Goal: Task Accomplishment & Management: Manage account settings

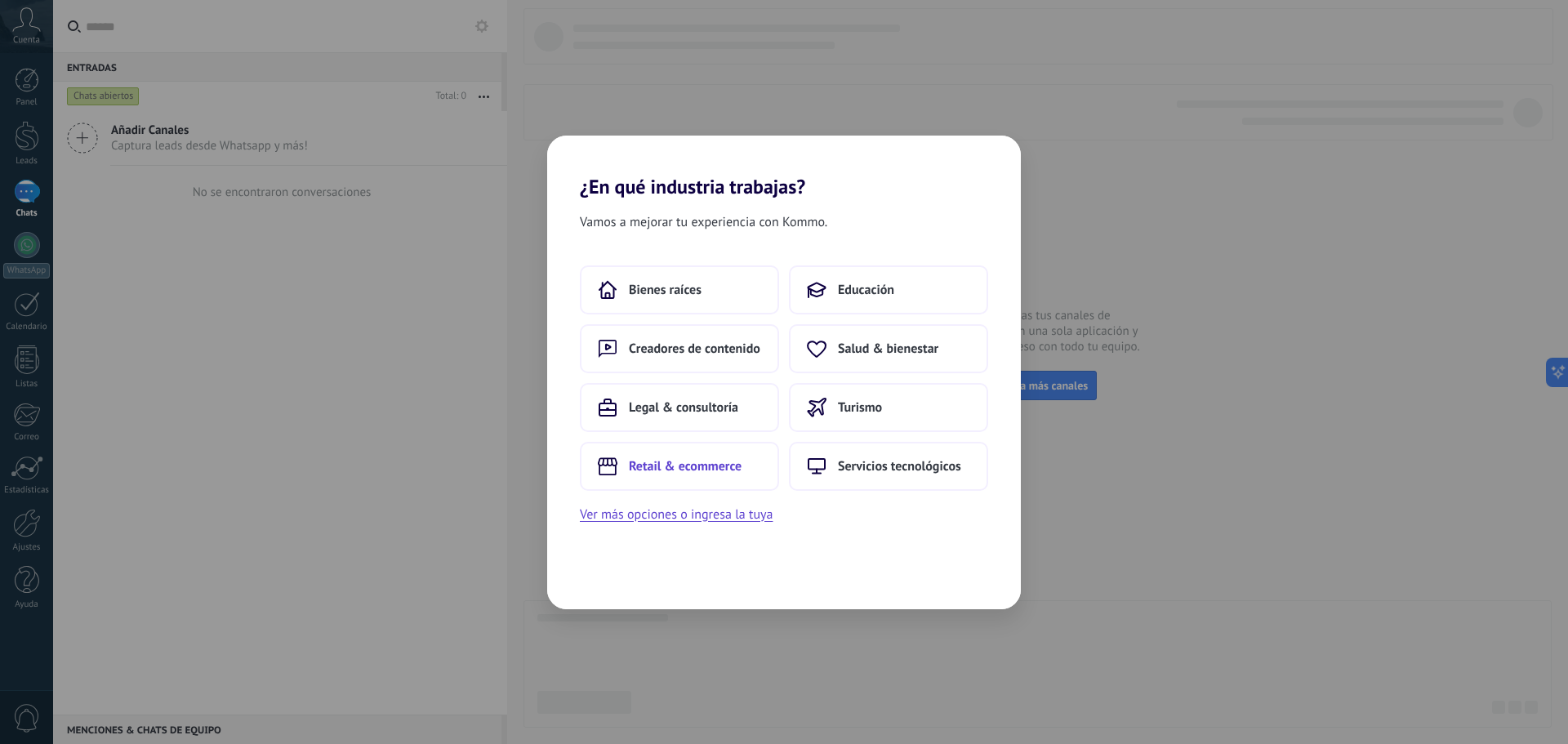
click at [721, 474] on span "Retail & ecommerce" at bounding box center [685, 466] width 112 height 16
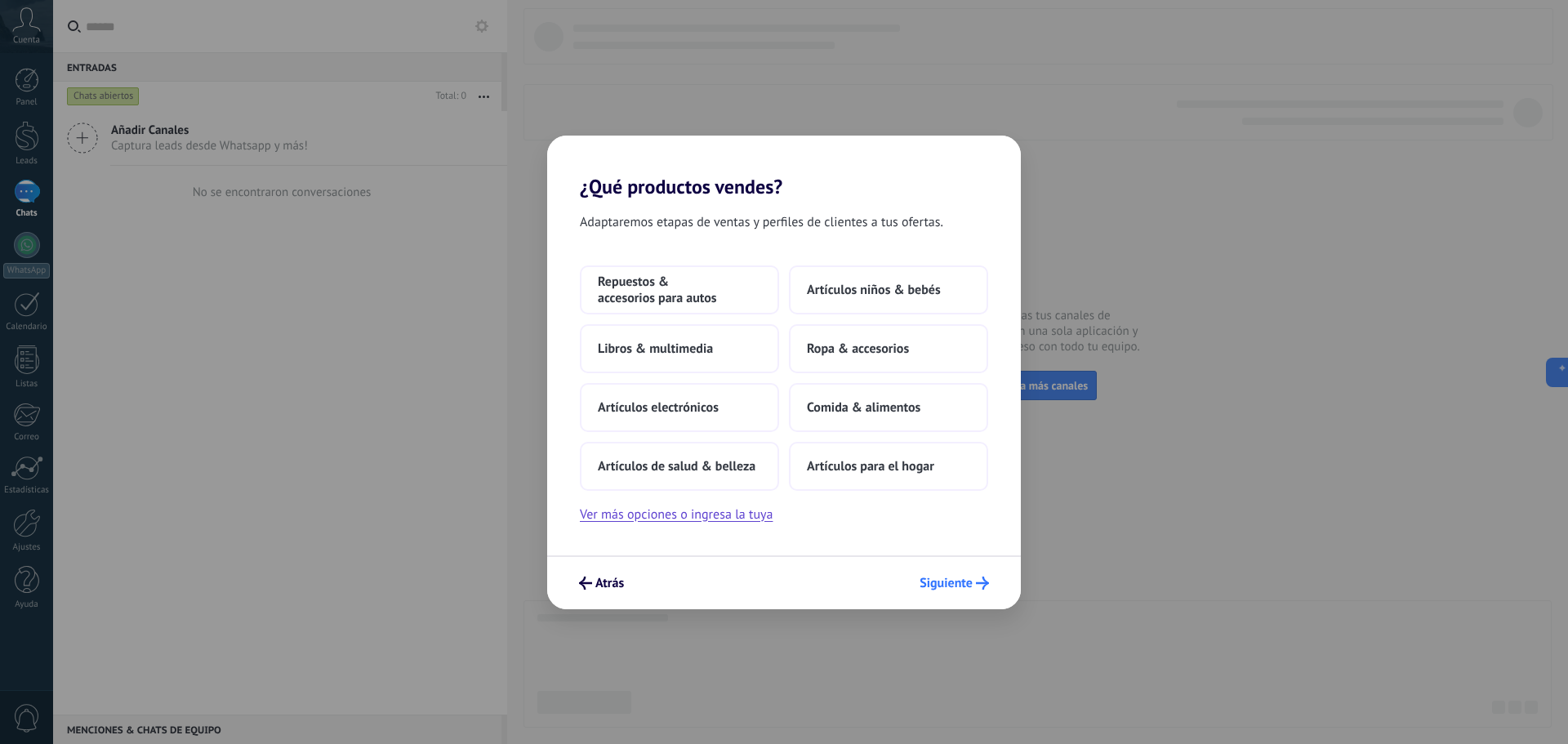
click at [949, 579] on span "Siguiente" at bounding box center [946, 583] width 53 height 11
click at [956, 585] on span "Siguiente" at bounding box center [946, 583] width 53 height 11
click at [721, 518] on button "Ver más opciones o ingresa la tuya" at bounding box center [676, 515] width 193 height 22
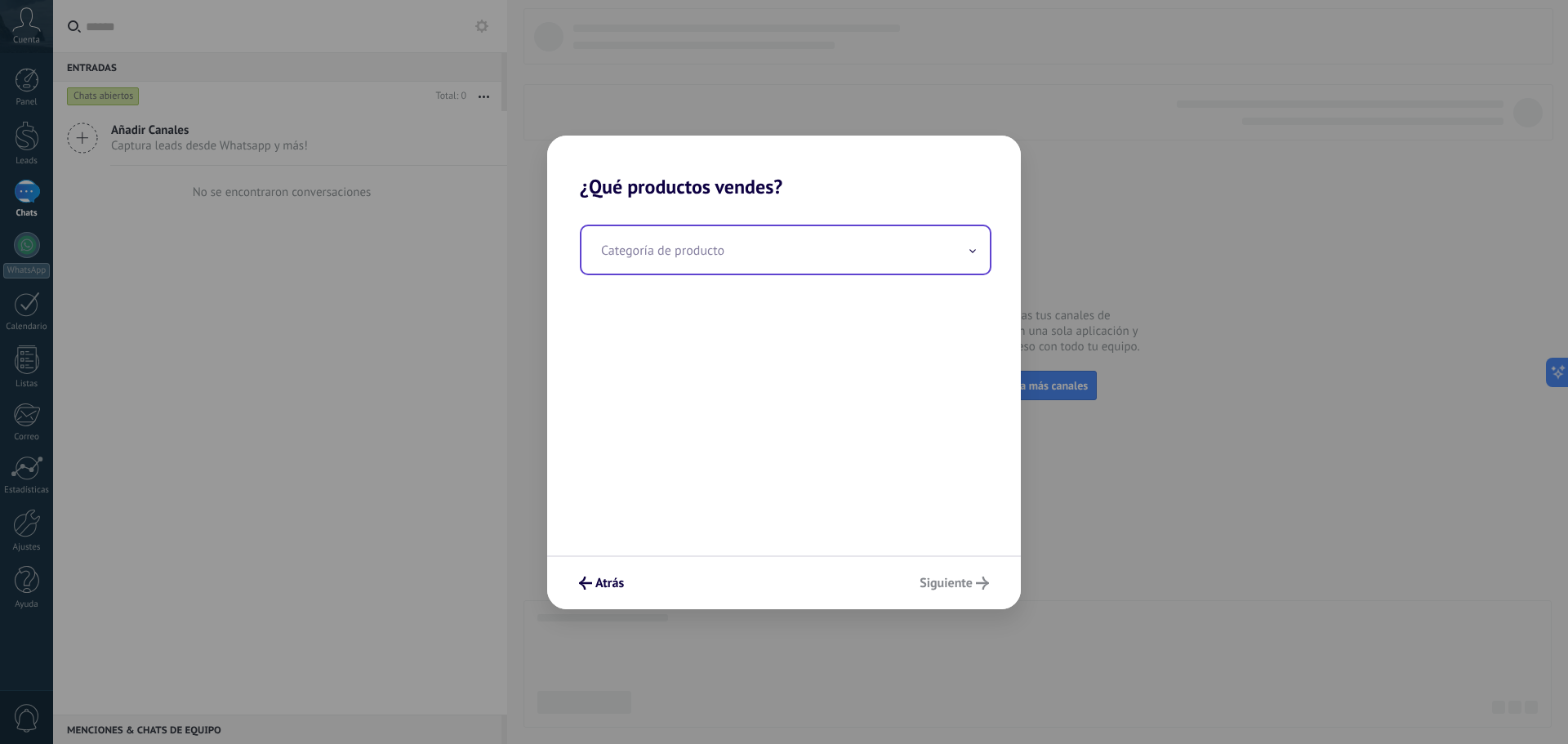
click at [748, 258] on input "text" at bounding box center [786, 250] width 409 height 48
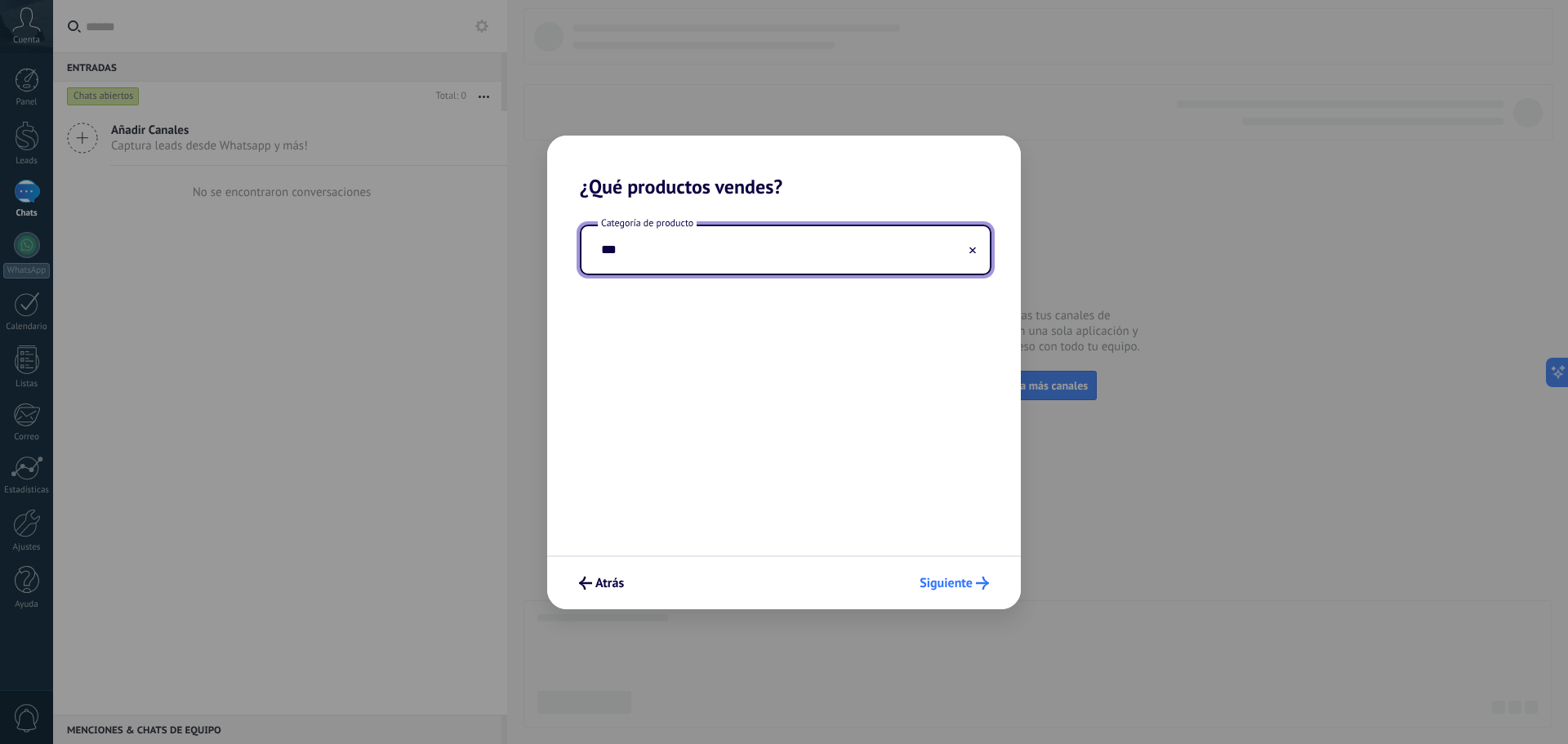
type input "***"
click at [975, 592] on button "Siguiente" at bounding box center [954, 584] width 84 height 28
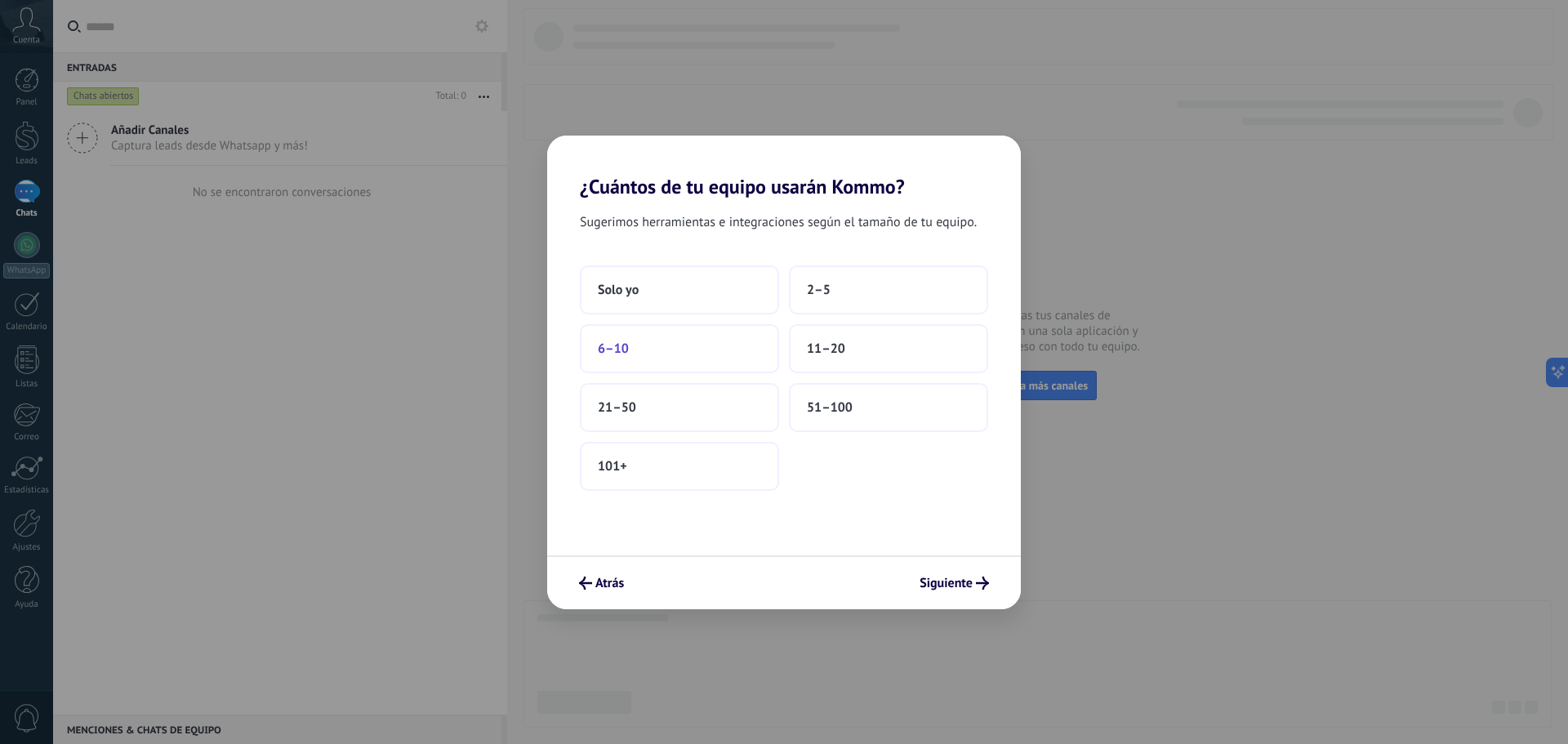
click at [723, 352] on button "6–10" at bounding box center [679, 349] width 199 height 49
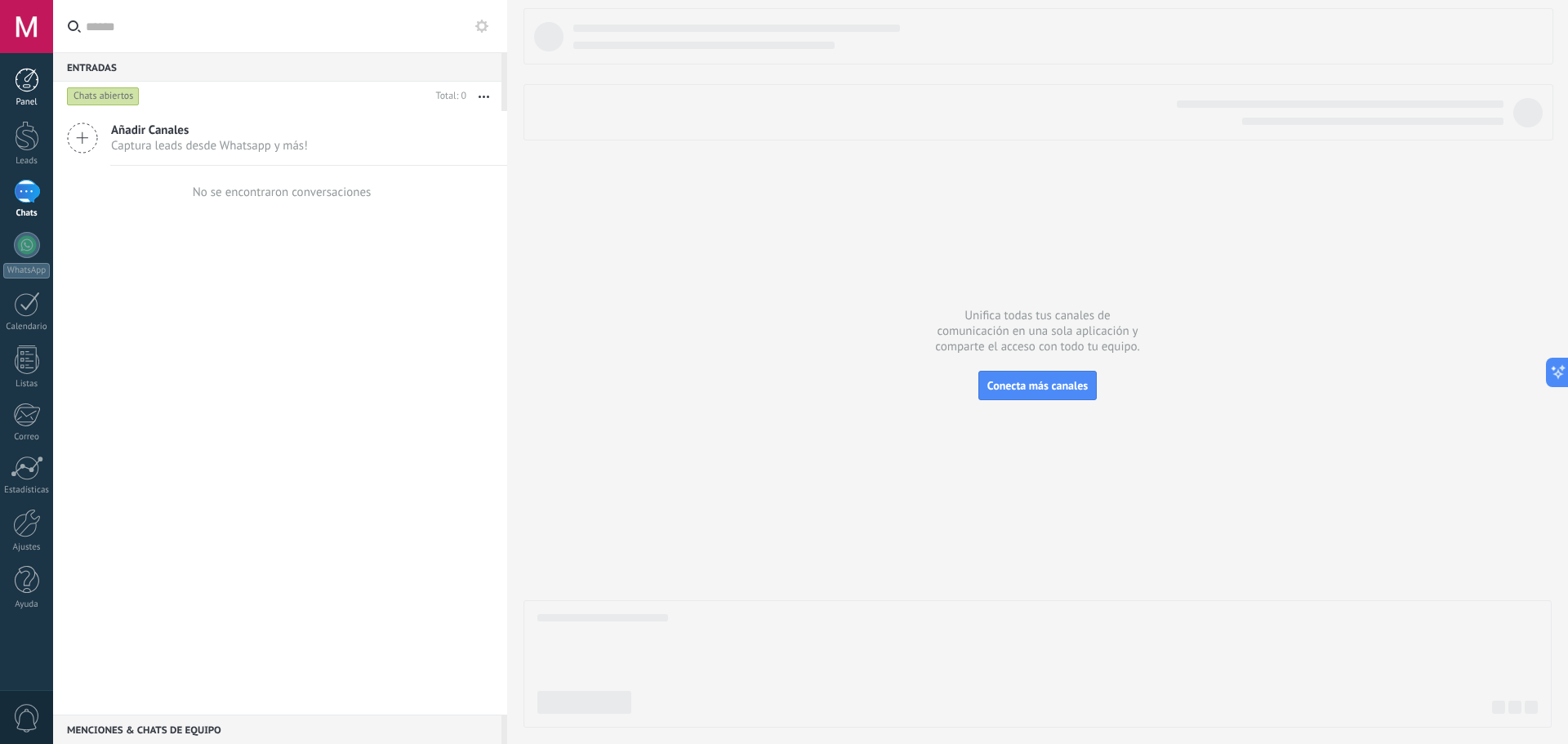
click at [20, 88] on div at bounding box center [27, 80] width 24 height 24
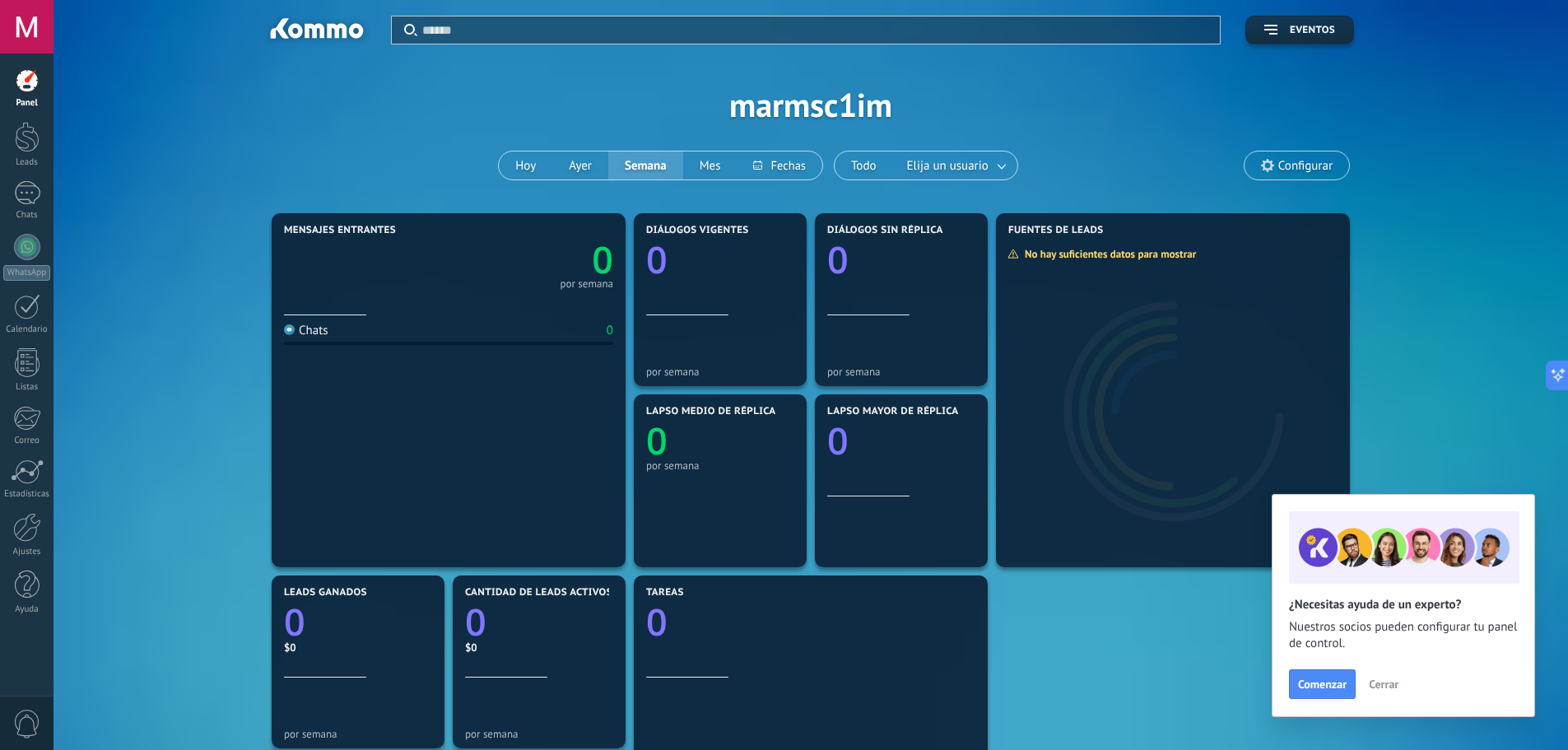
click at [1386, 691] on span "Cerrar" at bounding box center [1383, 684] width 29 height 11
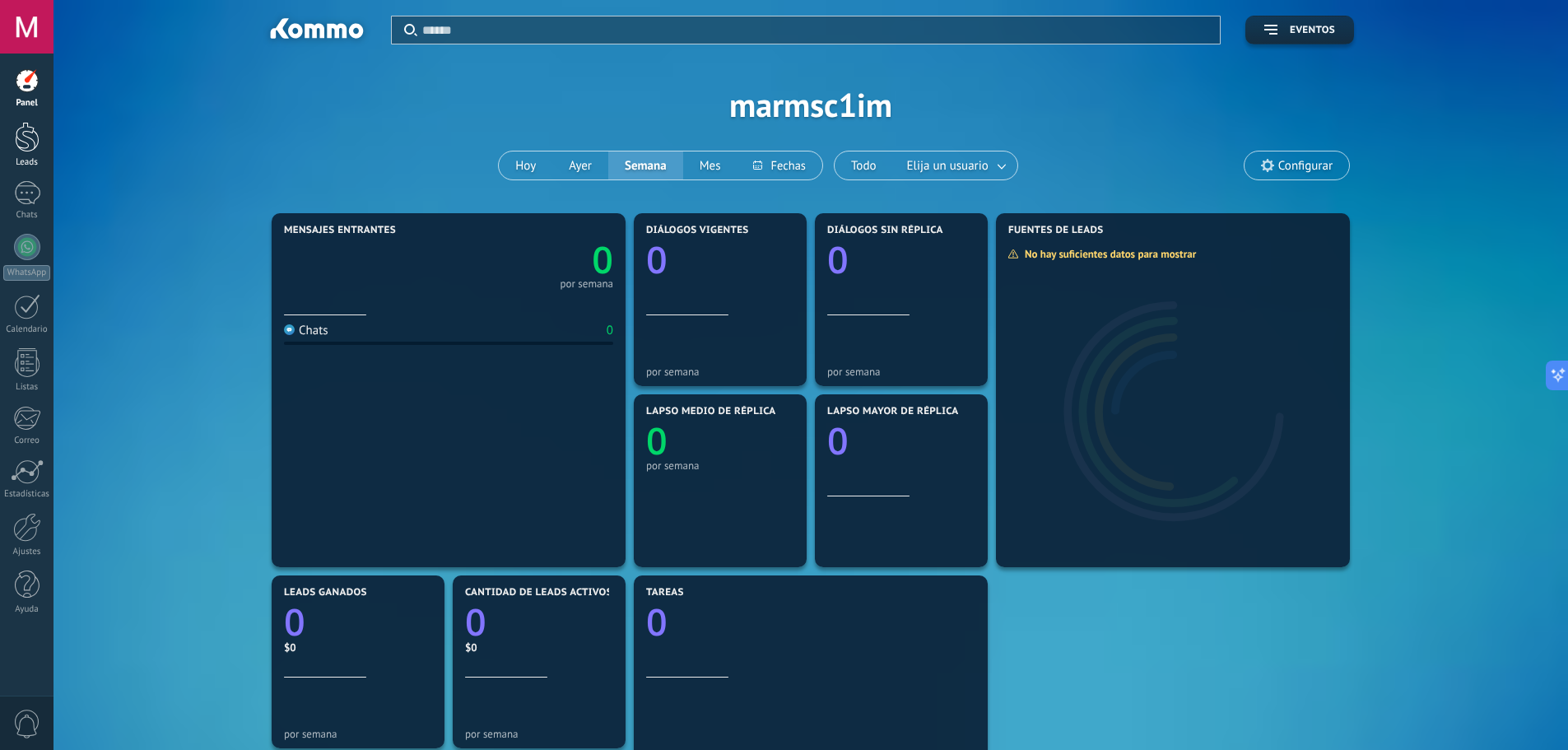
click at [27, 138] on div at bounding box center [27, 137] width 25 height 30
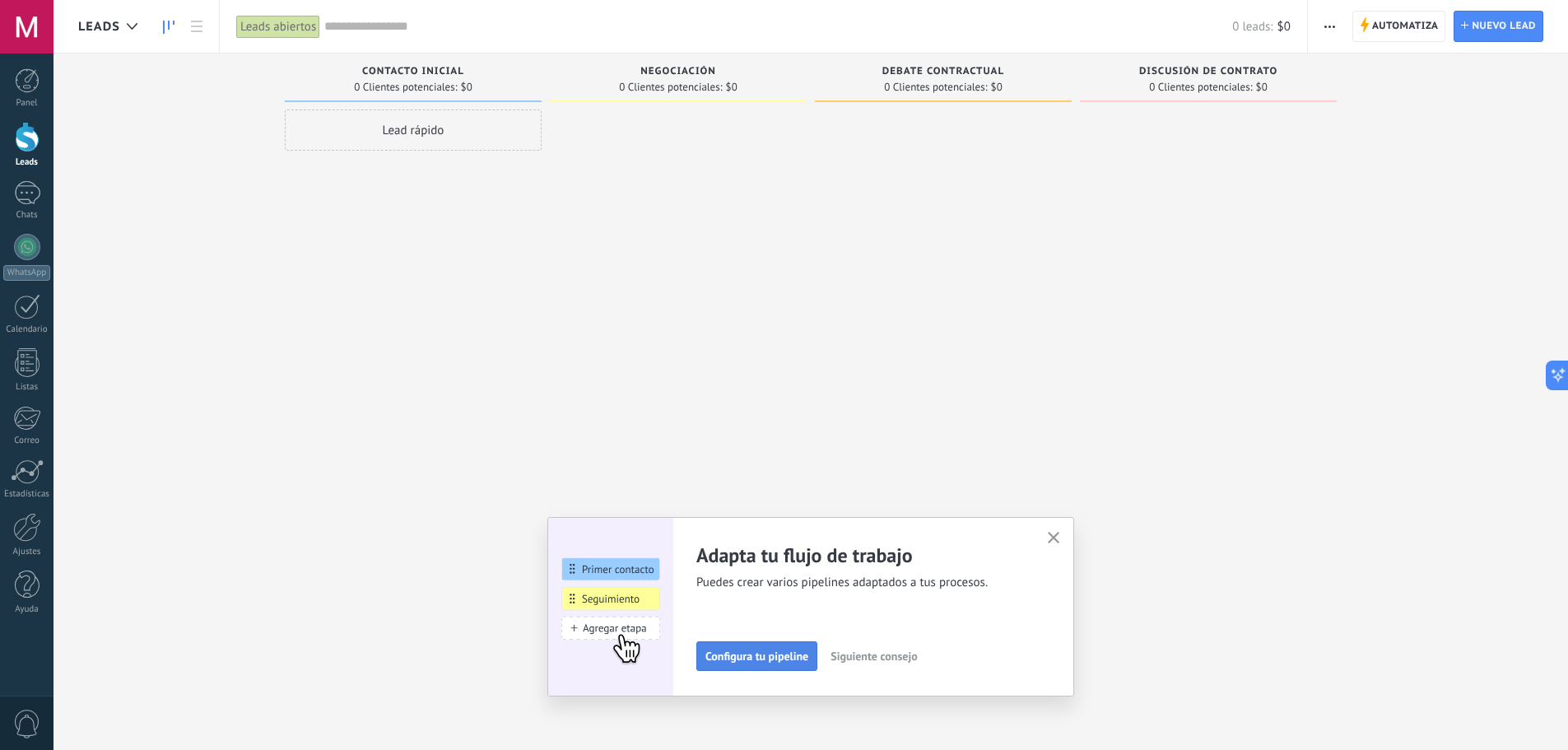
click at [808, 660] on span "Configura tu pipeline" at bounding box center [756, 657] width 103 height 11
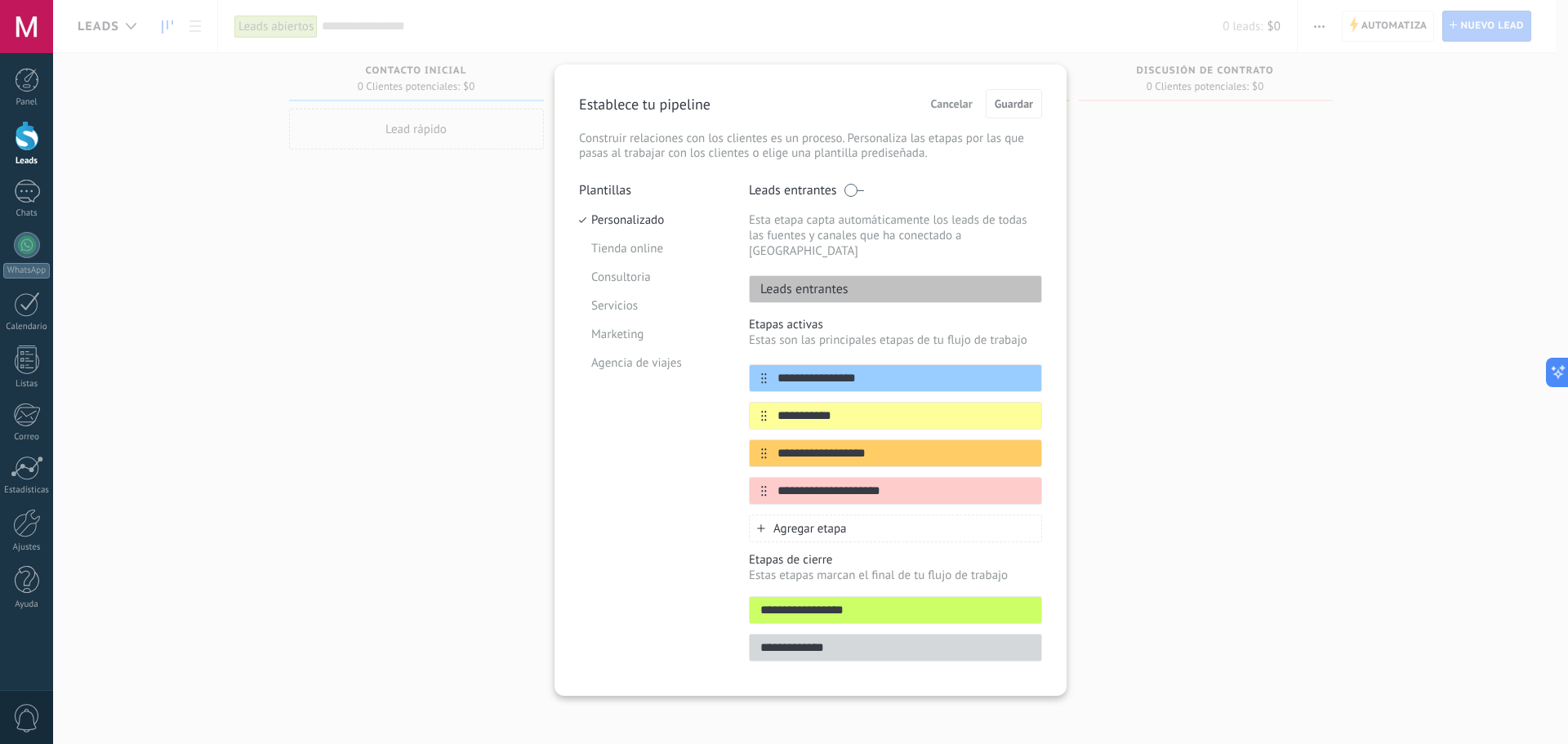
click at [370, 328] on div "**********" at bounding box center [811, 372] width 1516 height 744
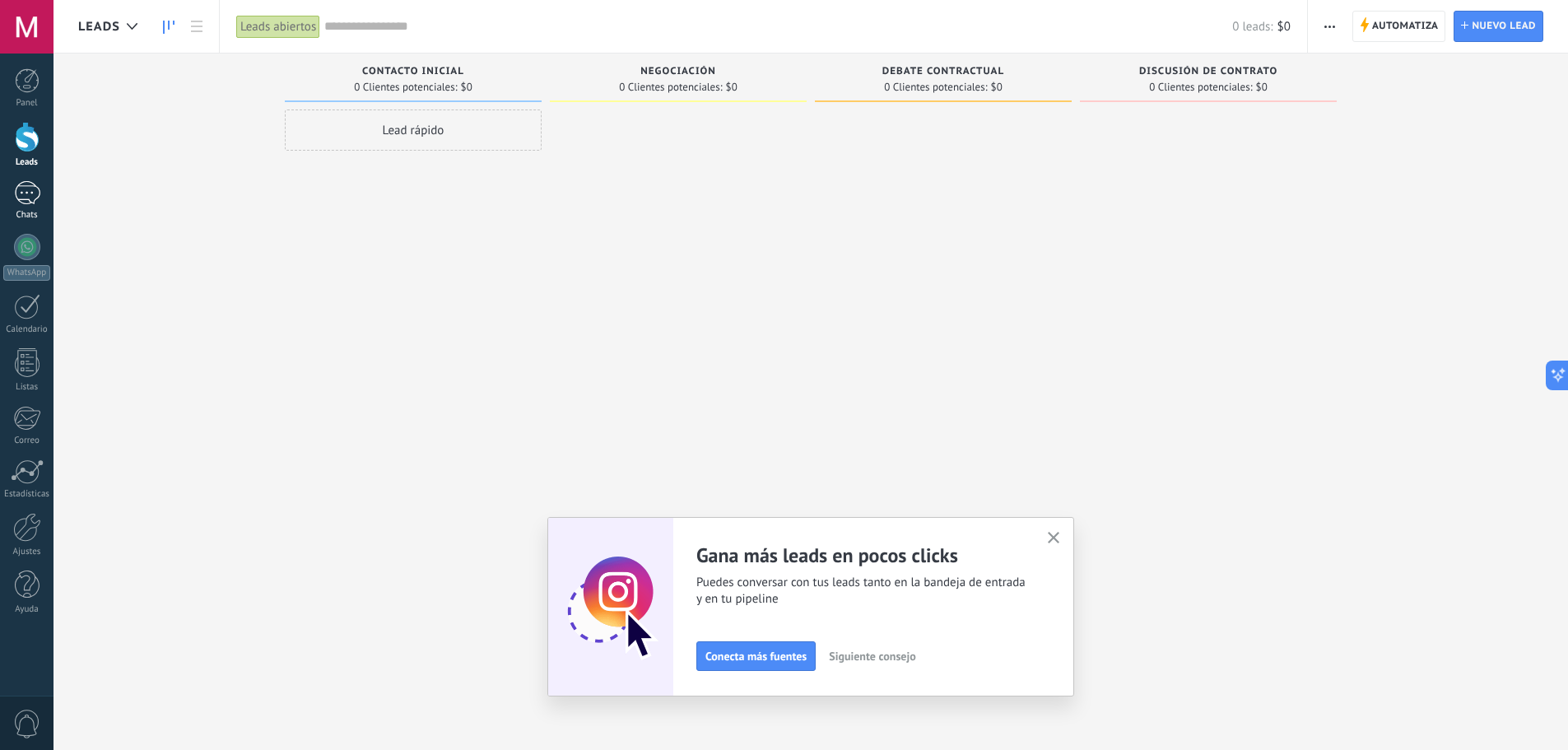
click at [19, 201] on div at bounding box center [27, 192] width 26 height 24
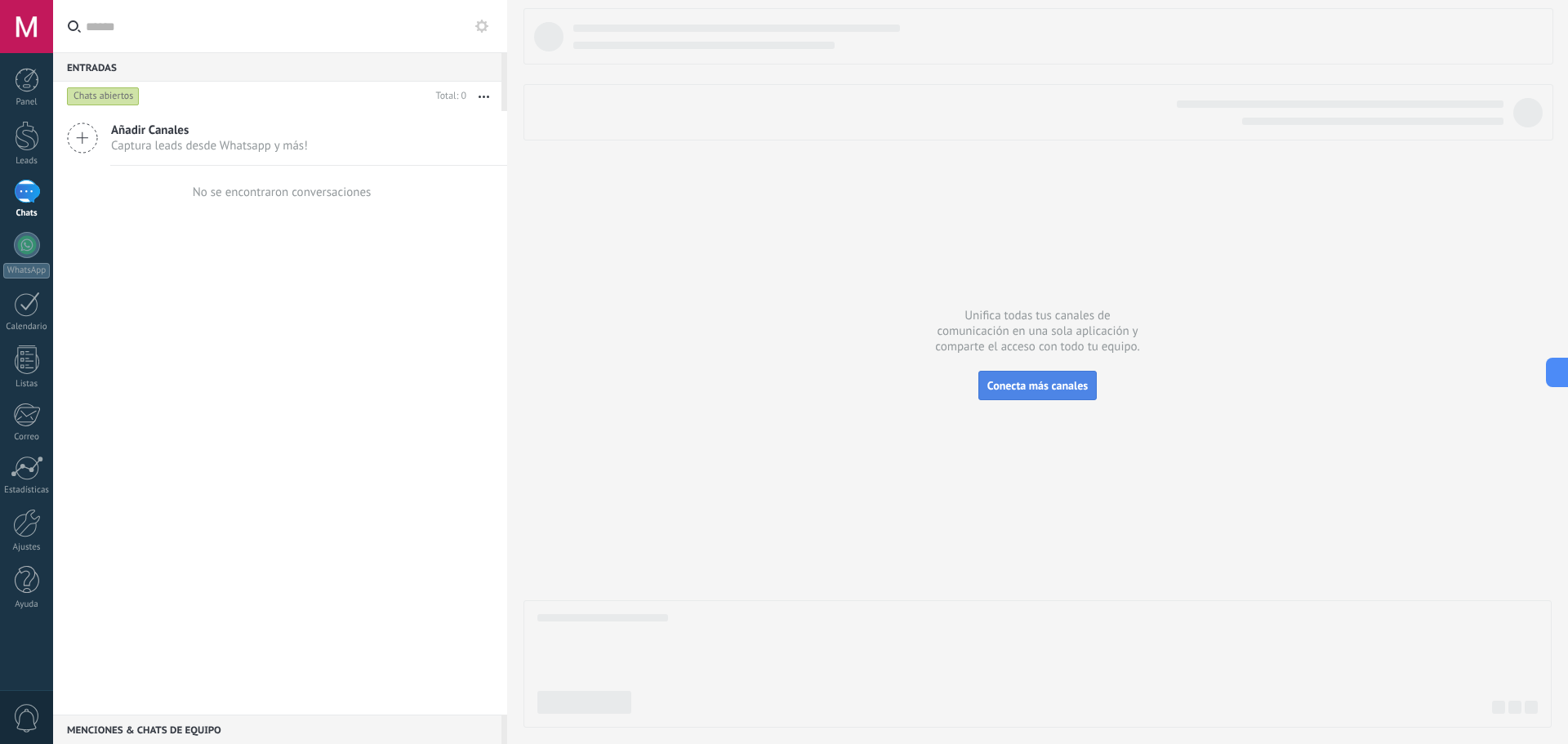
click at [1014, 382] on span "Conecta más canales" at bounding box center [1038, 386] width 100 height 15
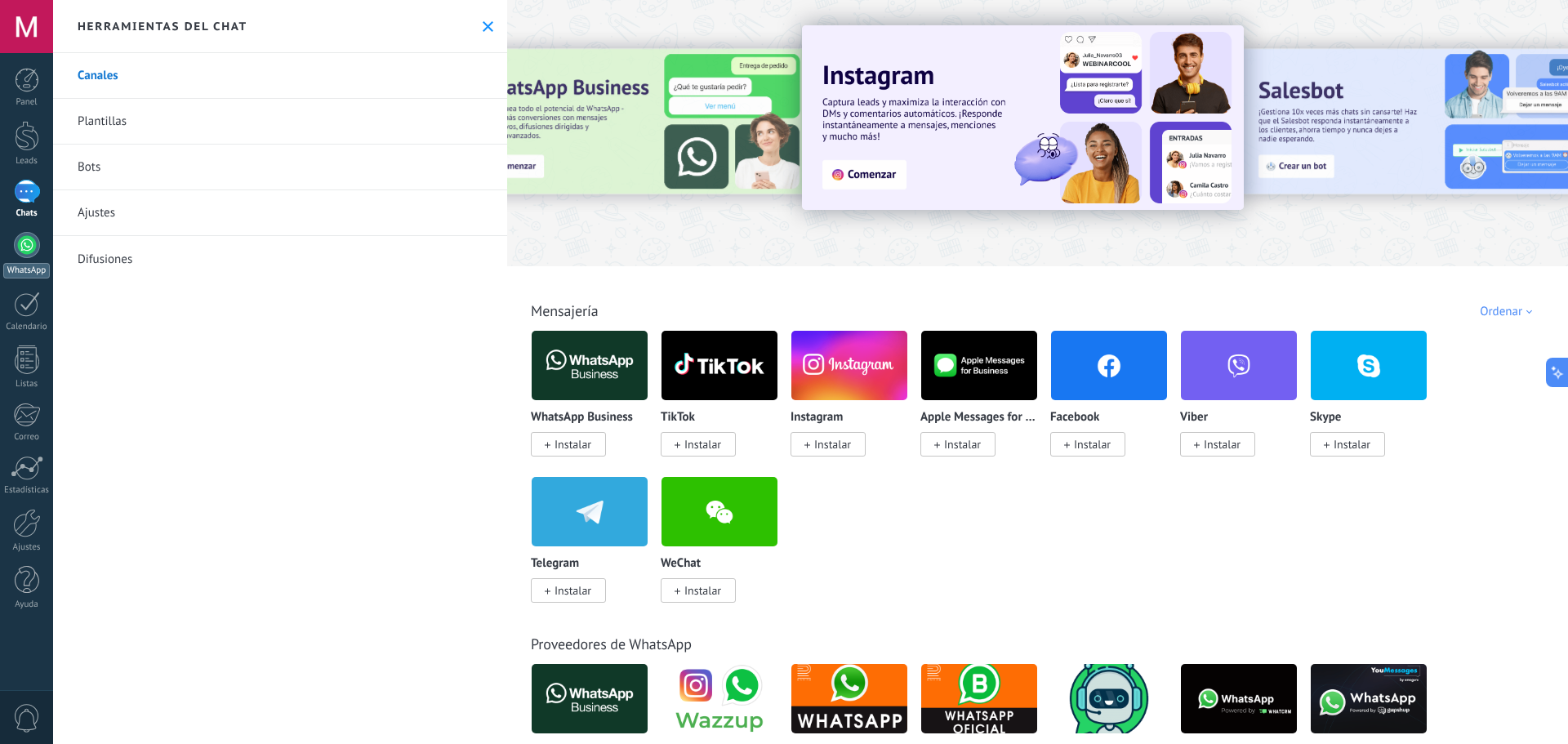
click at [37, 233] on link "WhatsApp" at bounding box center [26, 255] width 53 height 47
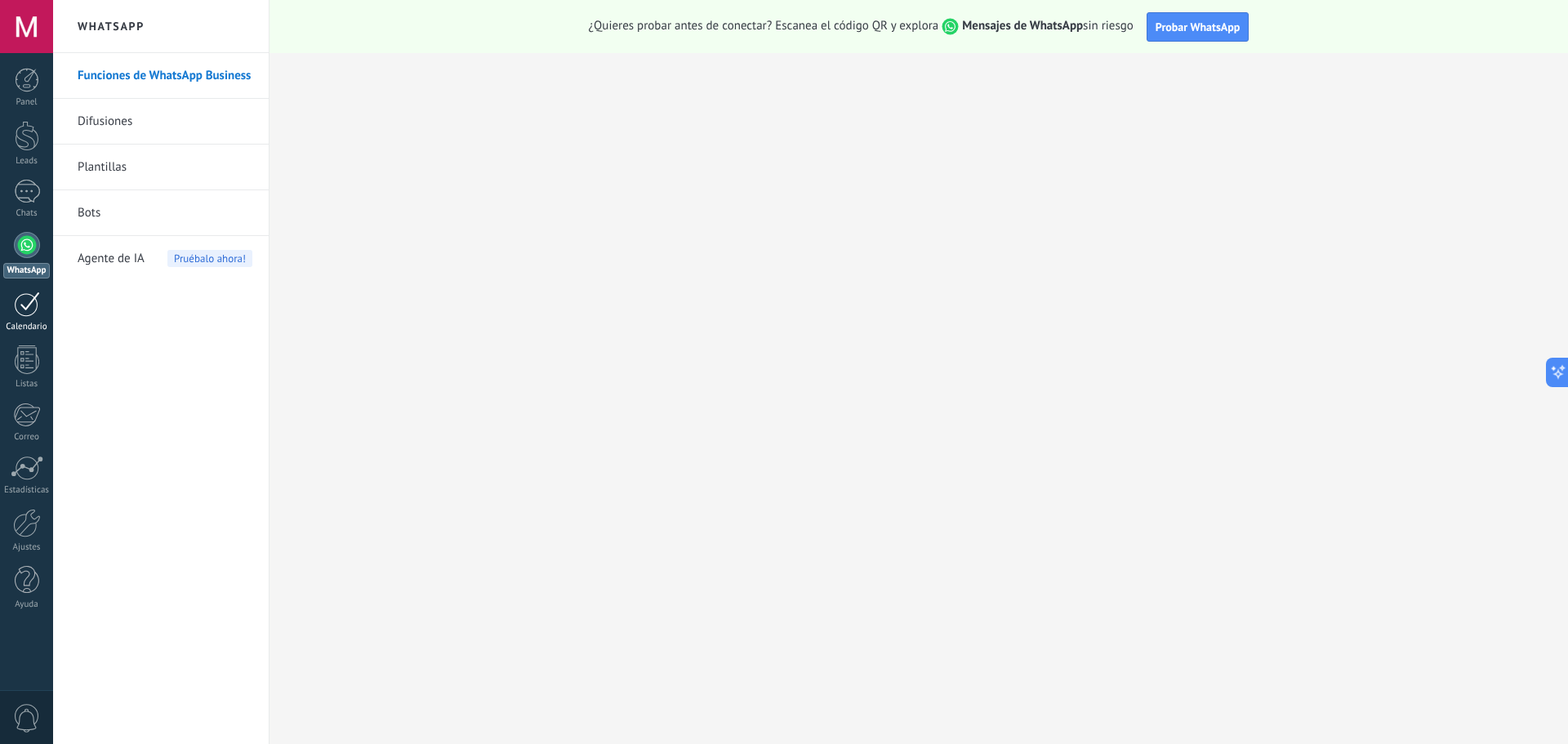
click at [36, 298] on div at bounding box center [27, 304] width 26 height 25
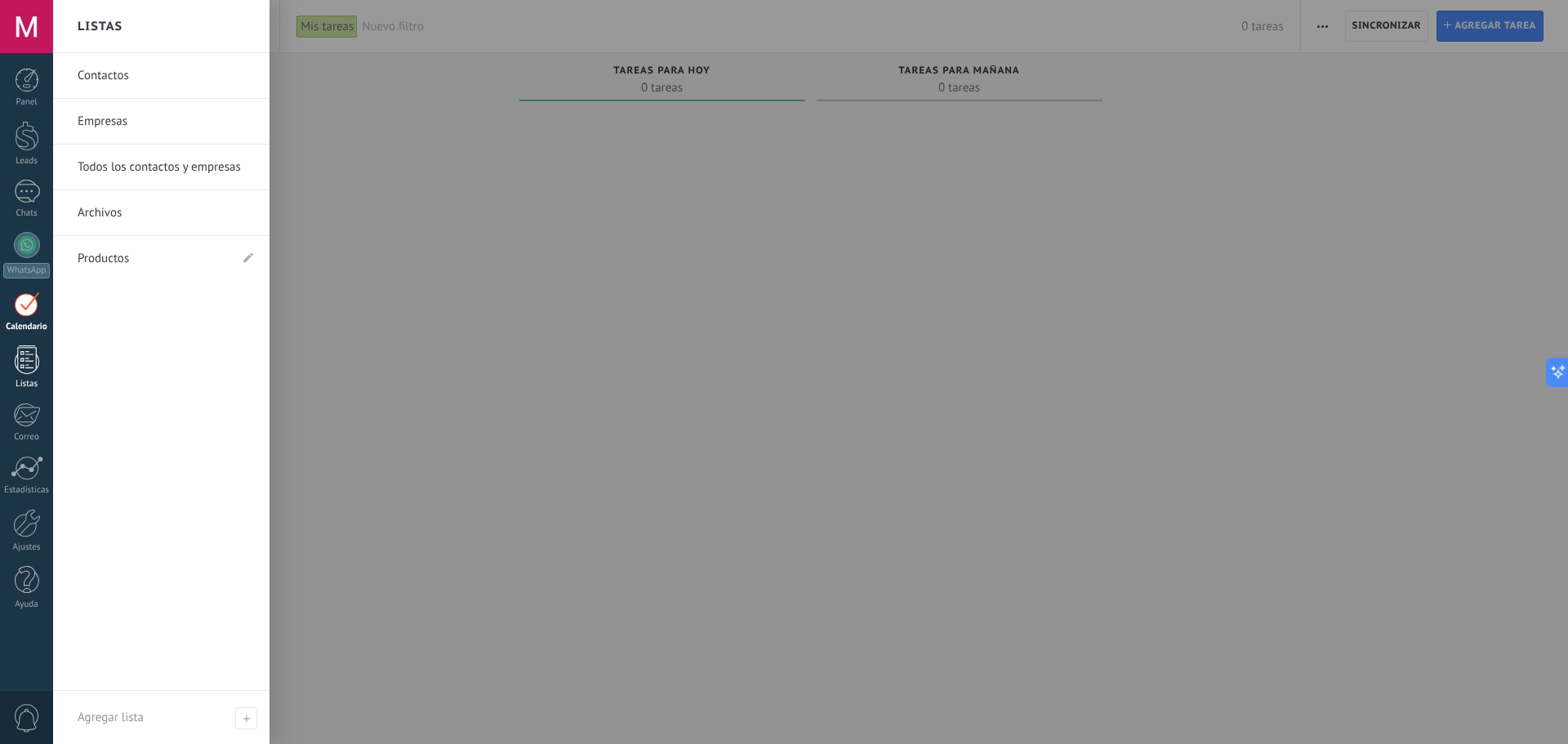
click at [50, 357] on link "Listas" at bounding box center [26, 367] width 53 height 44
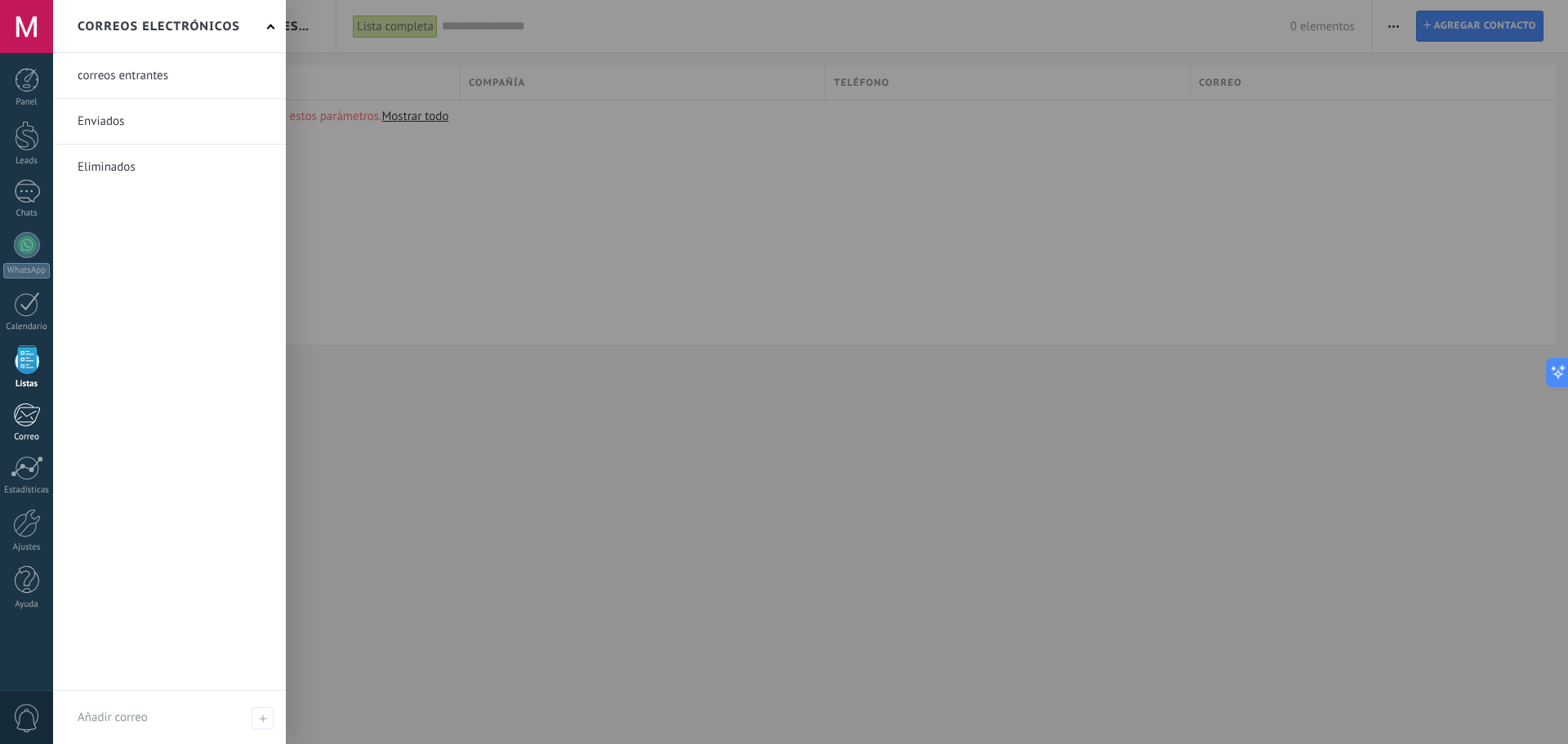
click at [22, 408] on div at bounding box center [26, 415] width 27 height 24
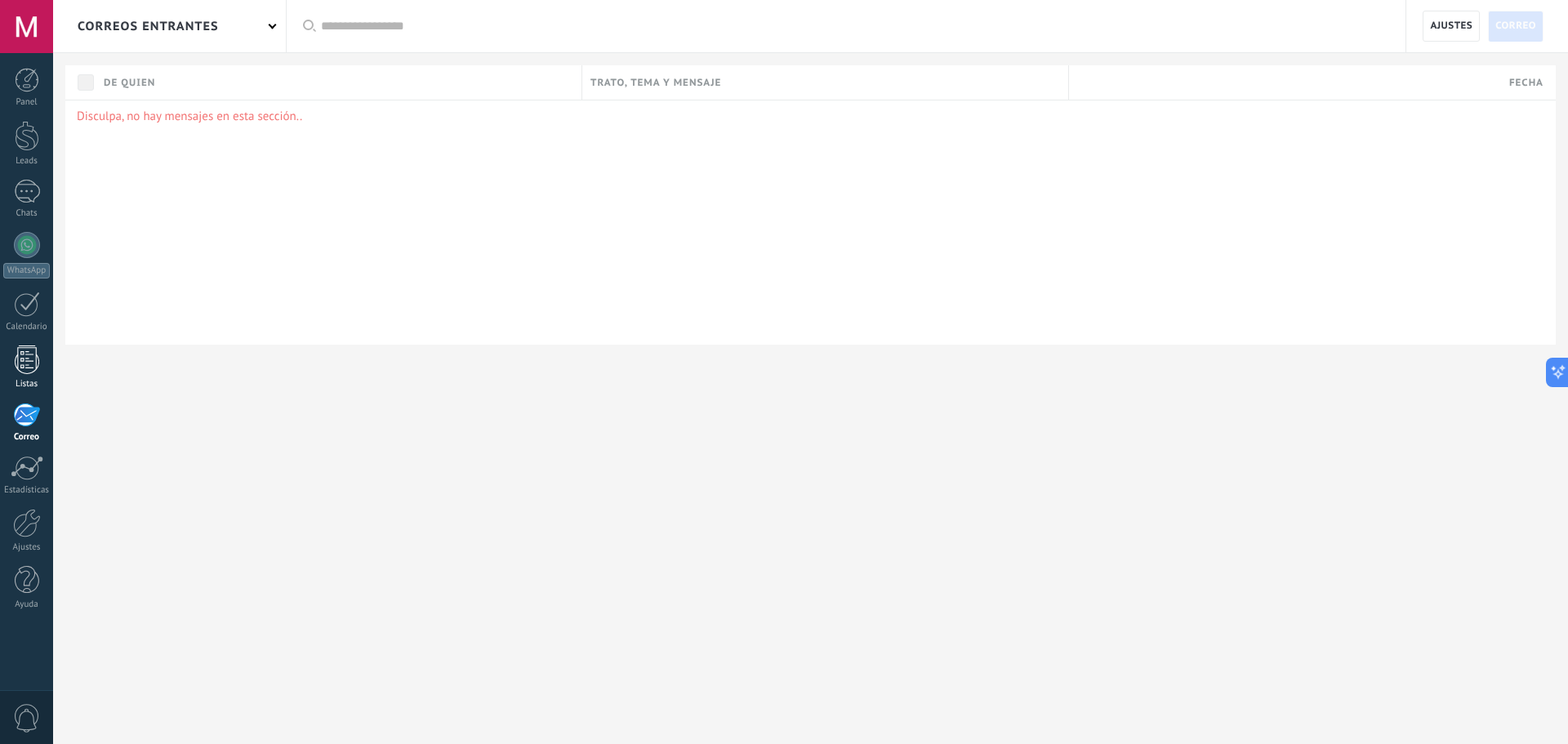
click at [21, 372] on div at bounding box center [27, 359] width 24 height 29
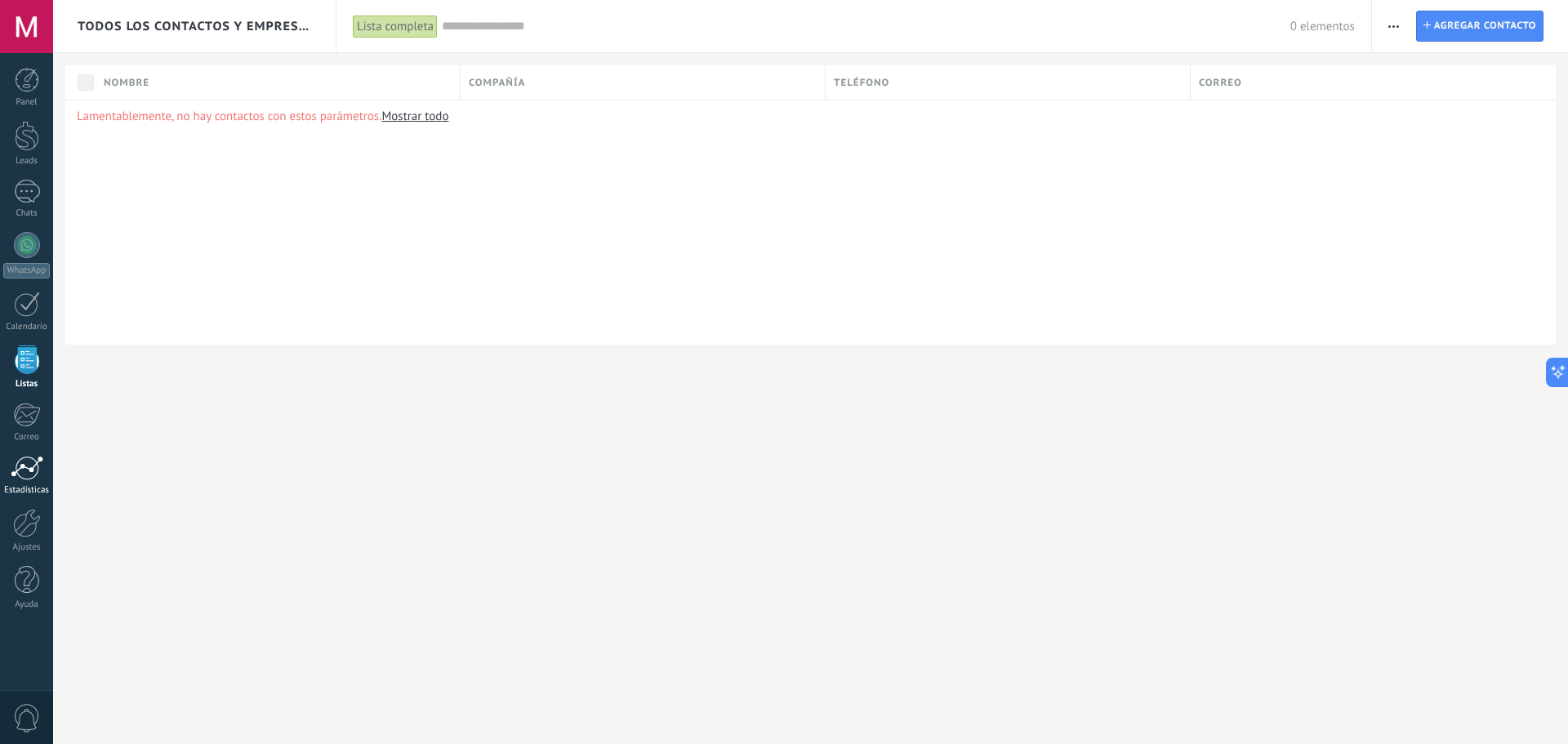
click at [38, 469] on div at bounding box center [26, 468] width 33 height 24
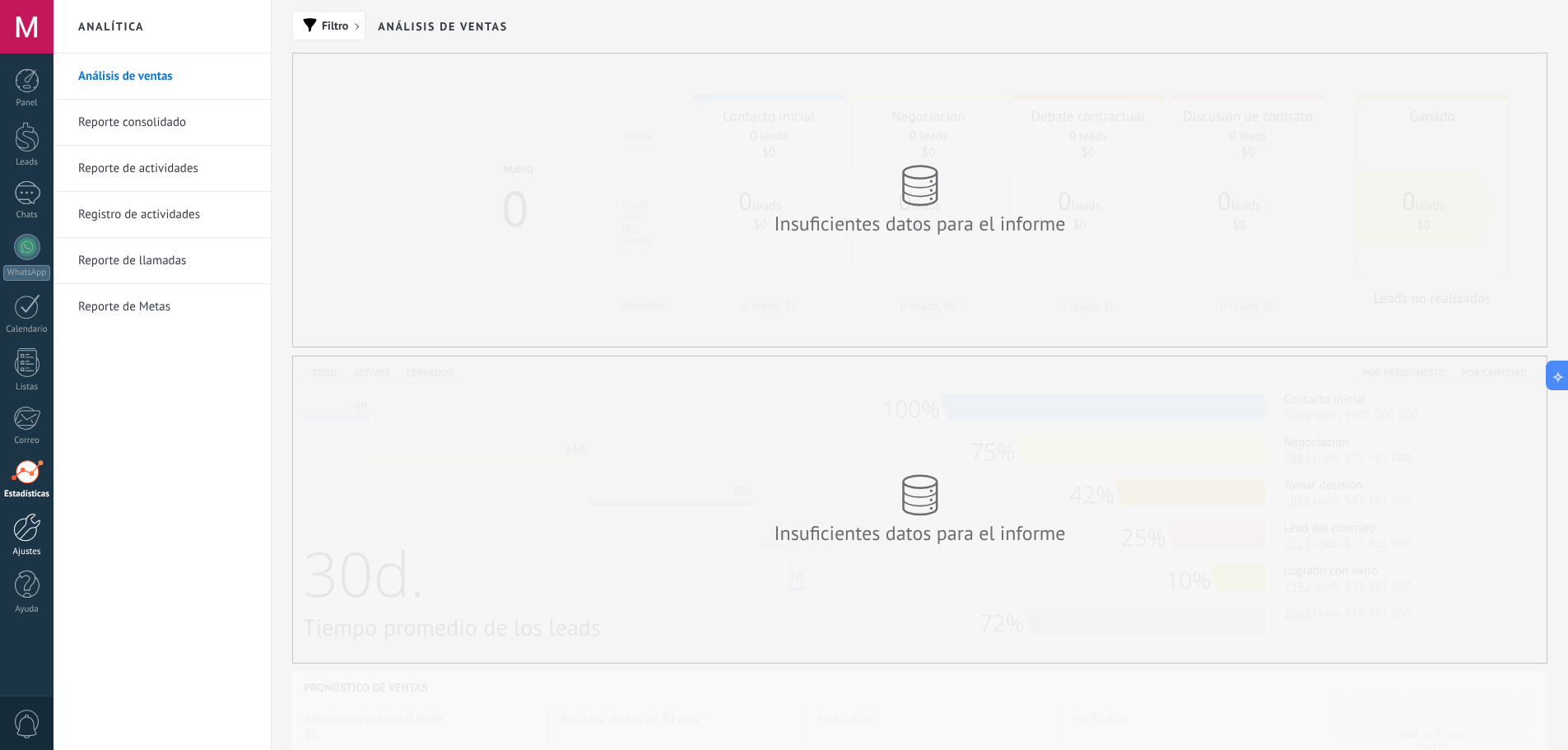
click at [44, 514] on link "Ajustes" at bounding box center [26, 535] width 54 height 44
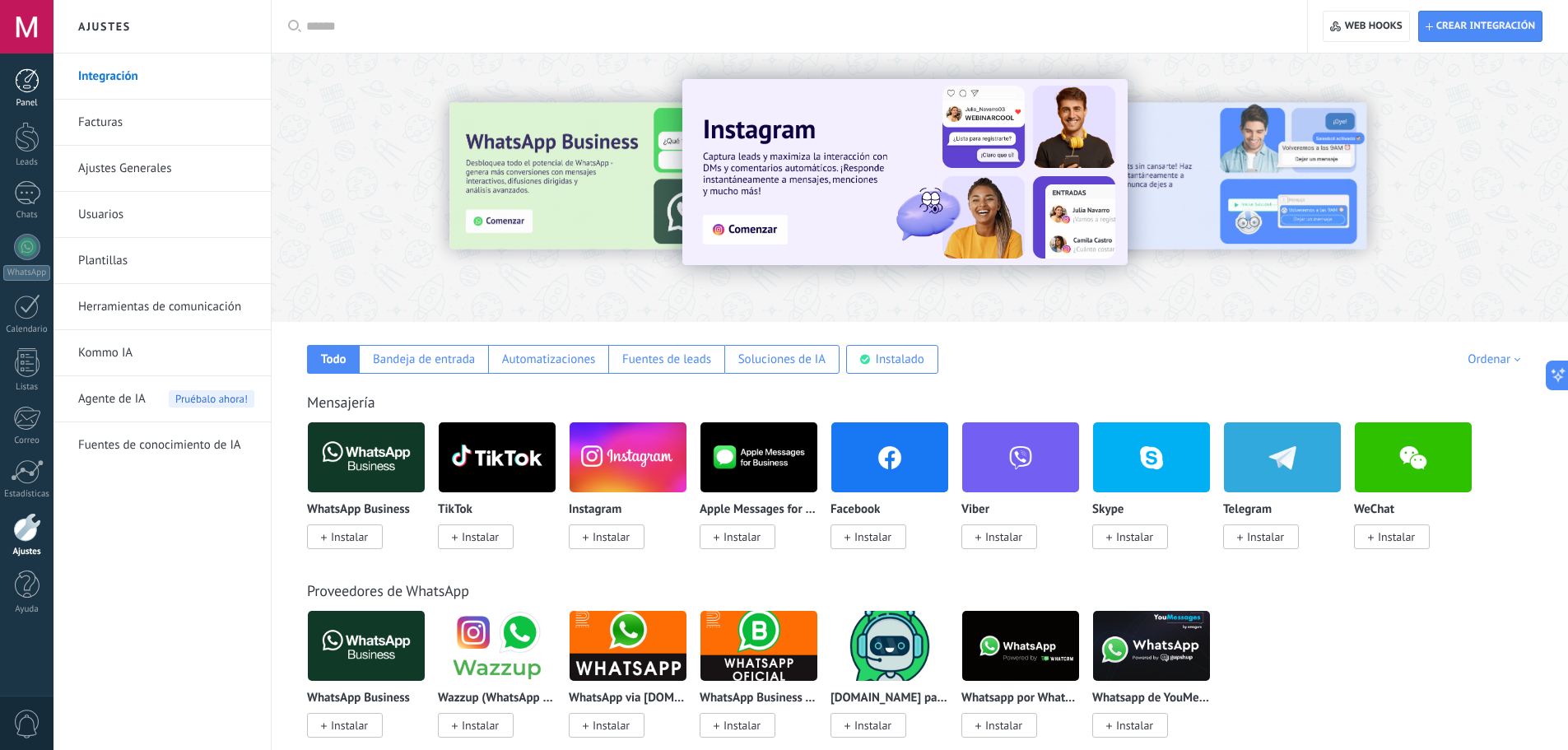
click at [27, 71] on div at bounding box center [27, 80] width 25 height 25
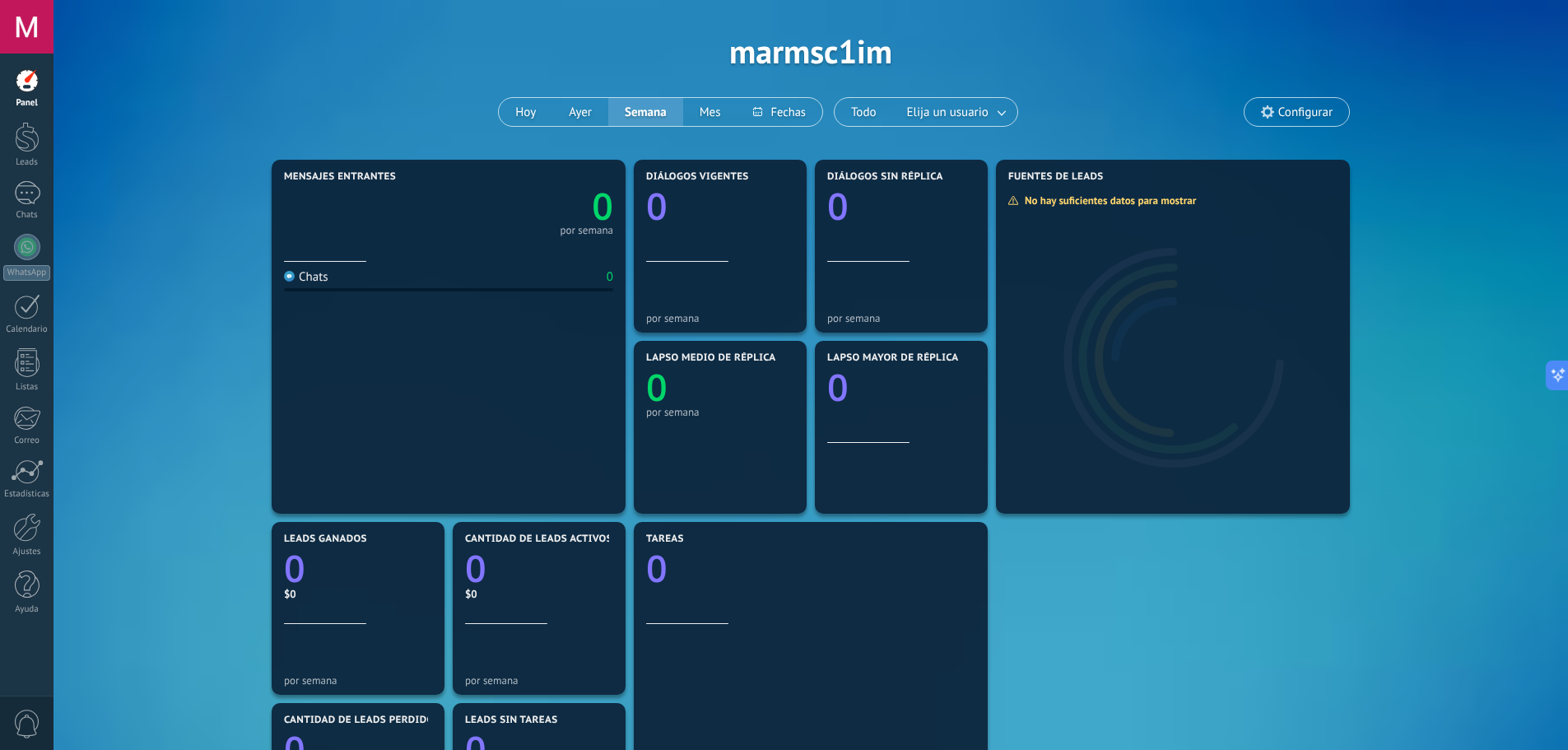
scroll to position [82, 0]
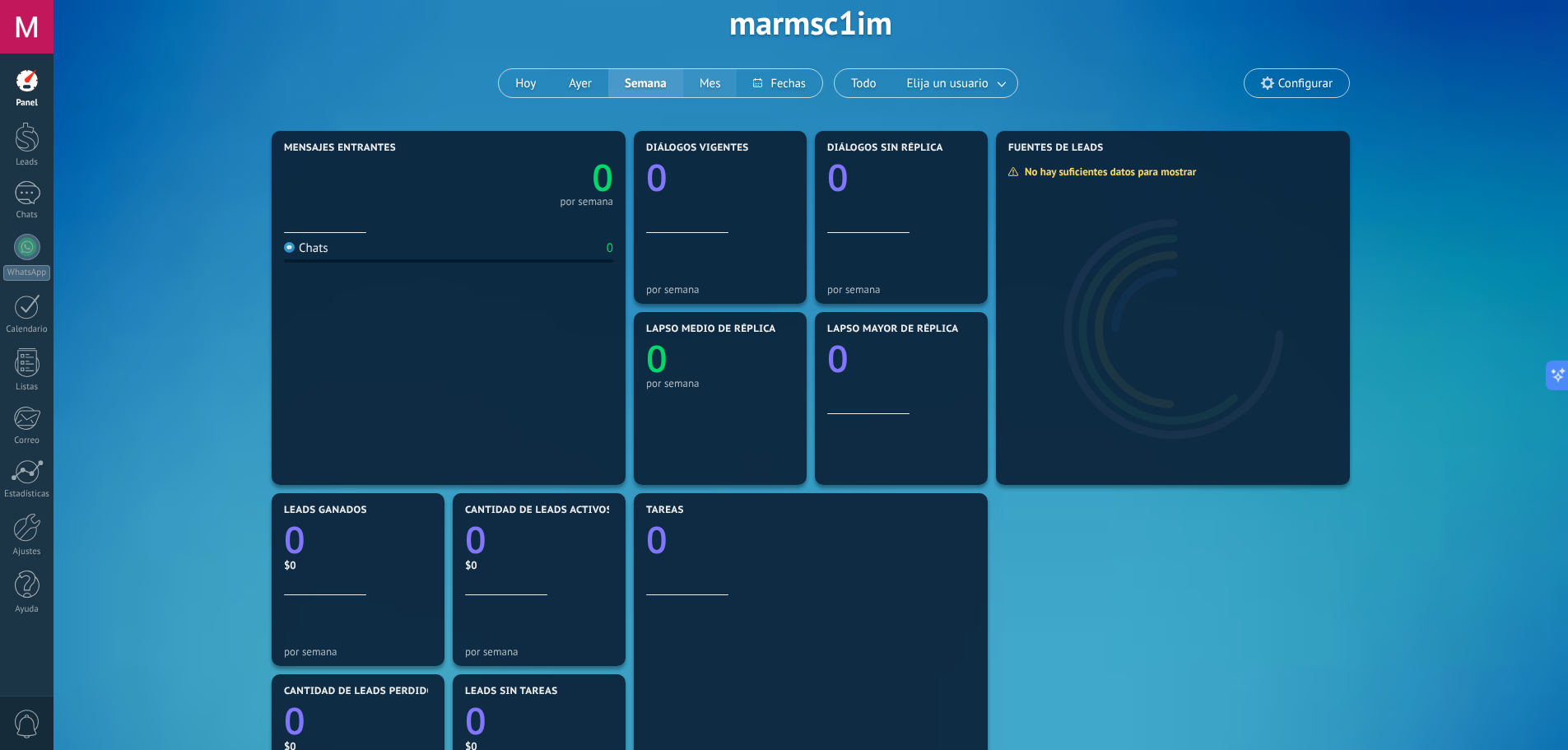
click at [710, 87] on button "Mes" at bounding box center [711, 83] width 55 height 28
click at [769, 87] on button at bounding box center [780, 83] width 85 height 28
click at [499, 53] on div "Aplicar Eventos marmsc1im [DATE] [DATE] Semana Mes Todo Elija un usuario Config…" at bounding box center [811, 23] width 1465 height 209
click at [246, 302] on div "Mensajes entrantes 0 por semana Chats 0 Diálogos vigentes 0 por semana Diálogos…" at bounding box center [811, 579] width 1465 height 906
click at [863, 18] on div "Aplicar Eventos marmsc1im [DATE] [DATE] Semana Mes Todo Elija un usuario Config…" at bounding box center [811, 23] width 1465 height 209
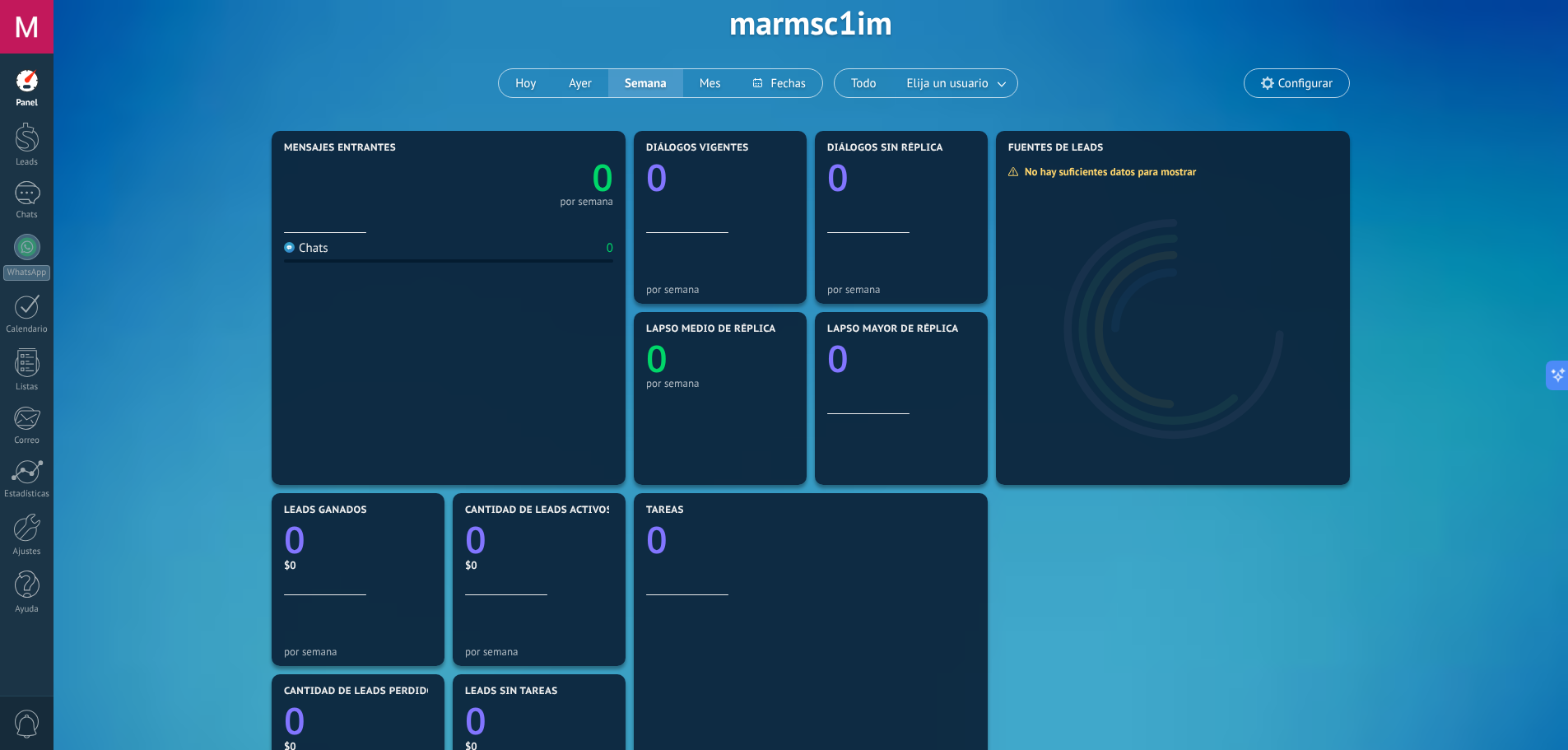
click at [1288, 81] on span "Configurar" at bounding box center [1306, 83] width 55 height 14
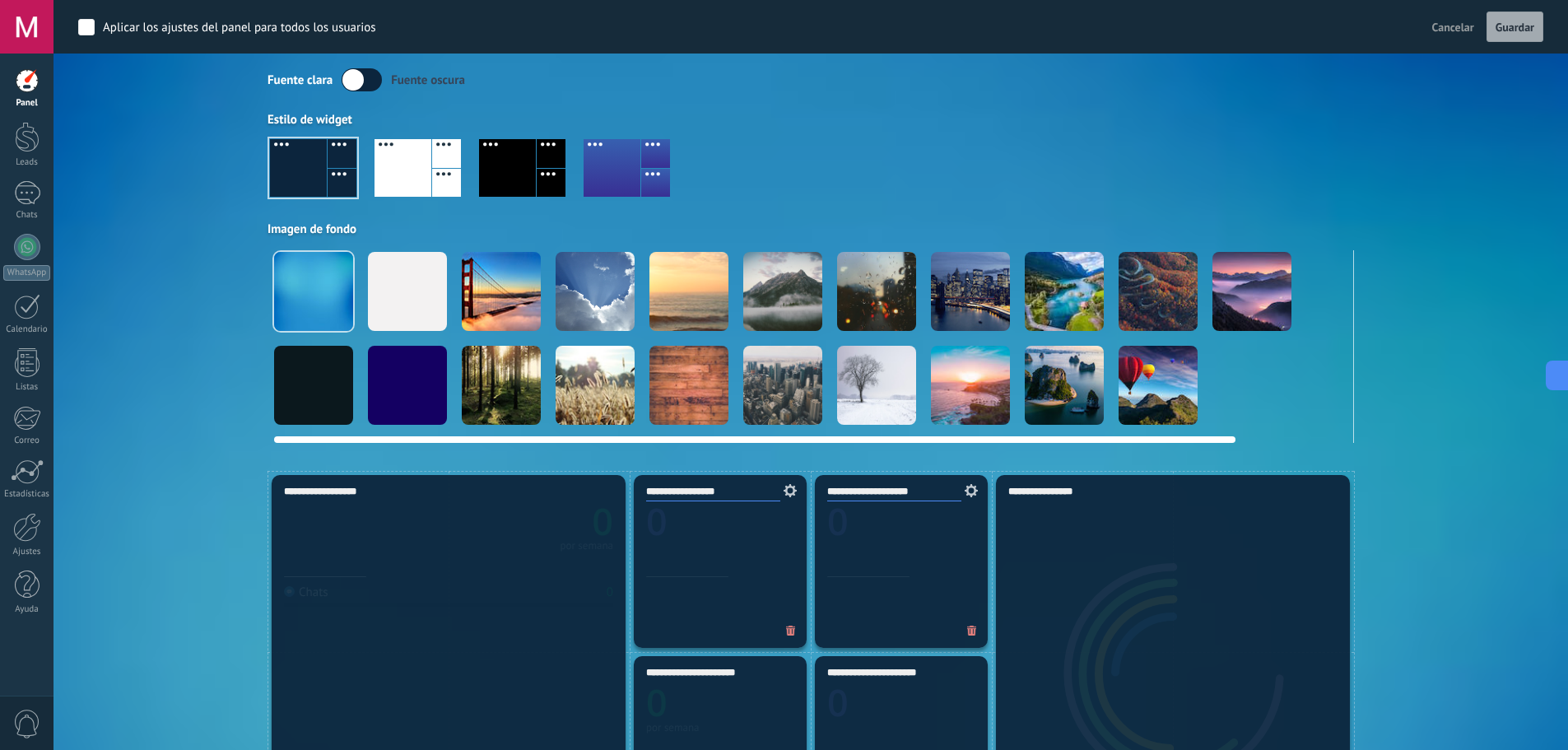
click at [484, 292] on div at bounding box center [502, 292] width 79 height 79
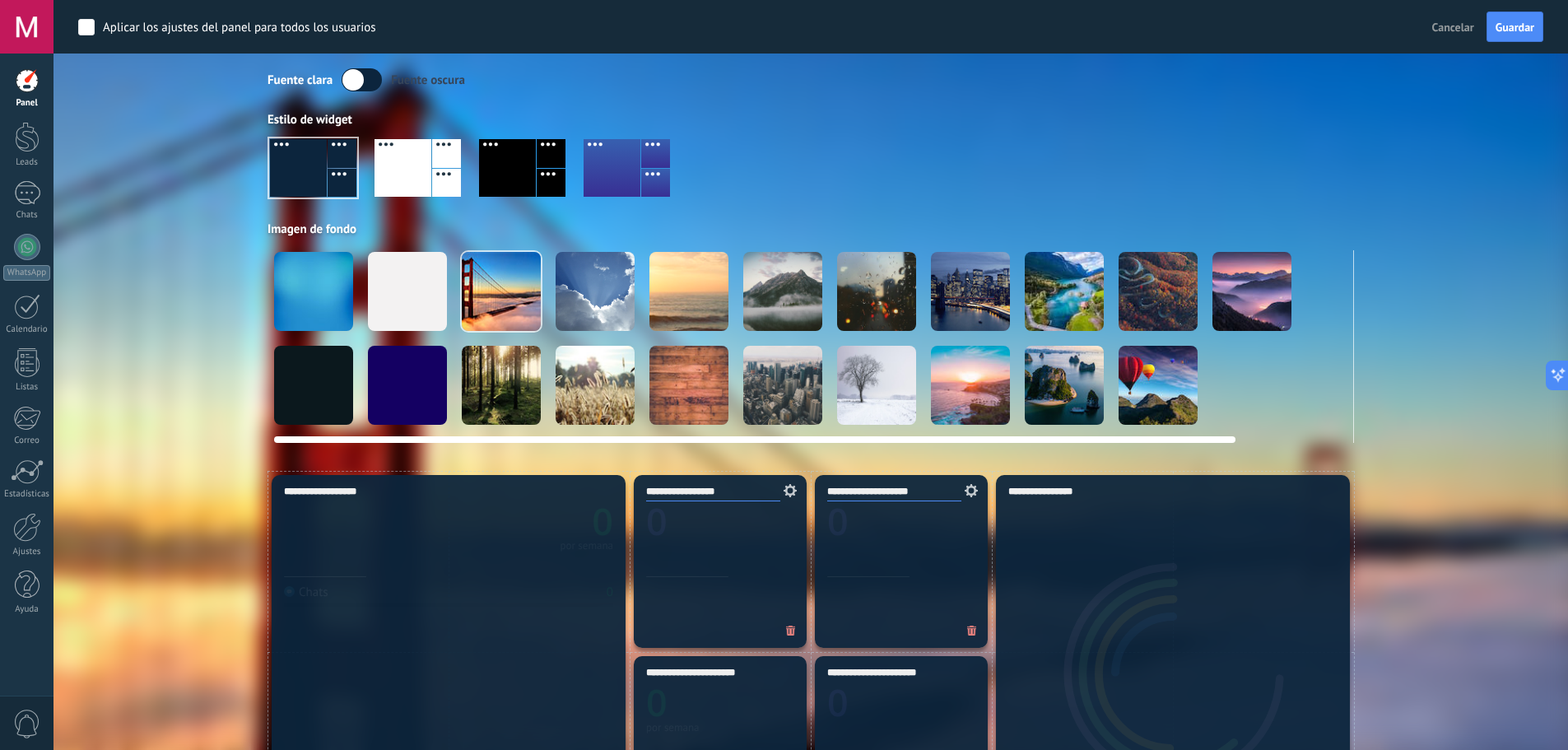
click at [585, 292] on div at bounding box center [595, 292] width 79 height 79
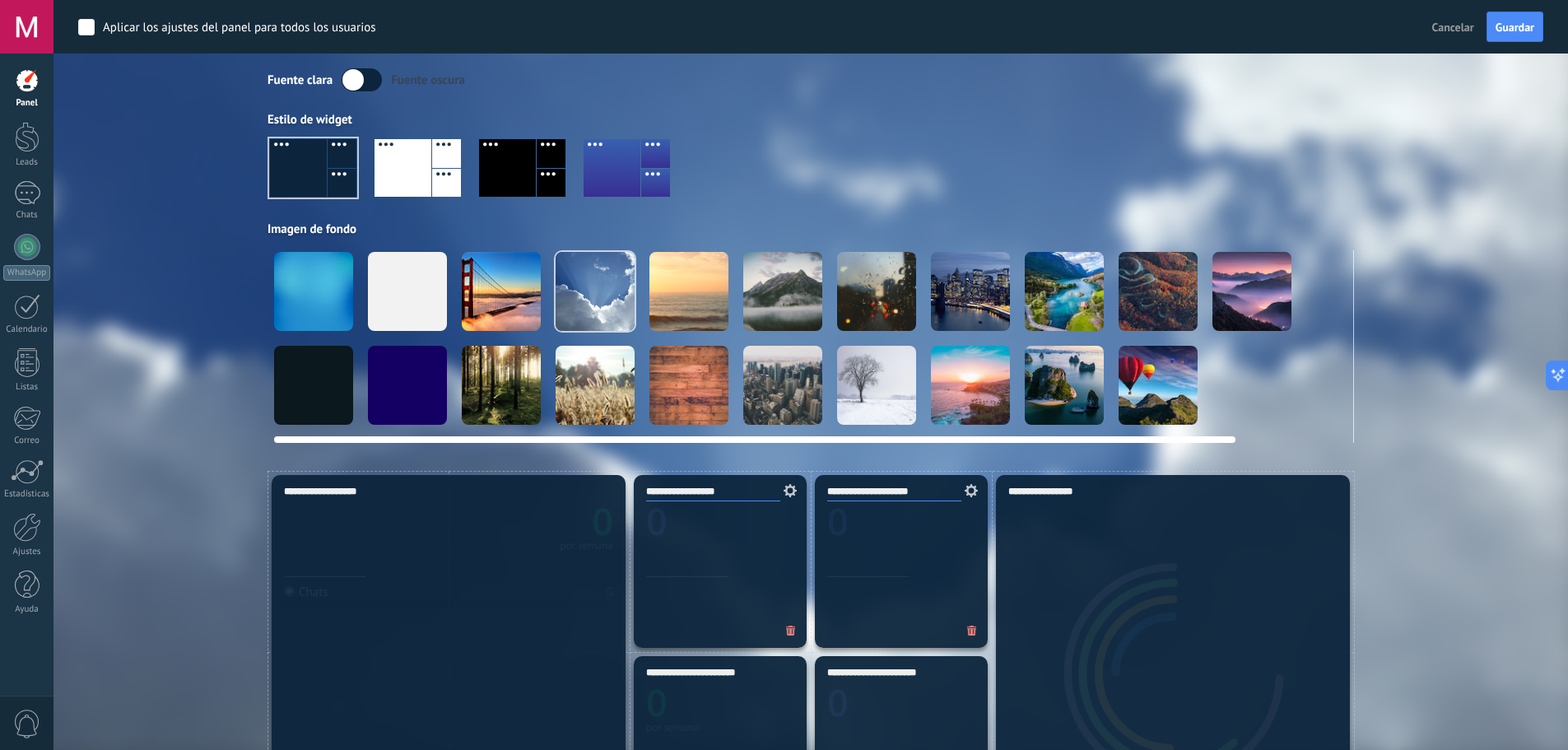
click at [720, 290] on div at bounding box center [689, 292] width 79 height 79
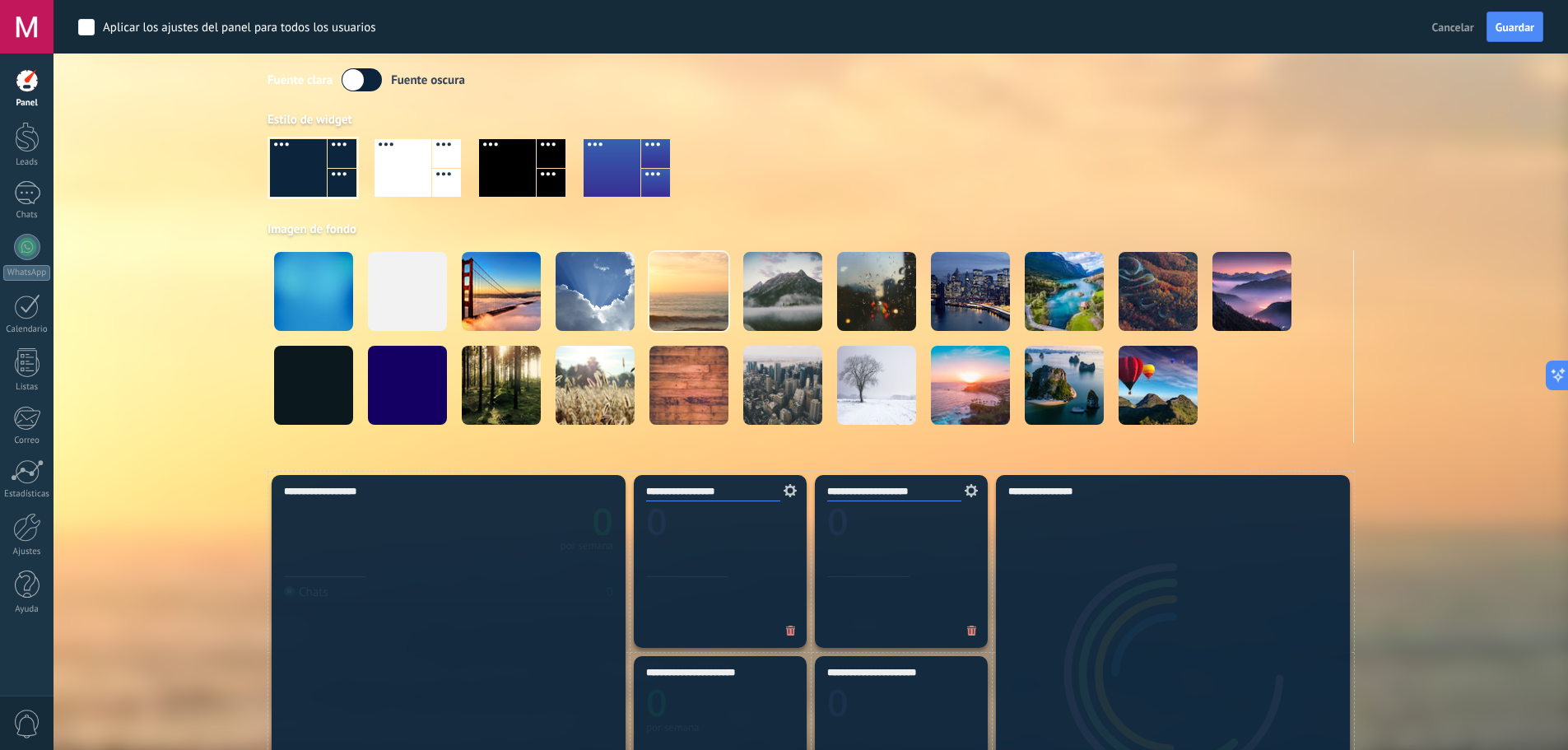
click at [355, 76] on label at bounding box center [361, 79] width 41 height 23
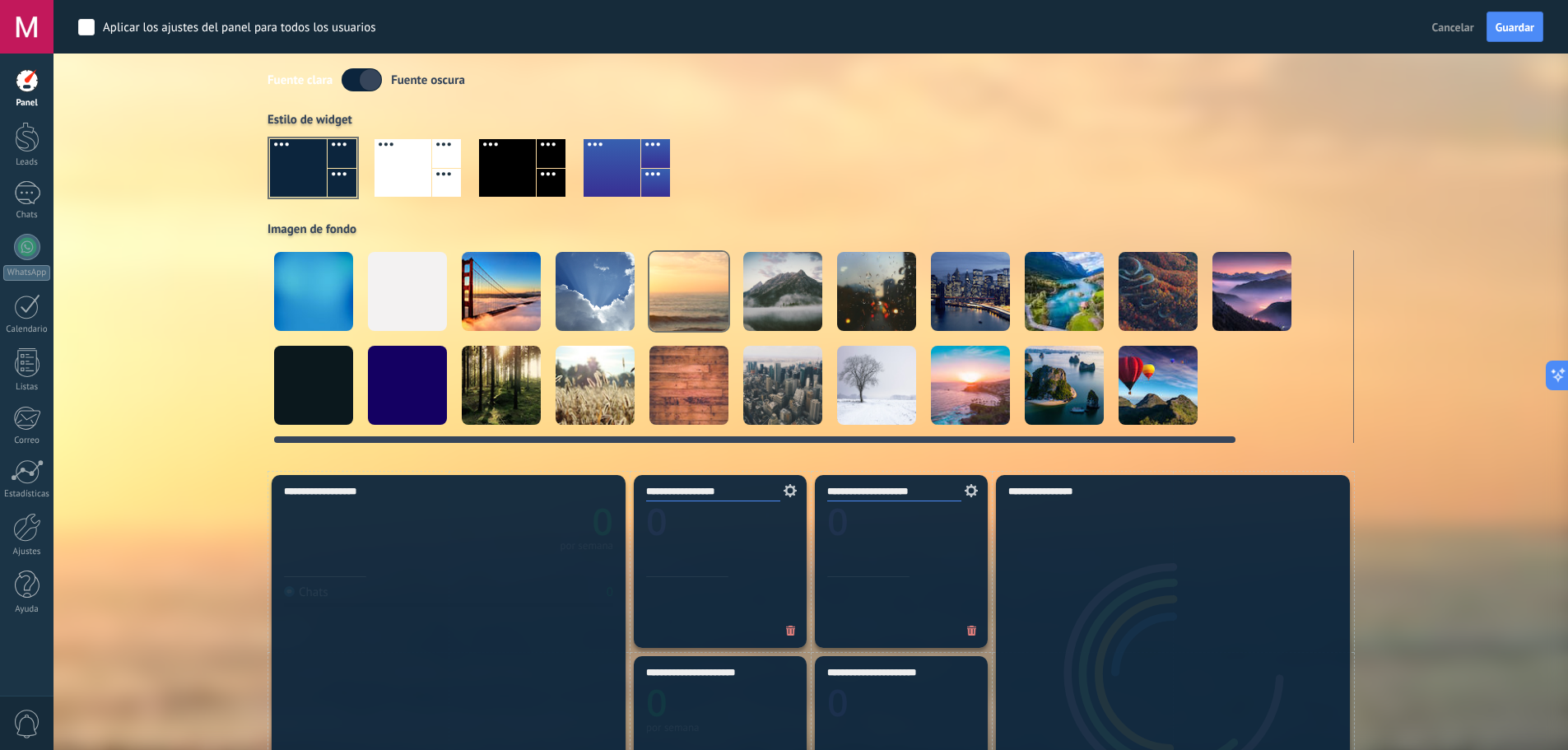
click at [489, 282] on div at bounding box center [502, 292] width 79 height 79
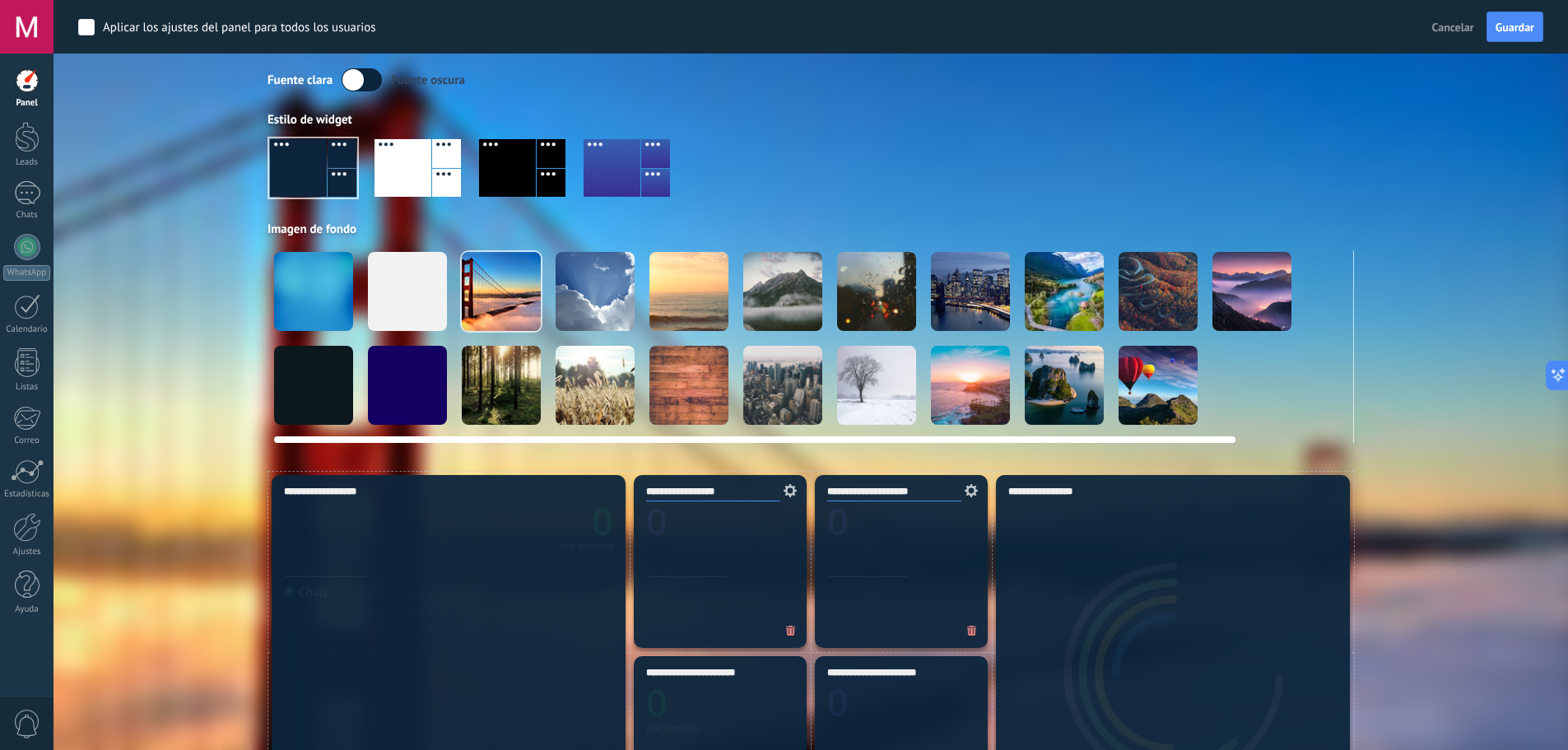
click at [596, 289] on div at bounding box center [595, 292] width 79 height 79
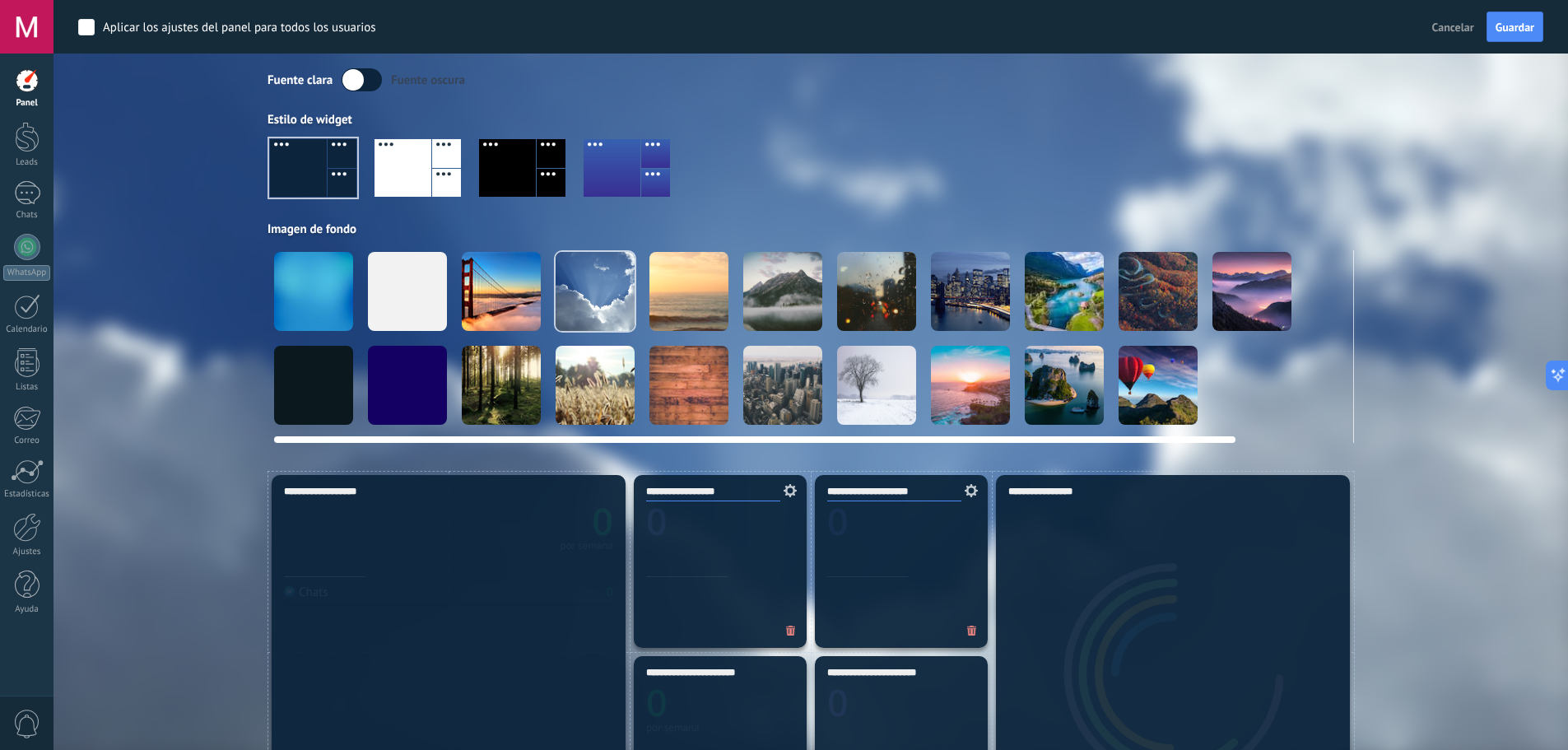
click at [1223, 392] on video at bounding box center [1252, 386] width 79 height 79
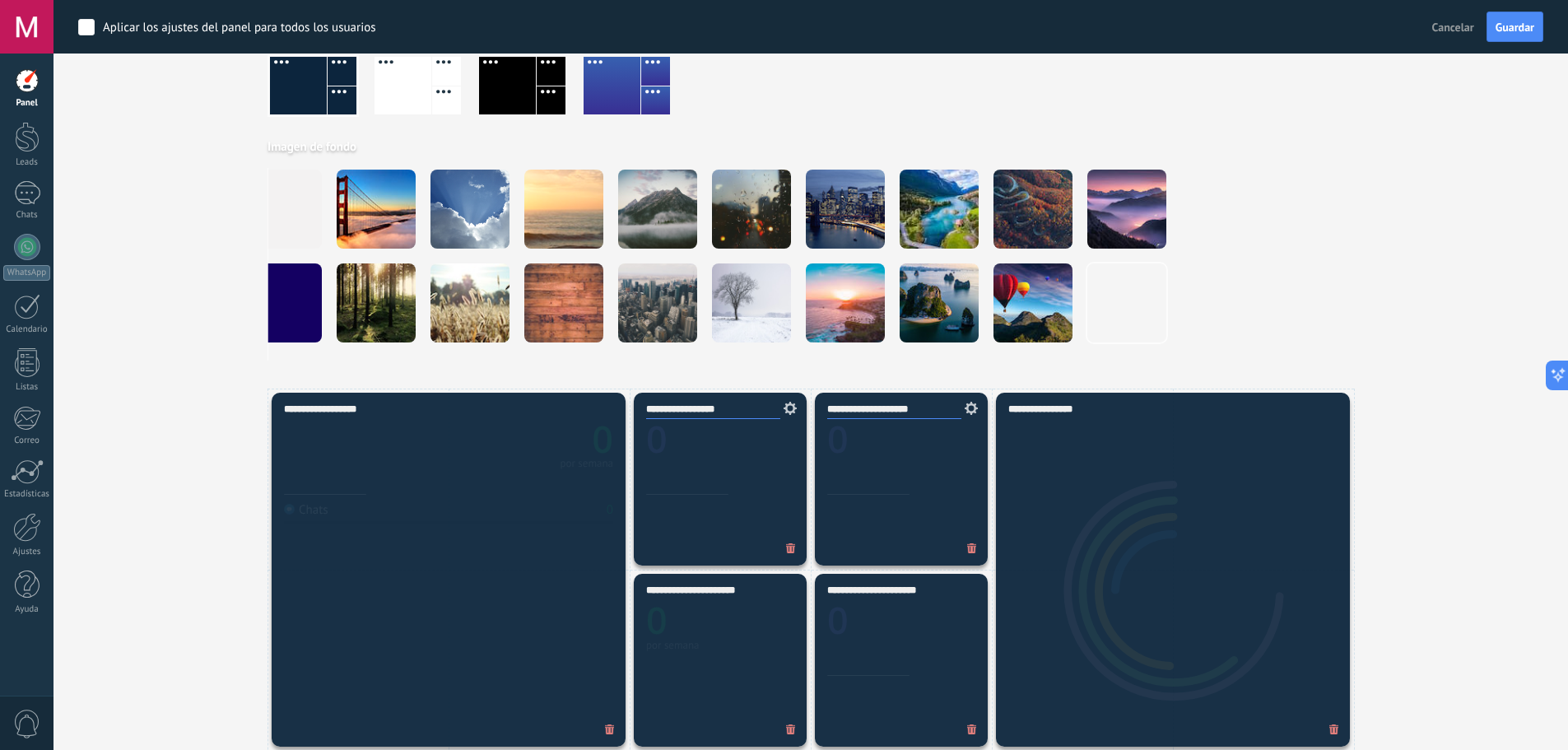
scroll to position [0, 126]
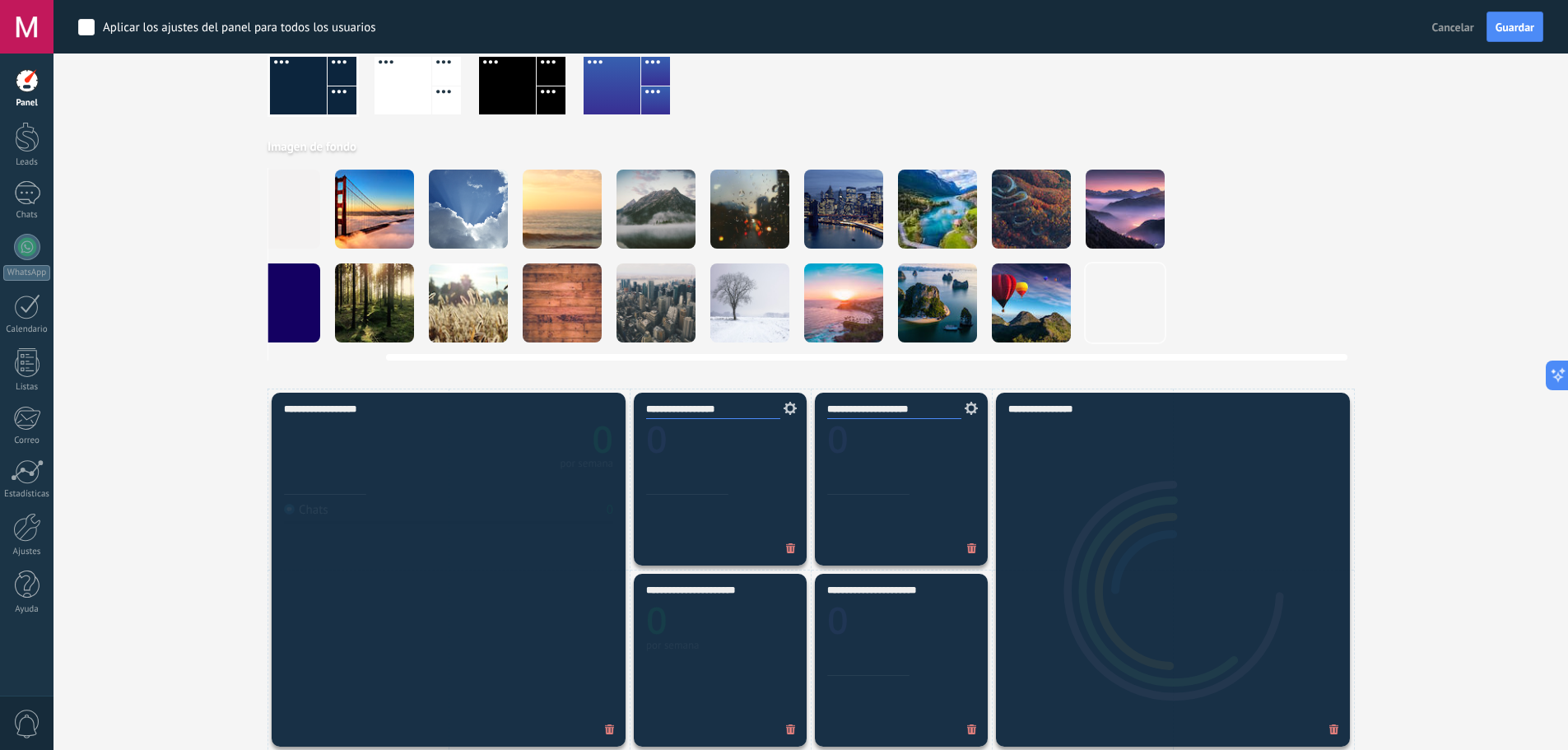
click at [1281, 299] on video at bounding box center [1313, 303] width 79 height 79
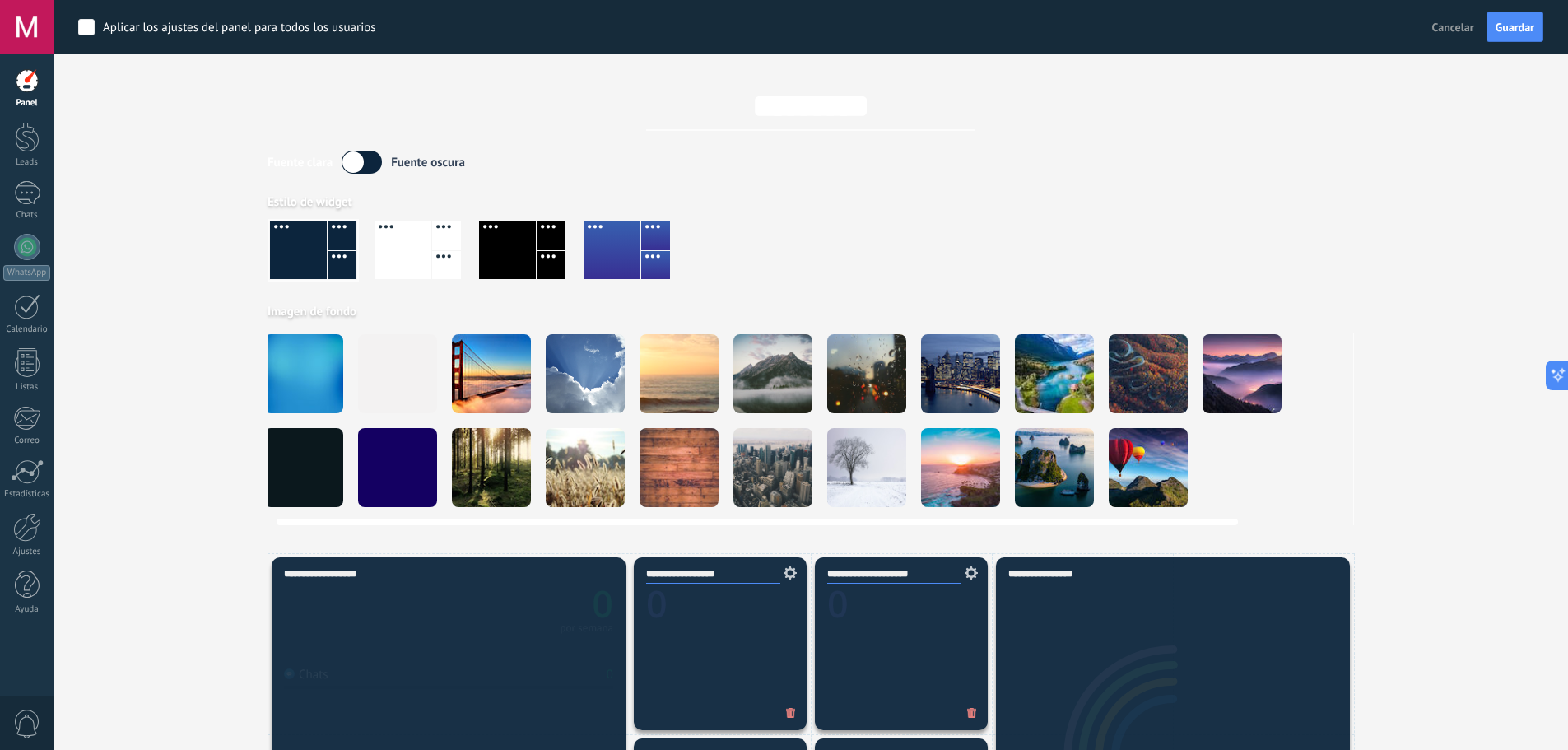
scroll to position [0, 0]
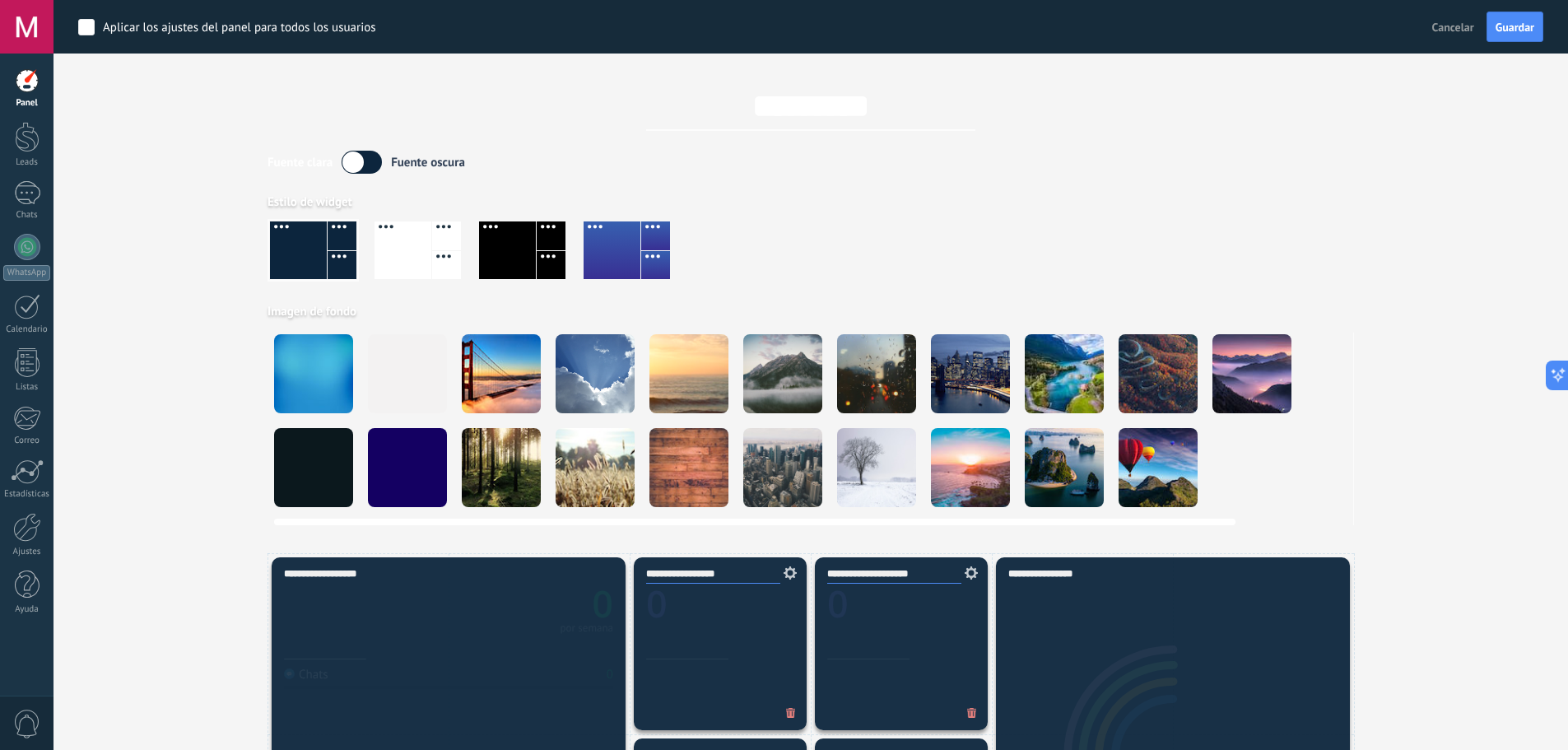
click at [494, 374] on div at bounding box center [502, 374] width 79 height 79
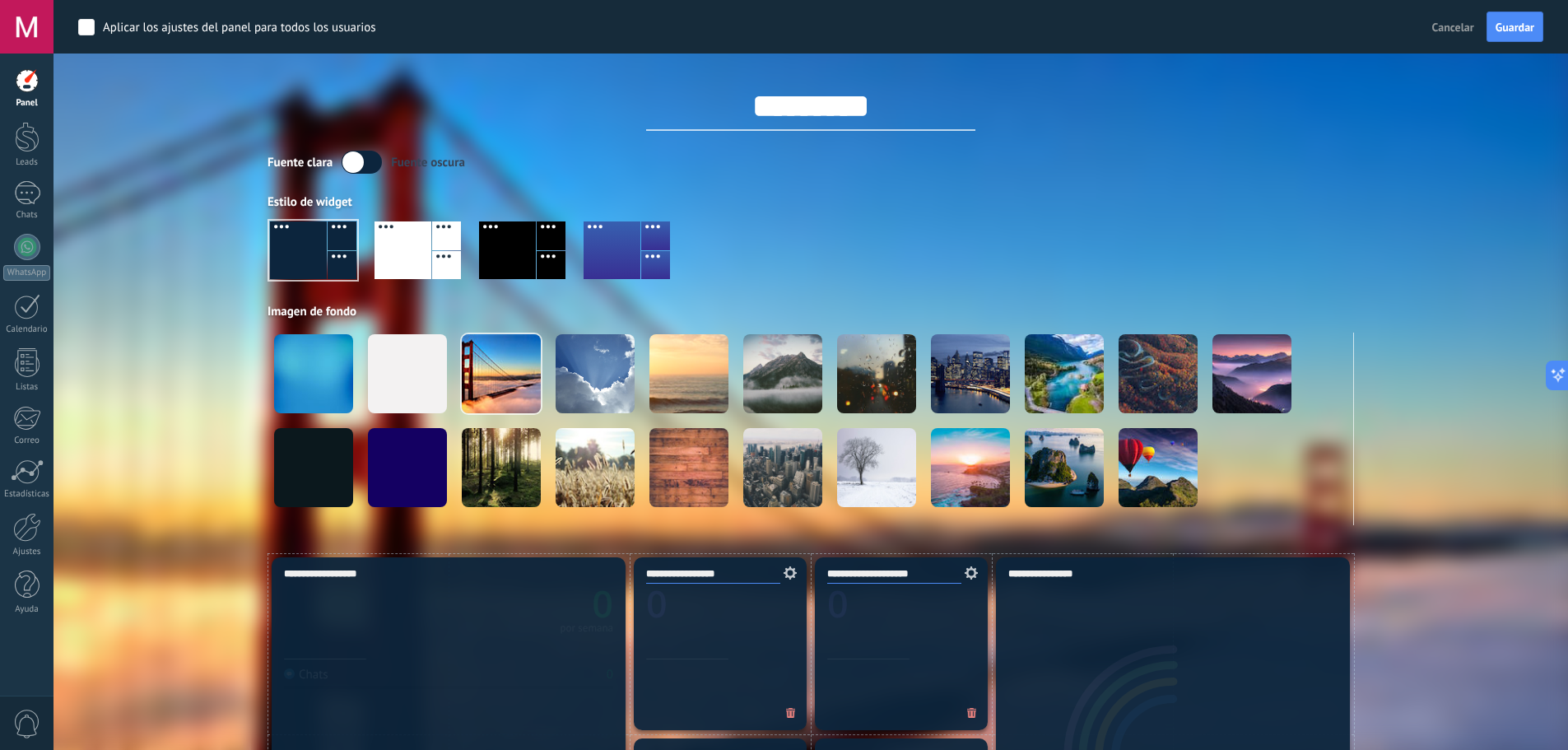
click at [962, 300] on div at bounding box center [811, 258] width 1086 height 94
click at [169, 264] on div "Aplicar Eventos marmsc1im [DATE] [DATE] Semana Mes Todo Elija un usuario Config…" at bounding box center [811, 276] width 1465 height 554
click at [356, 171] on label at bounding box center [361, 162] width 41 height 23
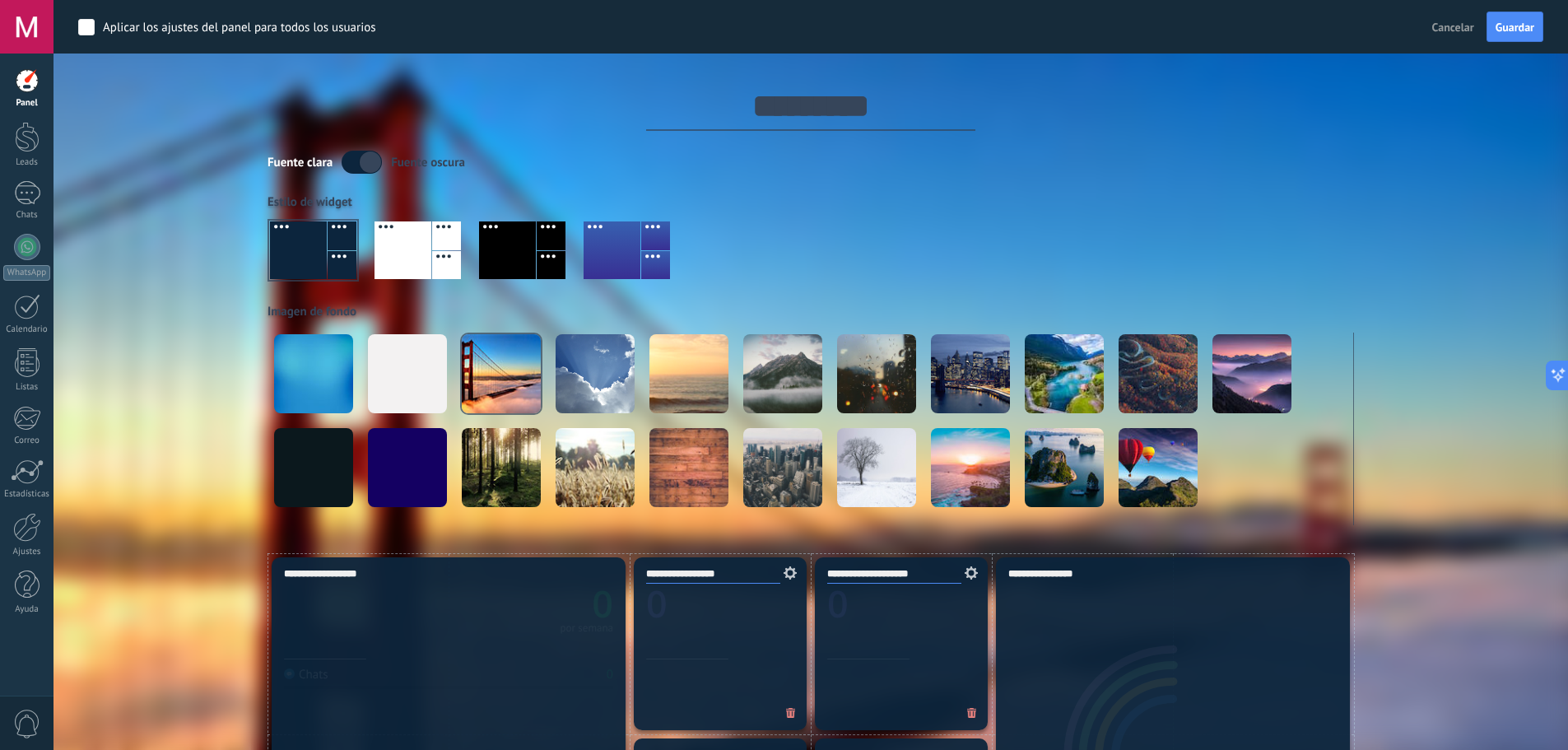
click at [356, 169] on label at bounding box center [361, 162] width 41 height 23
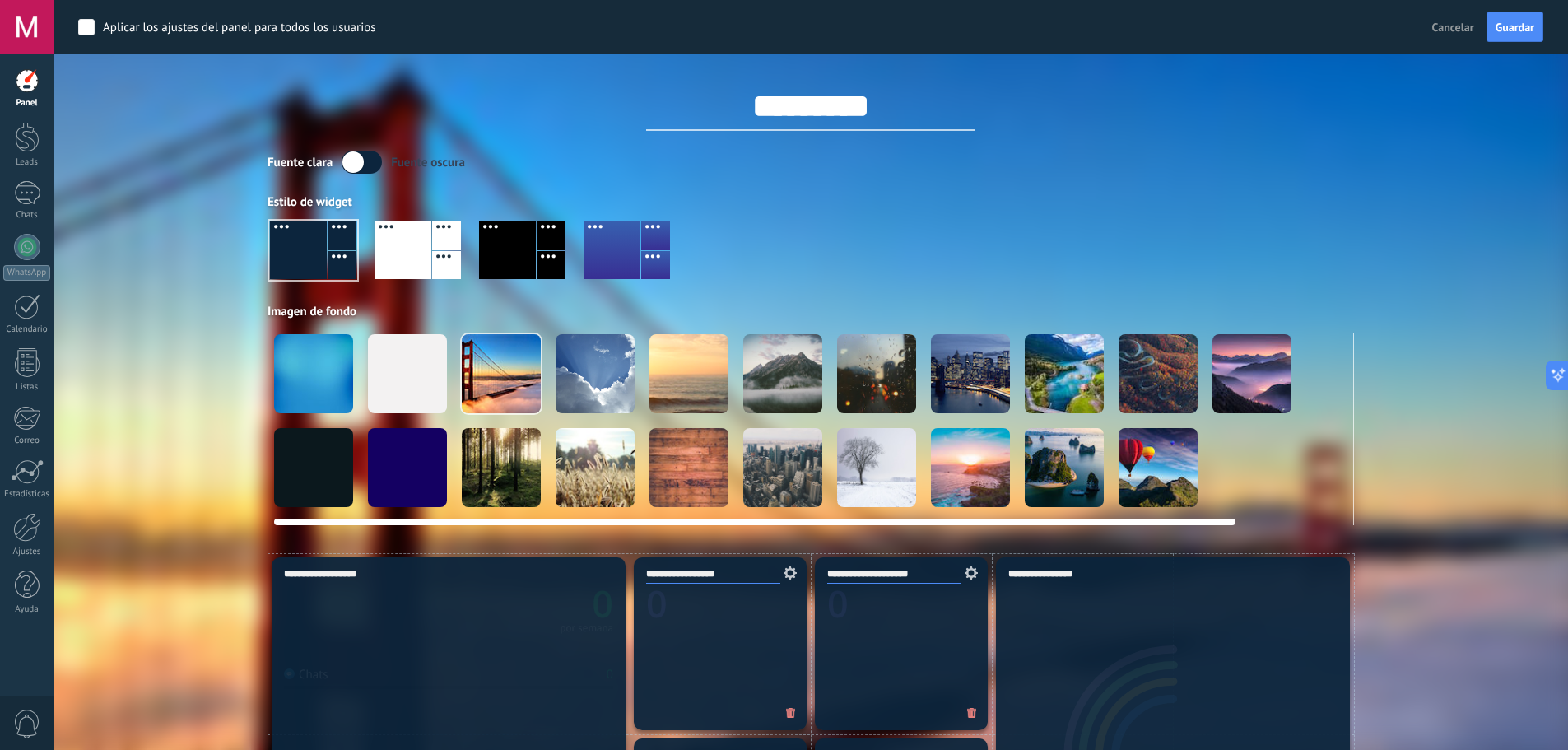
click at [858, 391] on div at bounding box center [877, 374] width 79 height 79
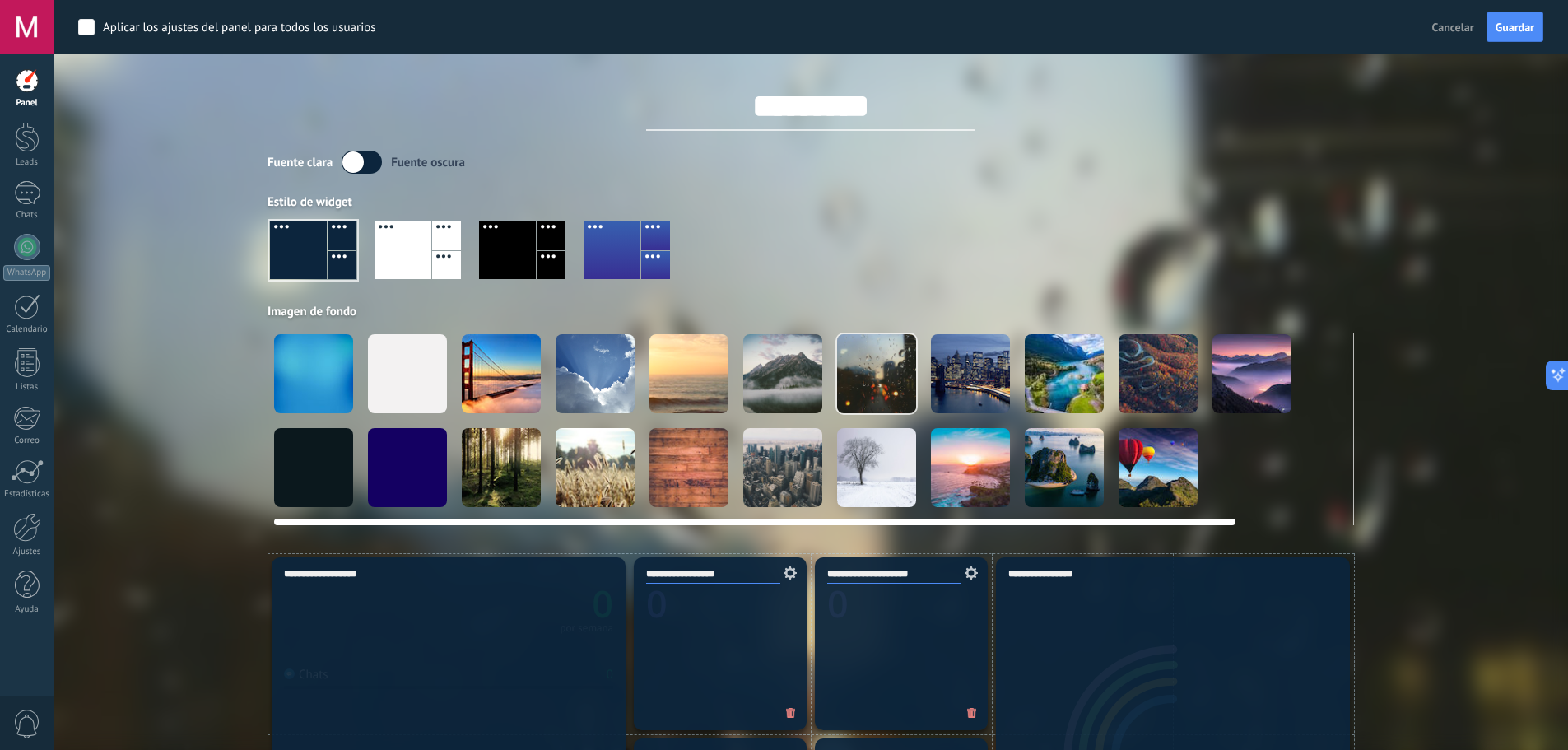
click at [604, 379] on div at bounding box center [595, 374] width 79 height 79
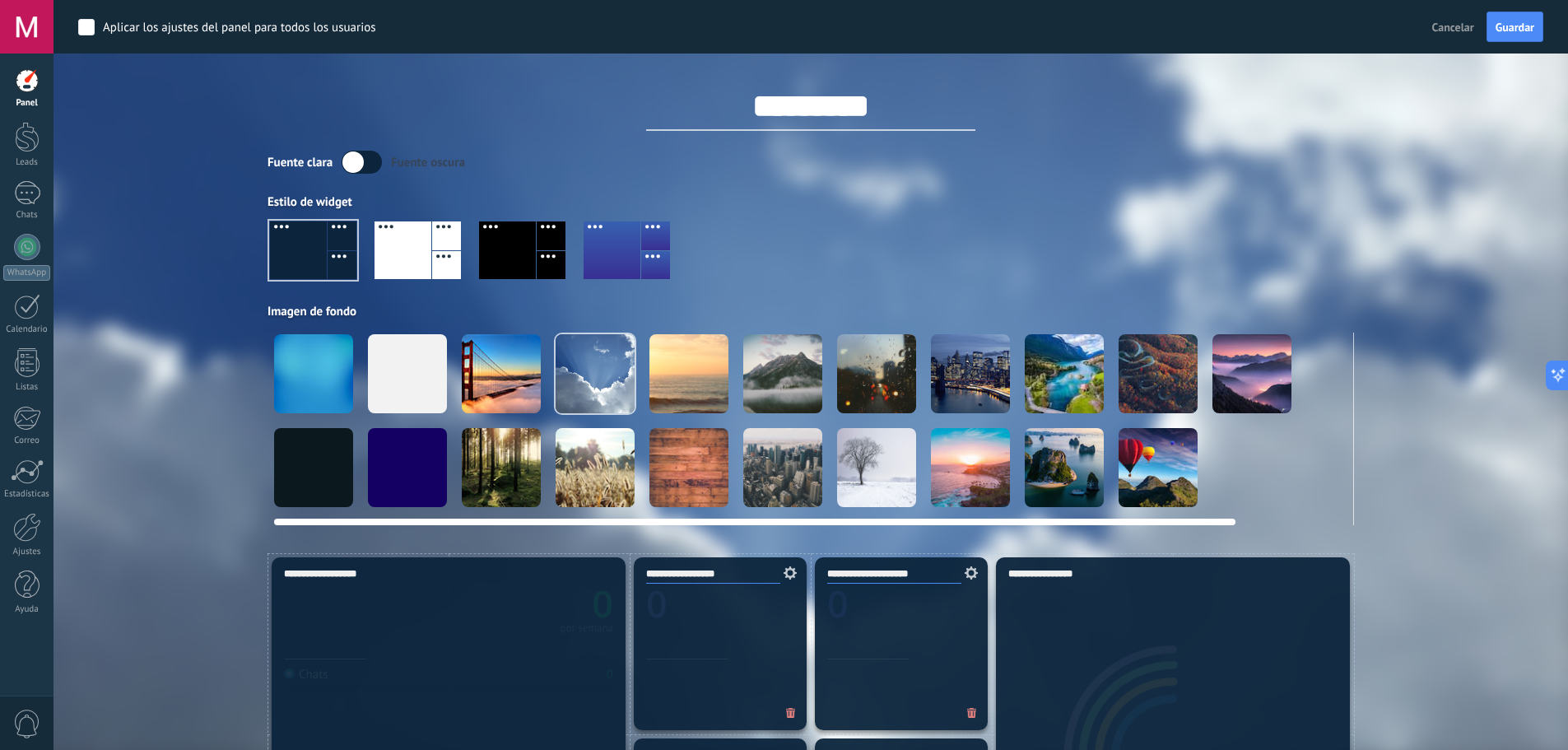
click at [1265, 483] on video at bounding box center [1252, 468] width 79 height 79
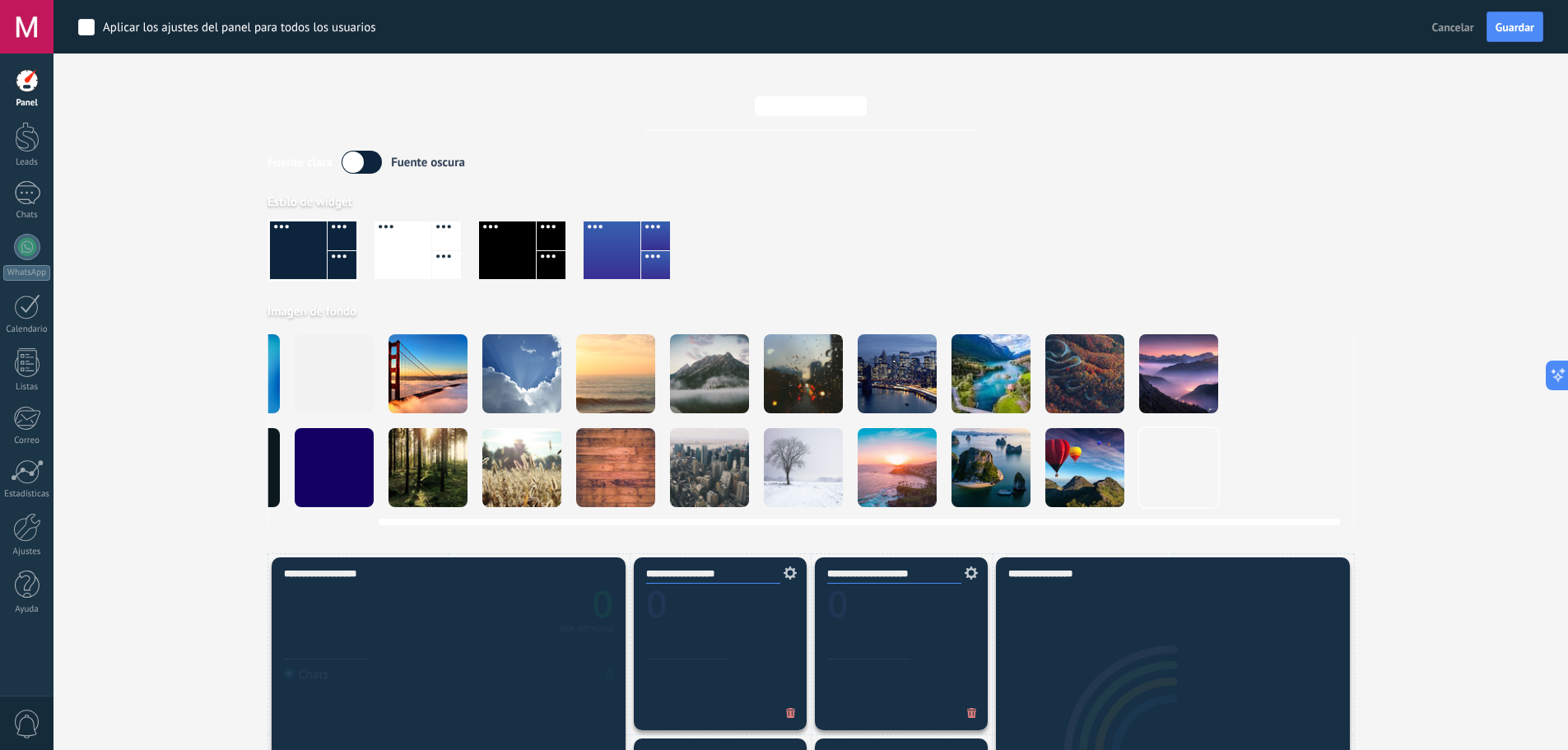
scroll to position [0, 126]
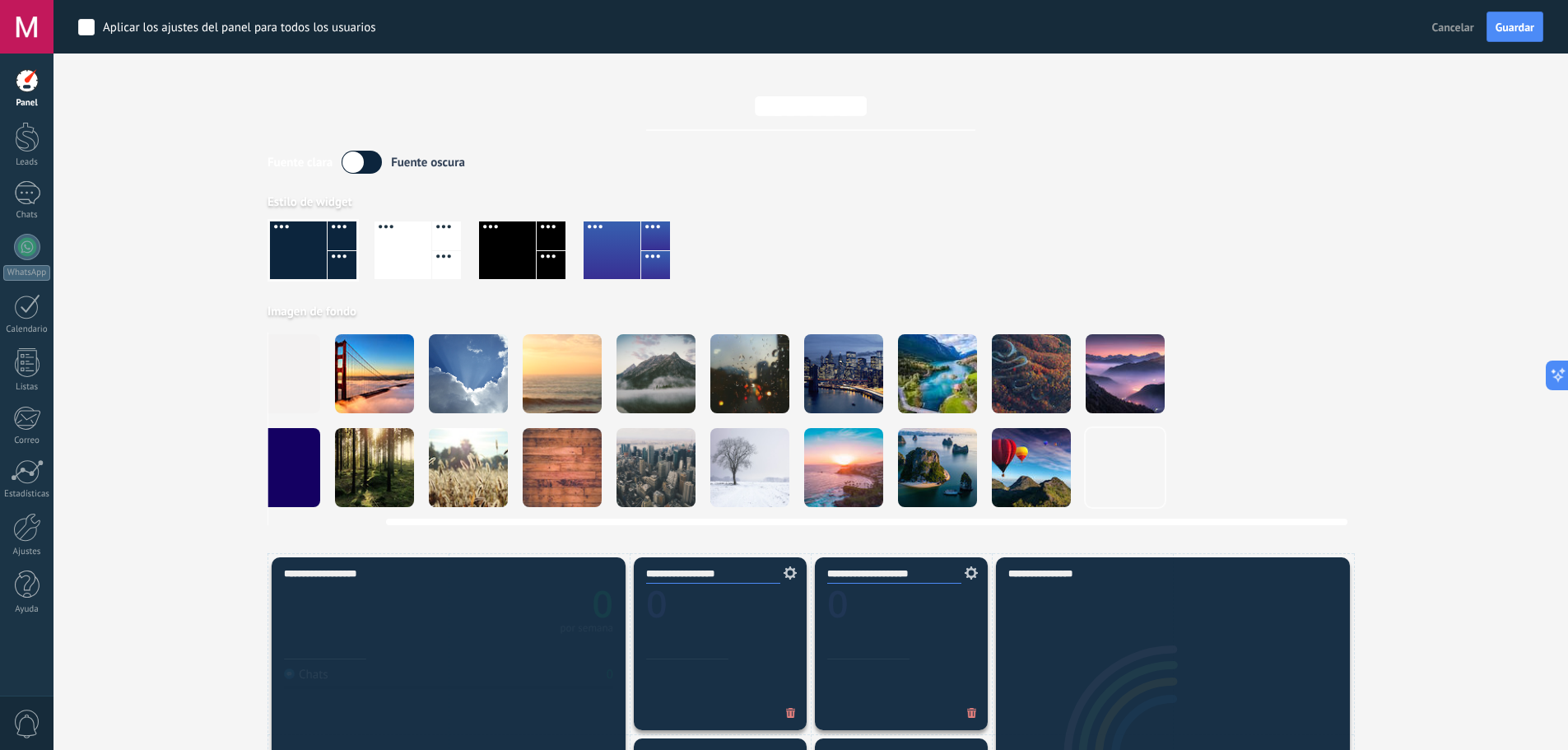
click at [1292, 488] on video at bounding box center [1313, 468] width 79 height 79
click at [572, 458] on div at bounding box center [562, 468] width 79 height 79
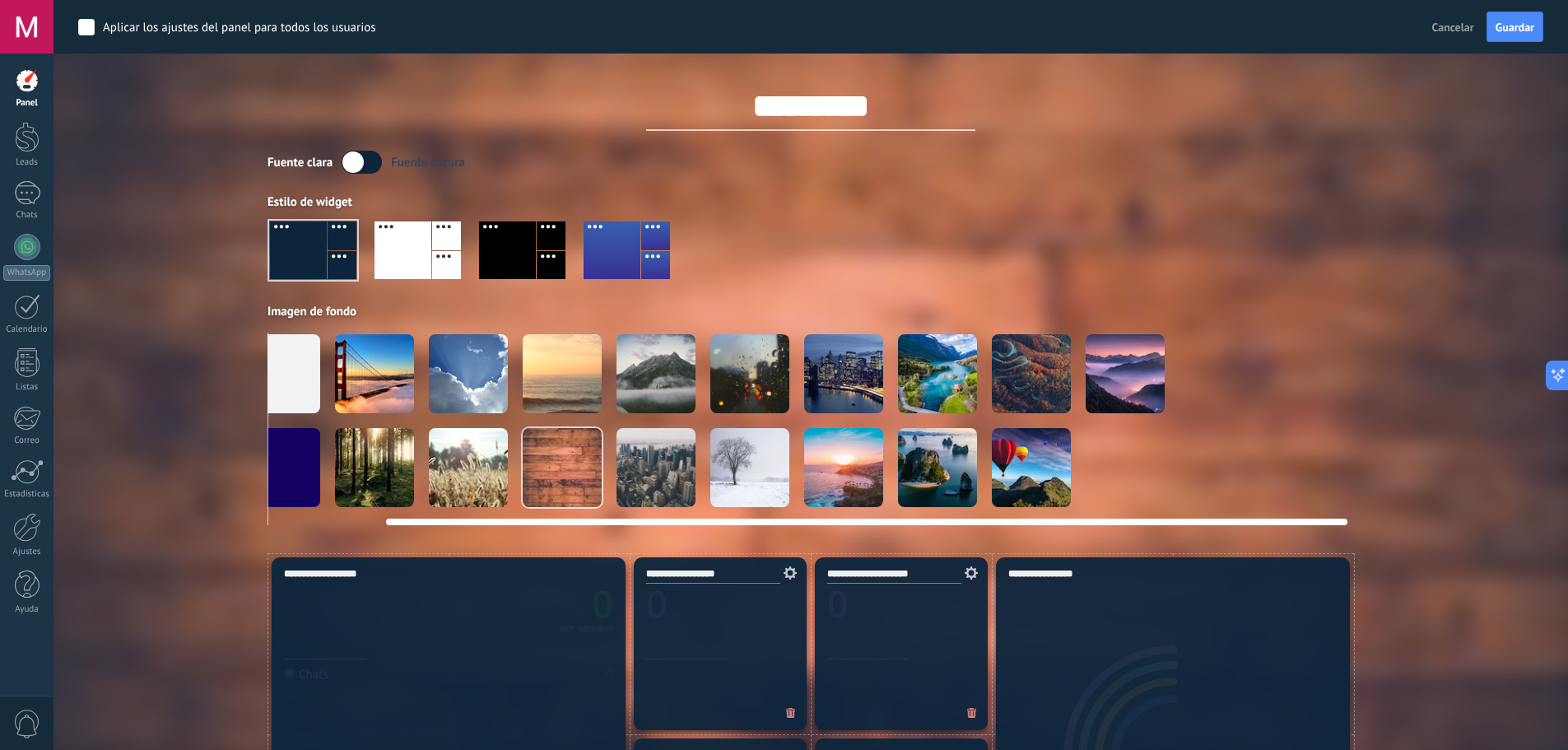
click at [450, 468] on div at bounding box center [469, 468] width 79 height 79
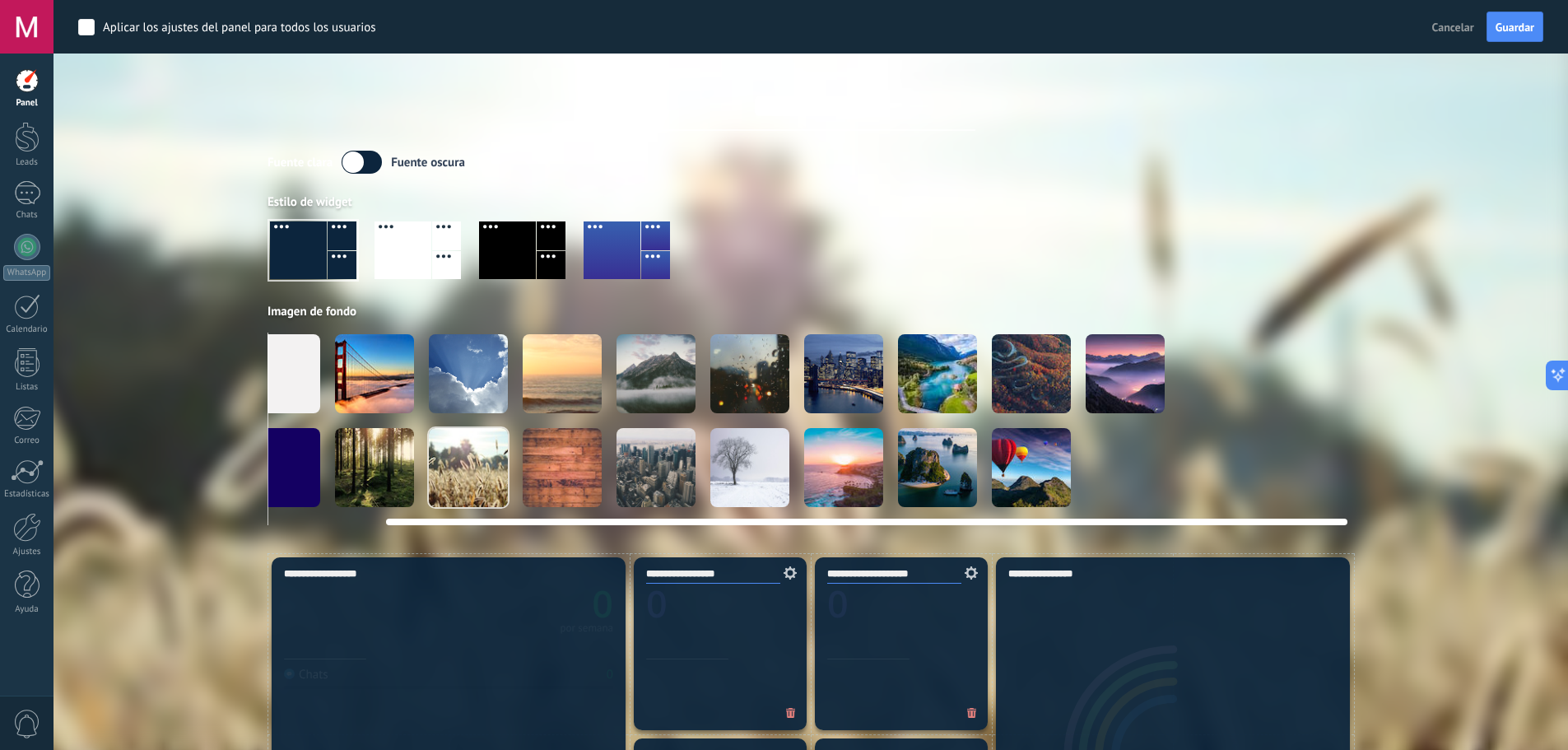
click at [761, 445] on div at bounding box center [750, 468] width 79 height 79
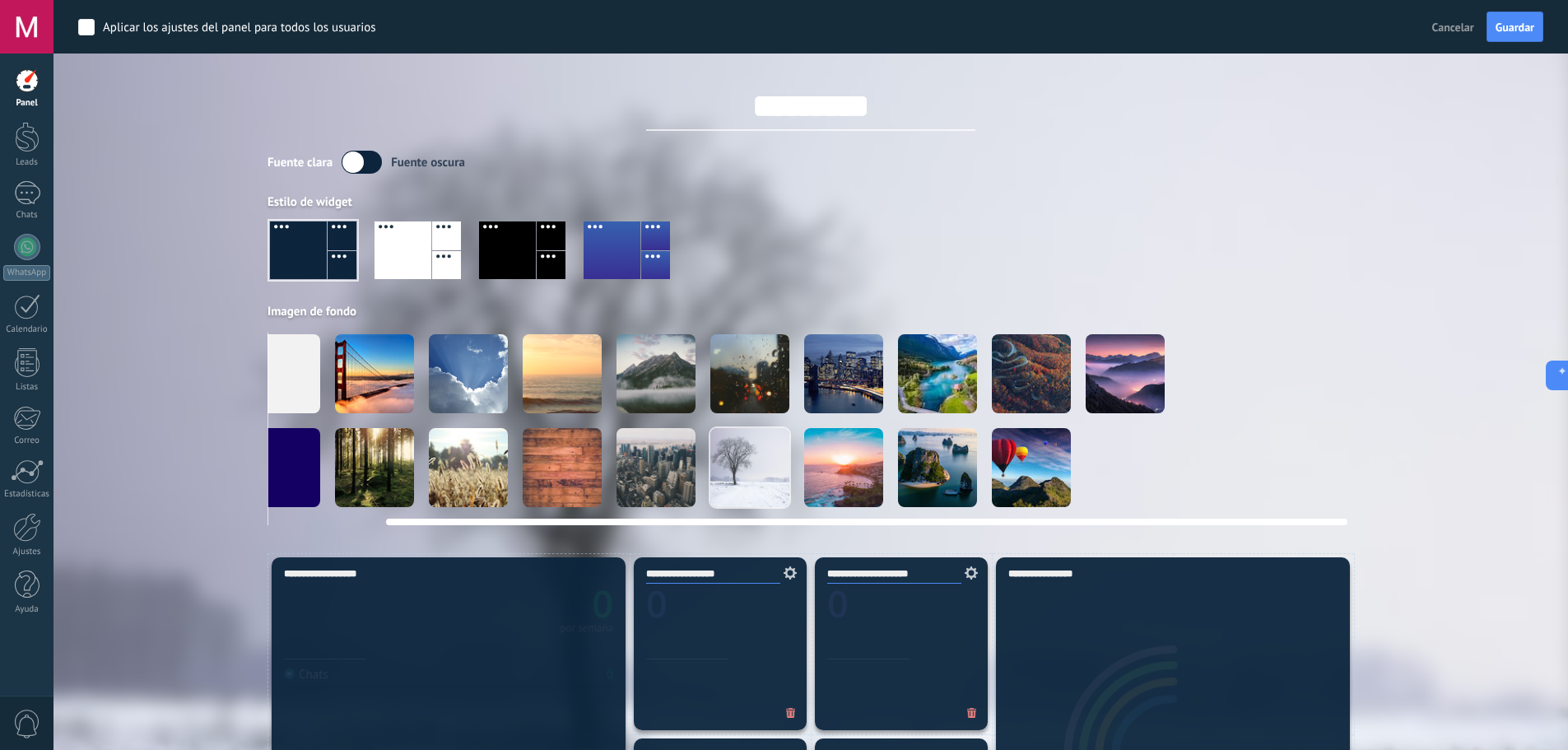
click at [814, 458] on div at bounding box center [844, 468] width 79 height 79
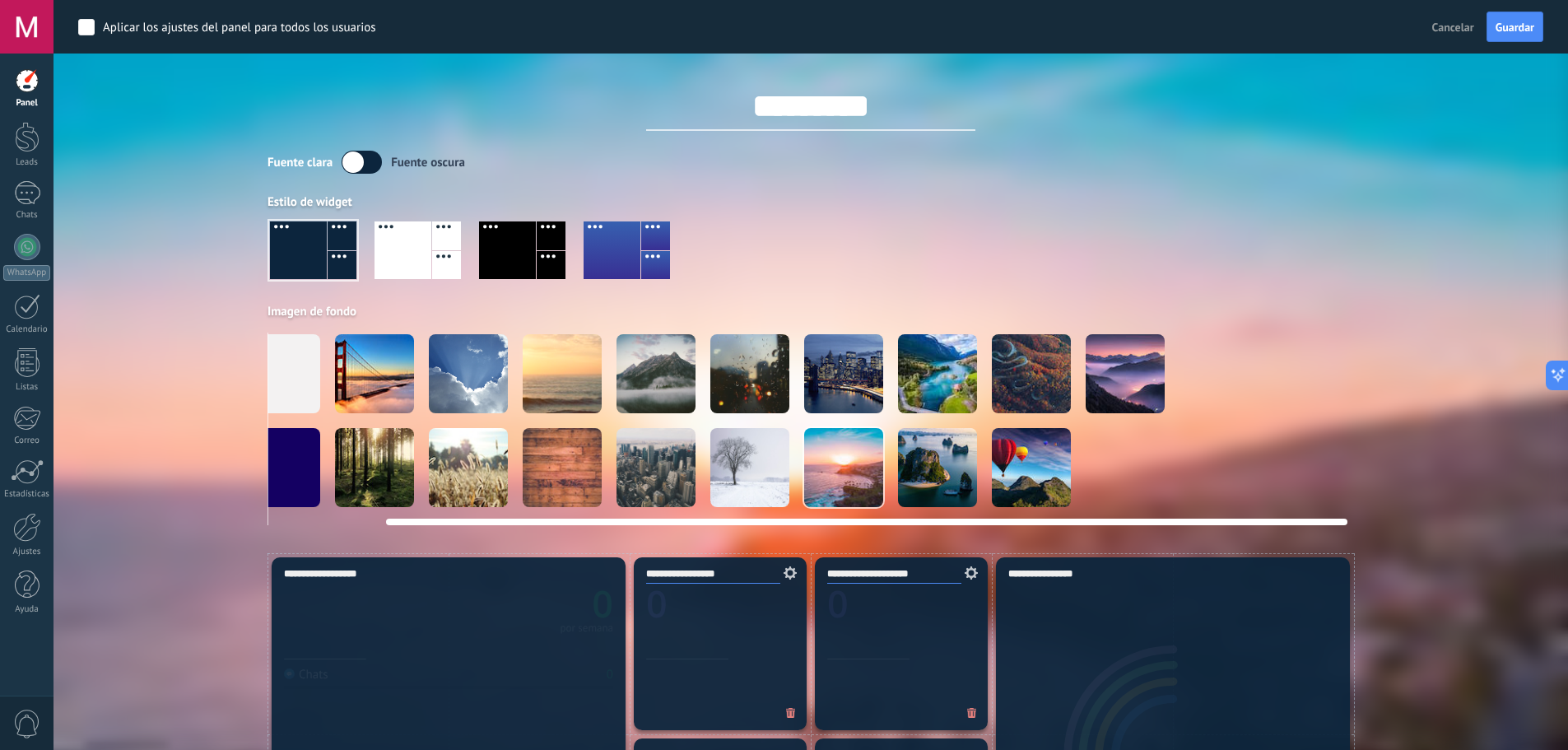
click at [387, 386] on div at bounding box center [374, 374] width 79 height 79
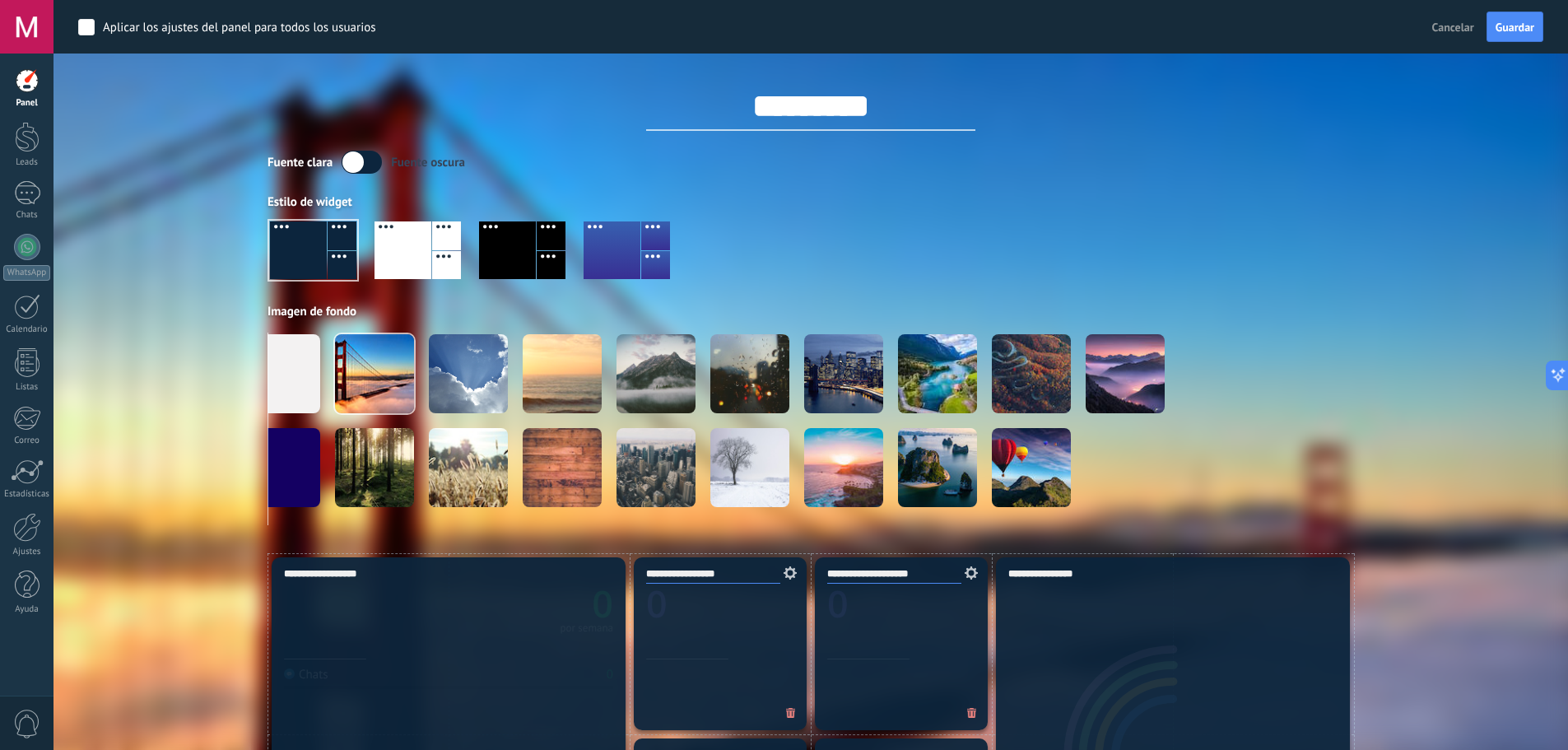
click at [894, 263] on div at bounding box center [811, 258] width 1086 height 94
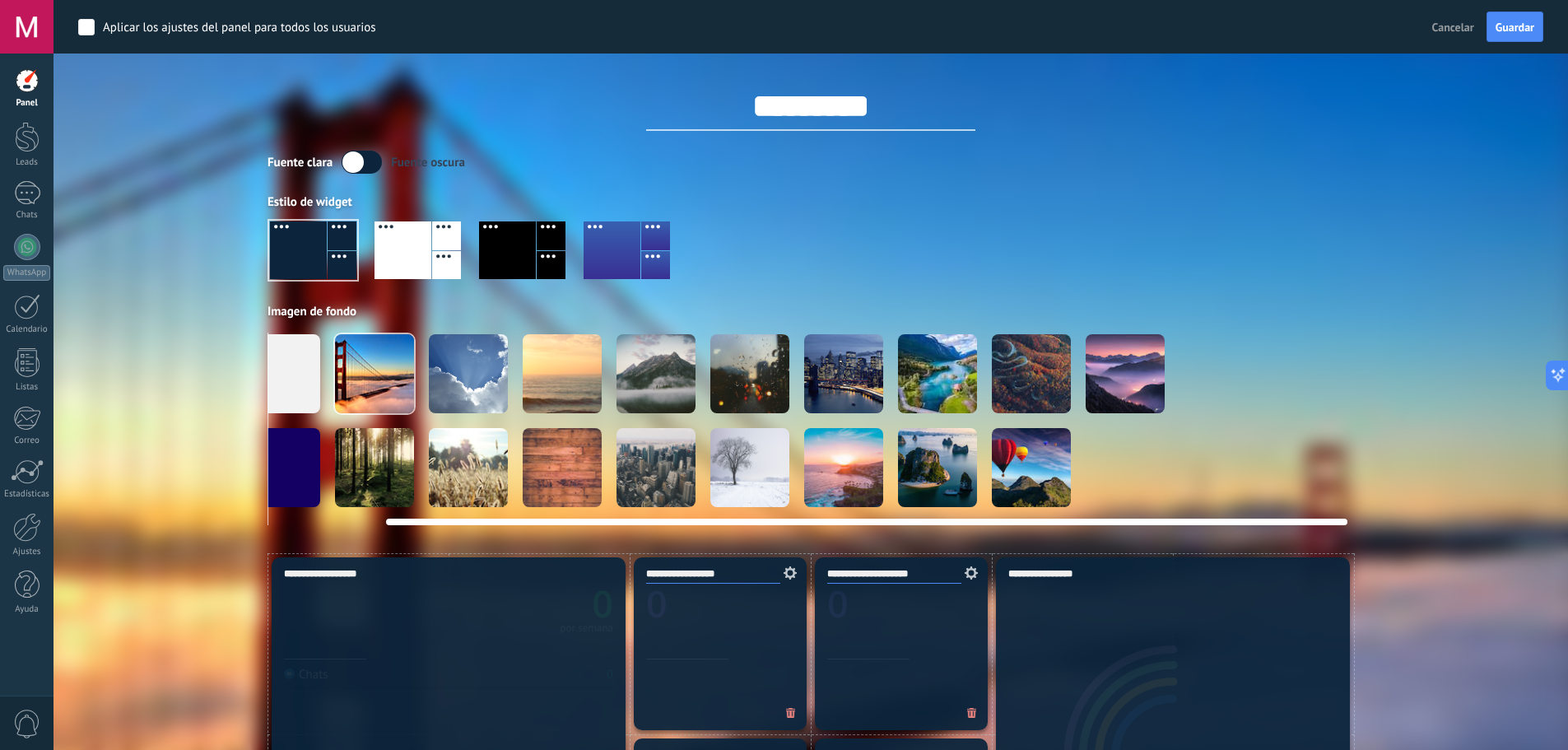
click at [1129, 386] on div at bounding box center [1126, 374] width 79 height 79
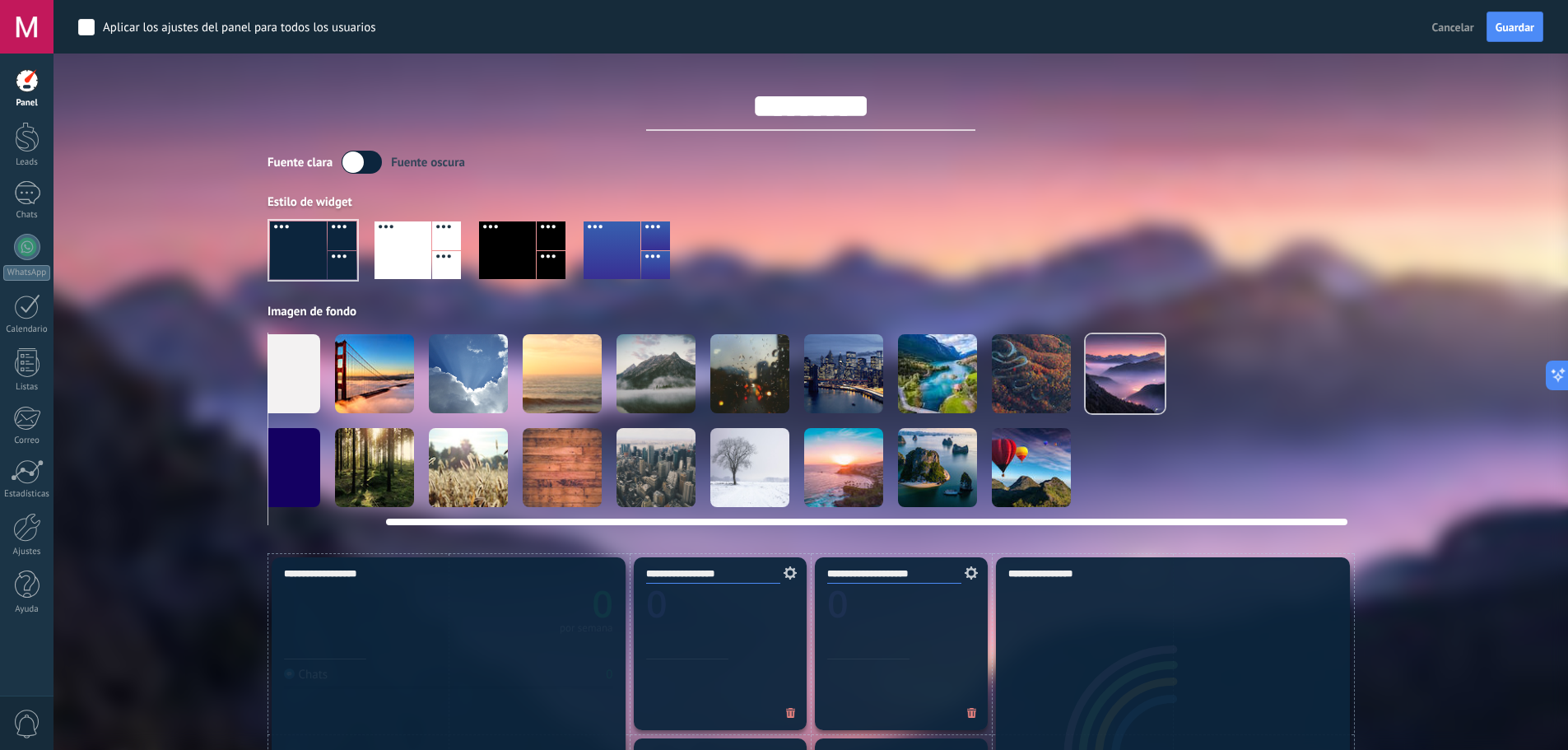
click at [950, 394] on div at bounding box center [938, 374] width 79 height 79
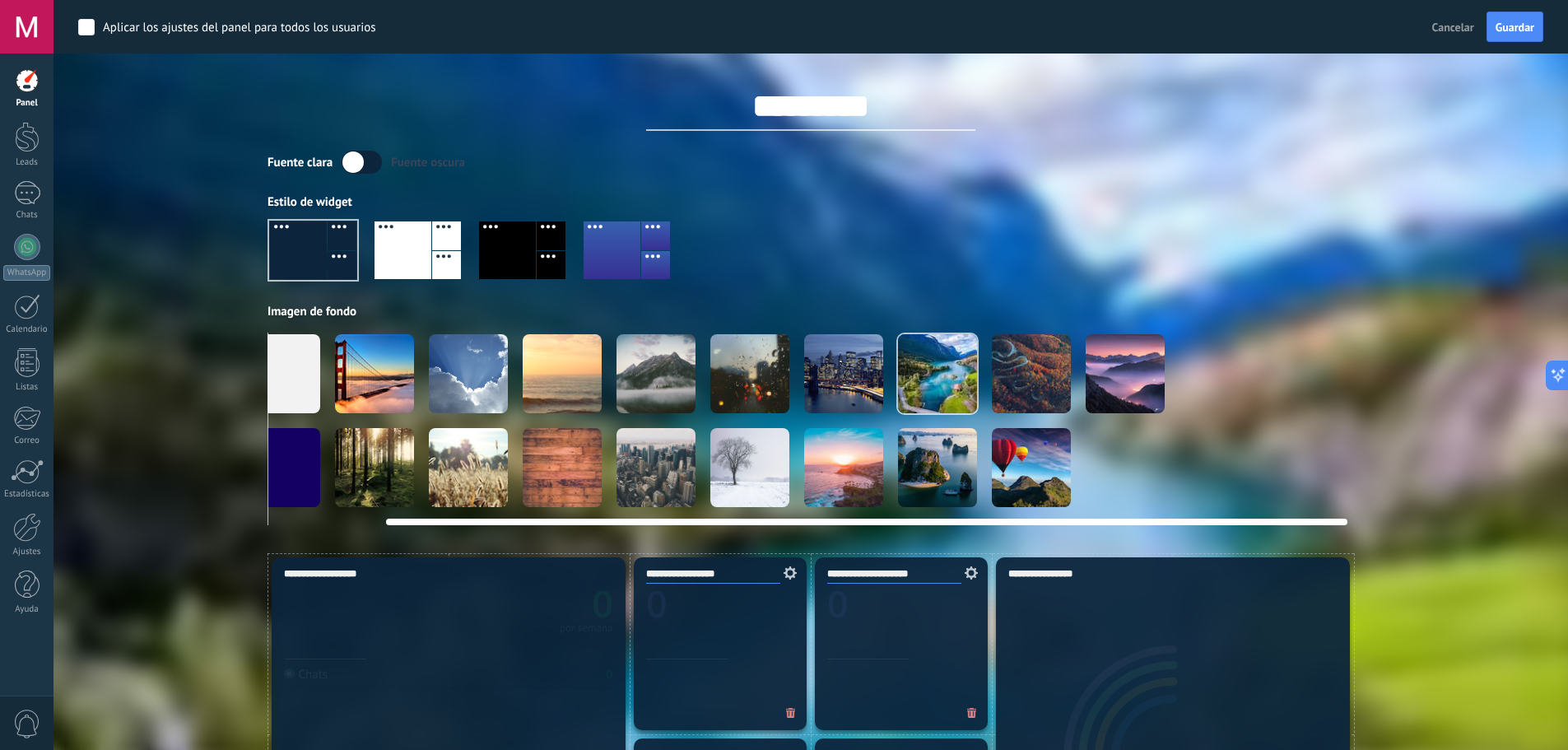
click at [858, 392] on div at bounding box center [844, 374] width 79 height 79
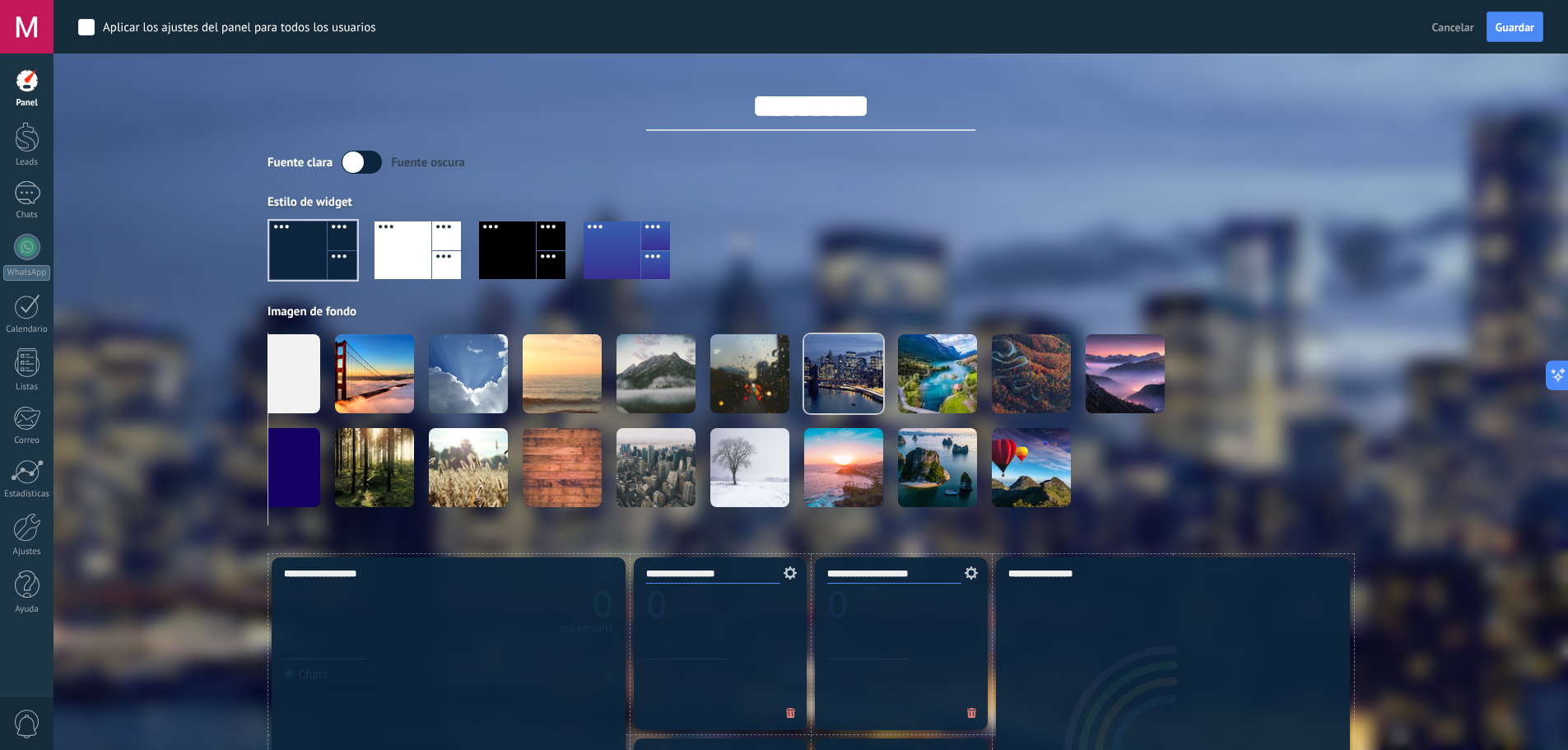
click at [892, 238] on div at bounding box center [811, 258] width 1086 height 94
click at [31, 144] on div at bounding box center [27, 137] width 25 height 30
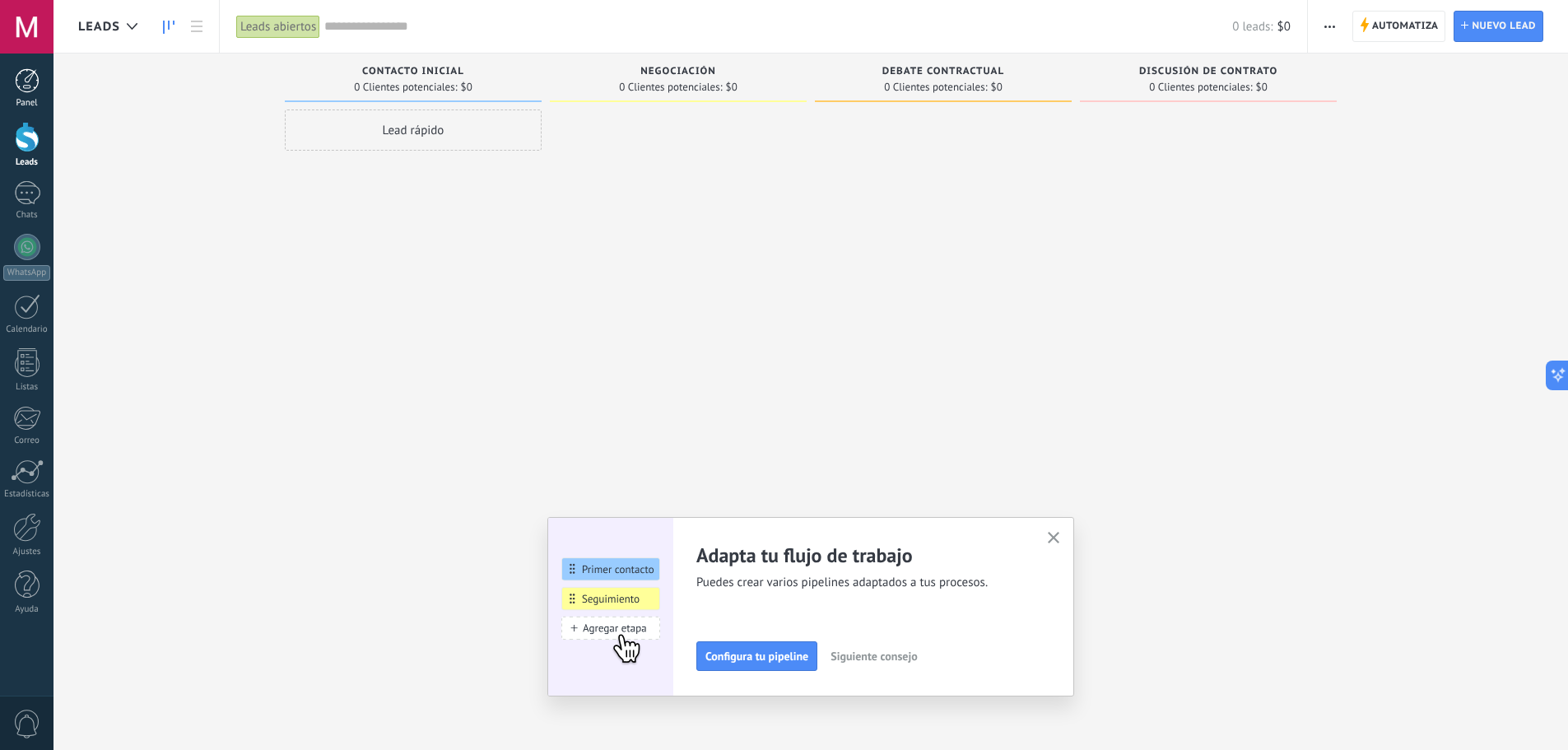
click at [33, 101] on div "Panel" at bounding box center [26, 103] width 48 height 10
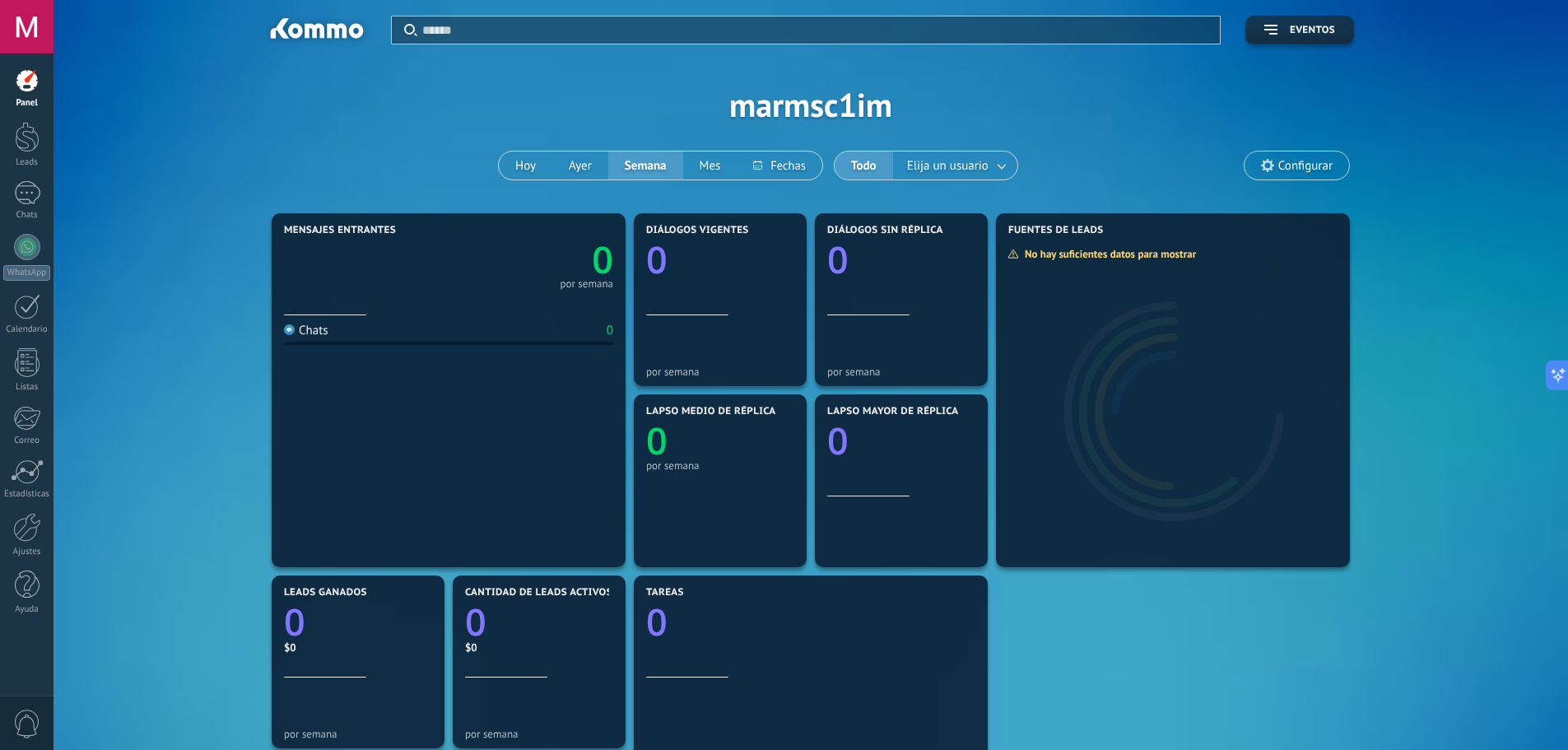
click at [95, 365] on div "Mensajes entrantes 0 por semana Chats 0 Diálogos vigentes 0 por semana Diálogos…" at bounding box center [811, 662] width 1465 height 906
click at [1298, 175] on span "Configurar" at bounding box center [1296, 166] width 105 height 28
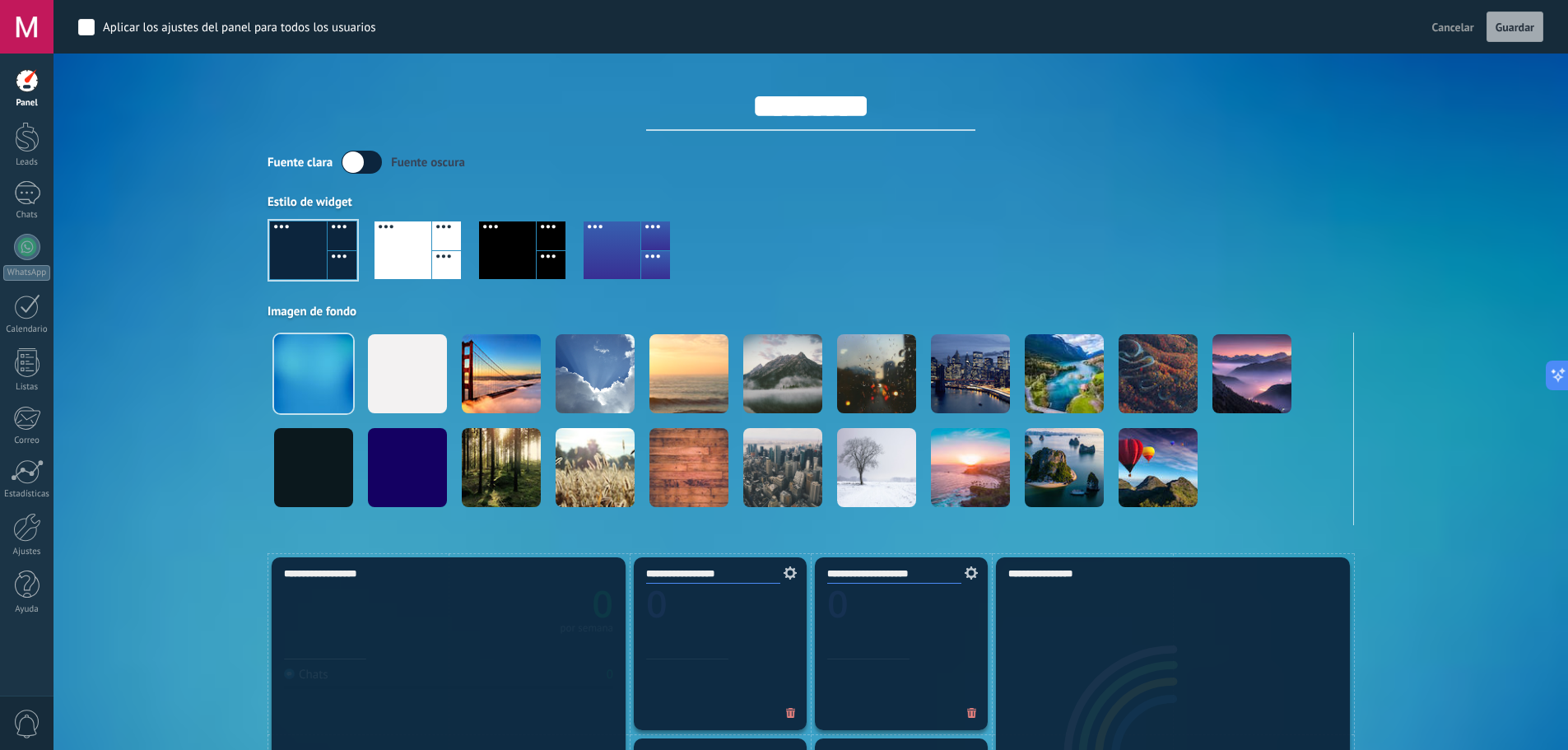
click at [429, 247] on div at bounding box center [403, 250] width 57 height 58
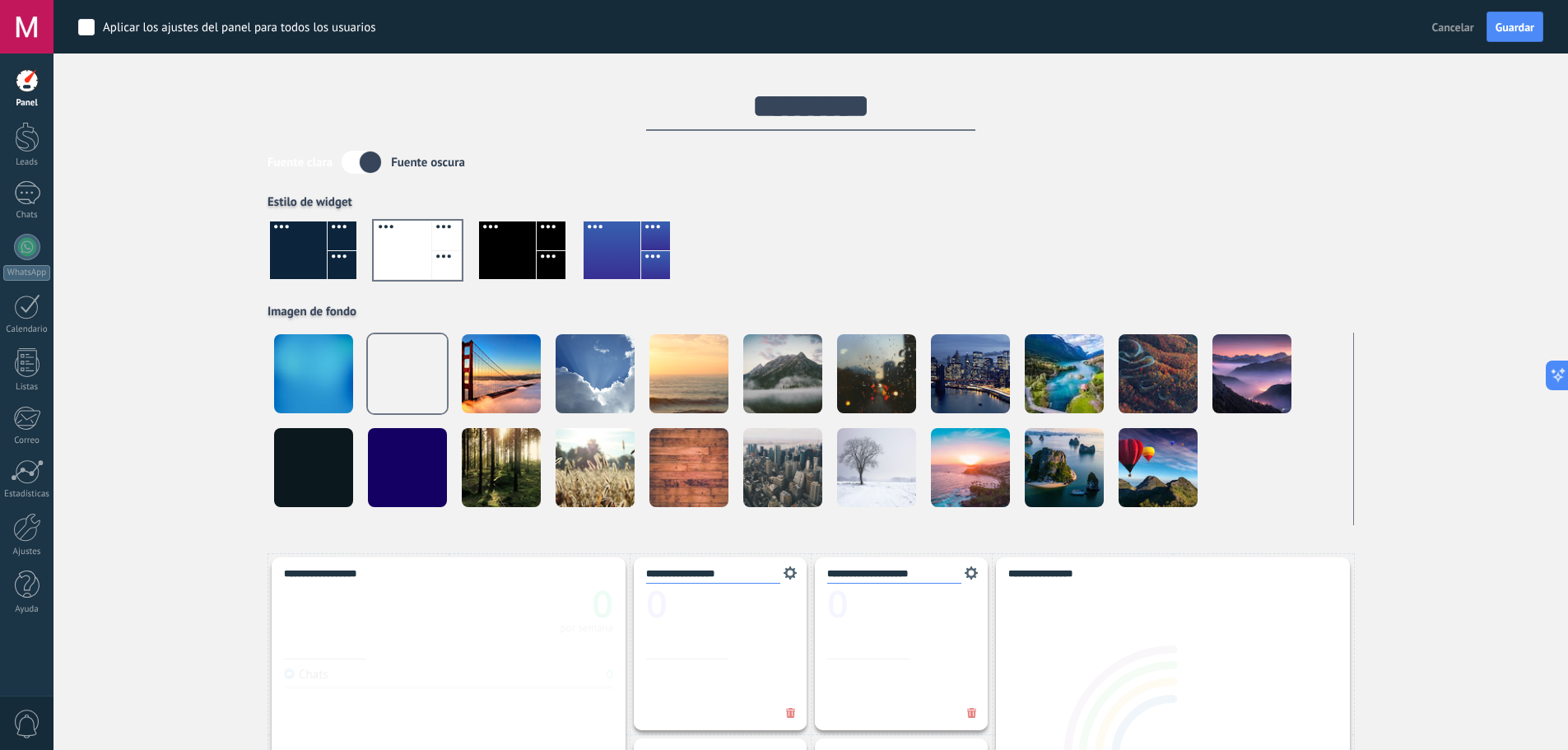
click at [556, 256] on div at bounding box center [551, 265] width 29 height 29
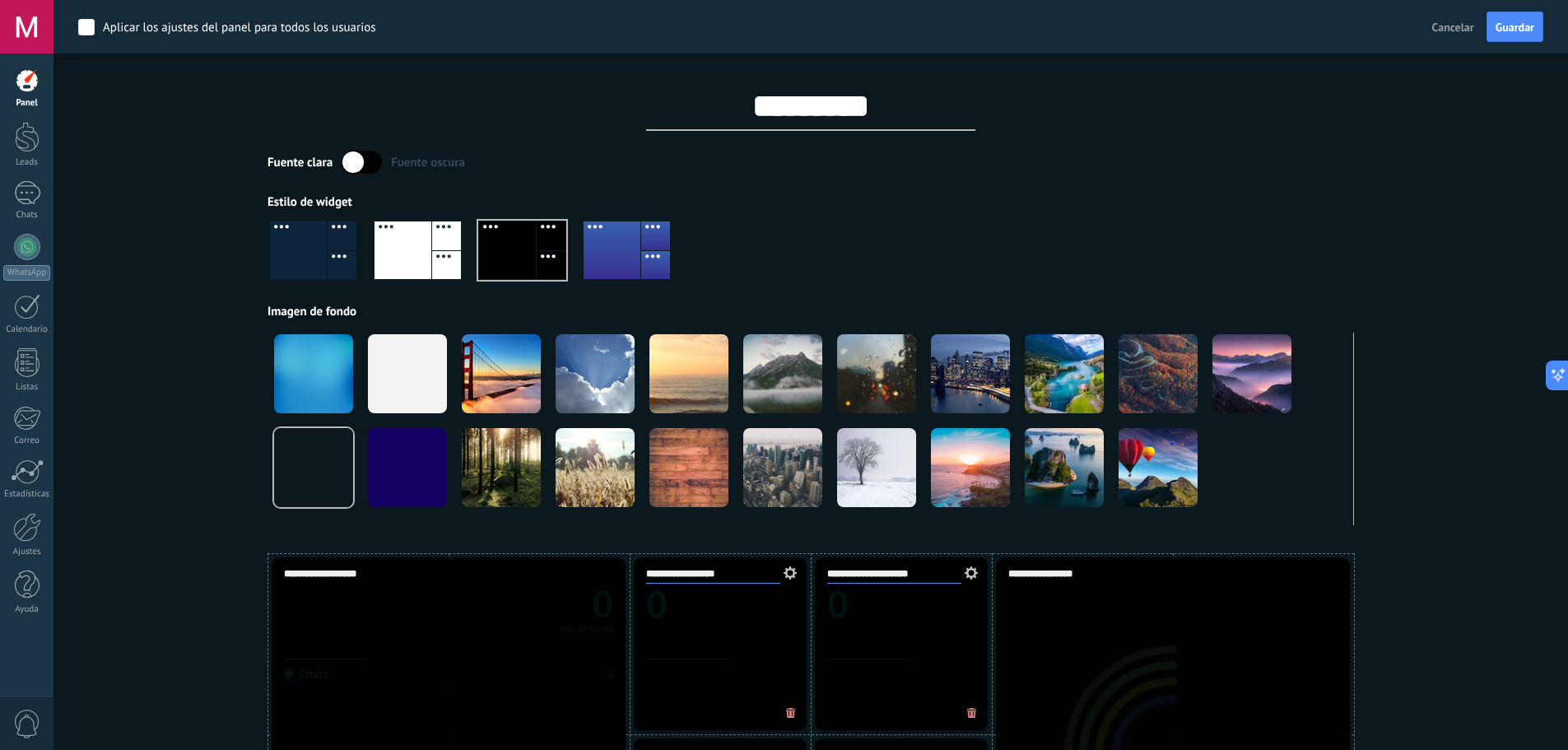
click at [639, 253] on div at bounding box center [612, 250] width 57 height 58
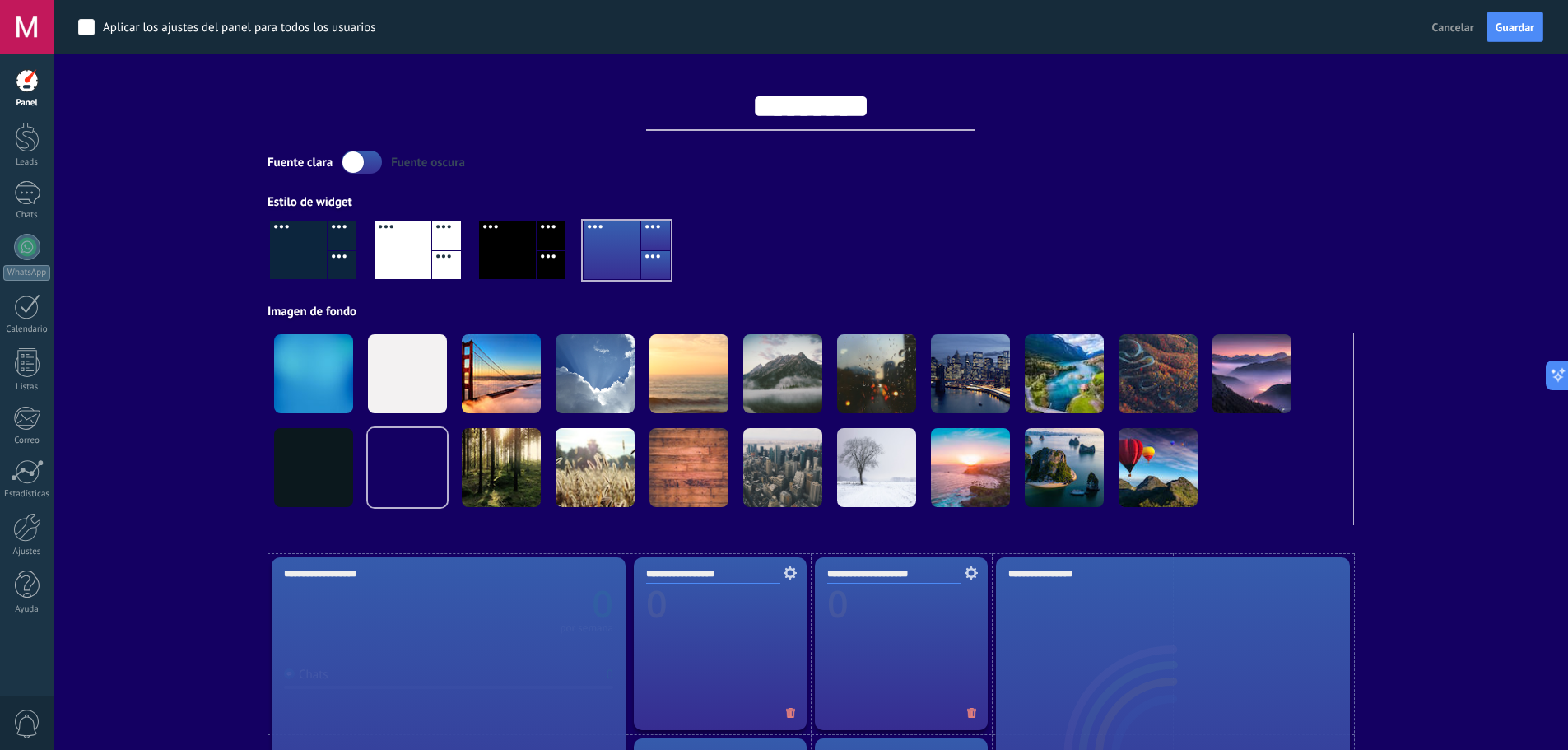
click at [1050, 287] on div at bounding box center [811, 258] width 1086 height 94
click at [827, 119] on input "*********" at bounding box center [810, 106] width 329 height 49
drag, startPoint x: 900, startPoint y: 108, endPoint x: 700, endPoint y: 120, distance: 200.4
click at [700, 120] on input "*********" at bounding box center [810, 106] width 329 height 49
type input "*"
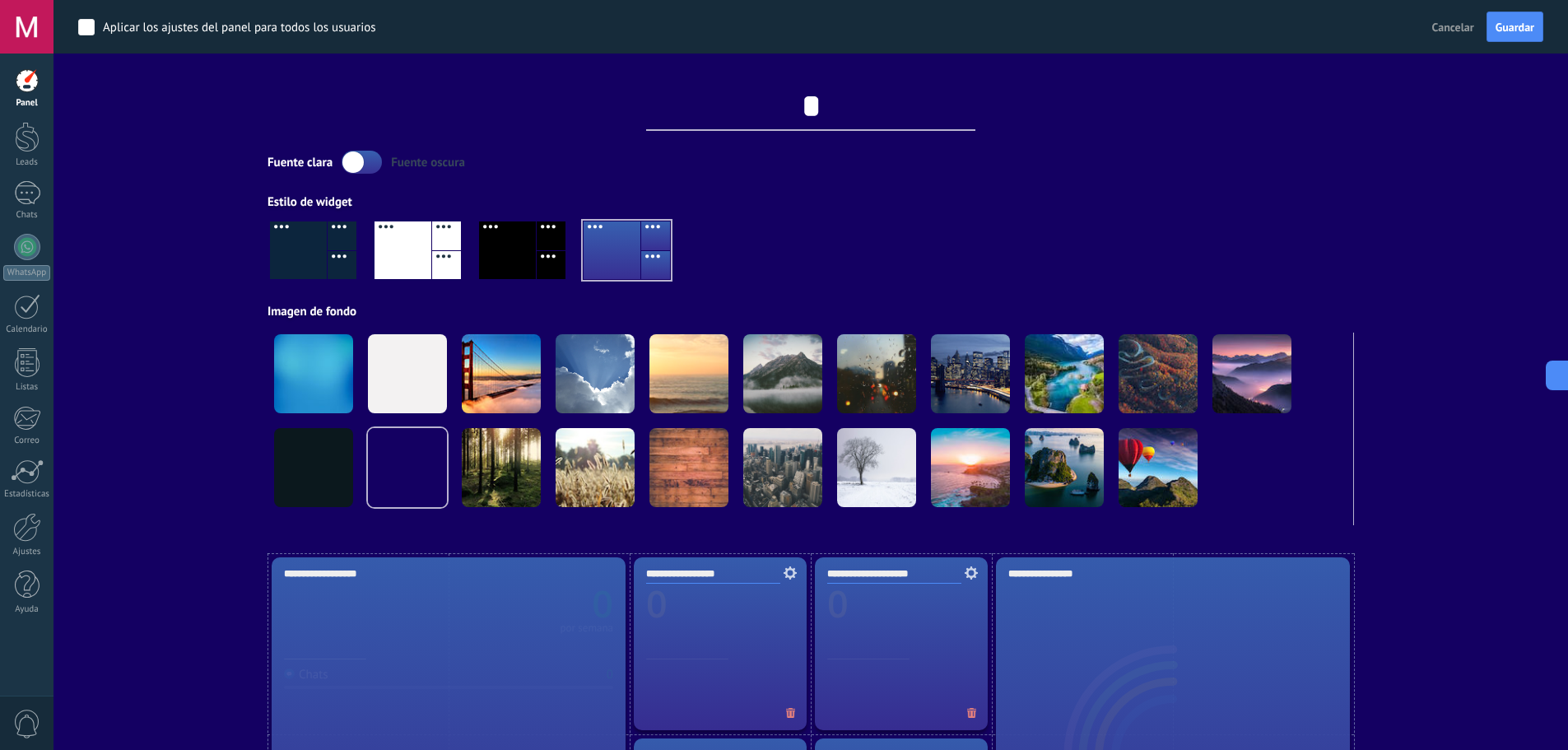
click at [944, 230] on div at bounding box center [811, 258] width 1086 height 94
click at [186, 247] on div "Aplicar Eventos marmsc1im [DATE] [DATE] Semana Mes Todo Elija un usuario Config…" at bounding box center [811, 276] width 1465 height 554
click at [1524, 24] on span "Guardar" at bounding box center [1514, 27] width 39 height 11
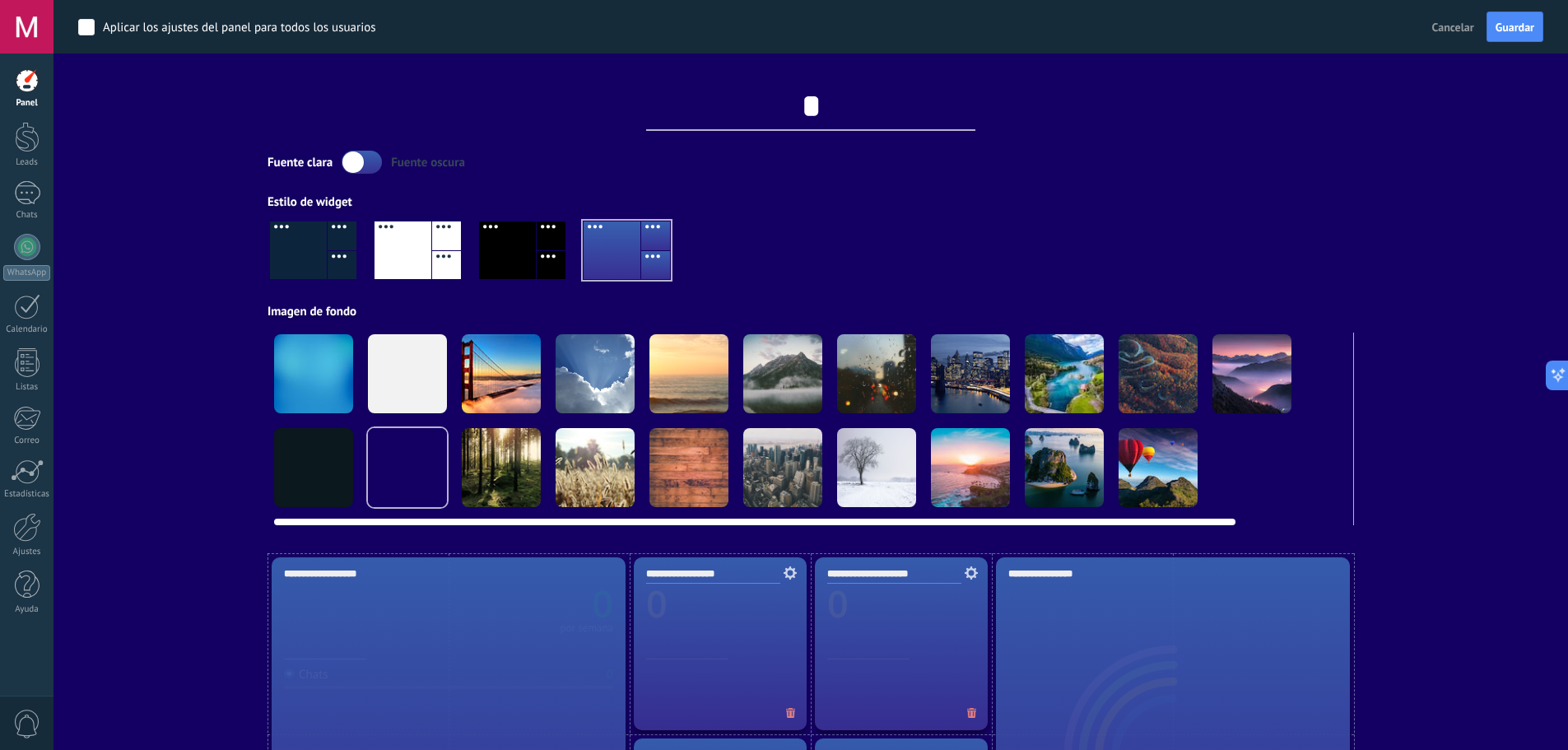
click at [520, 398] on div at bounding box center [502, 374] width 79 height 79
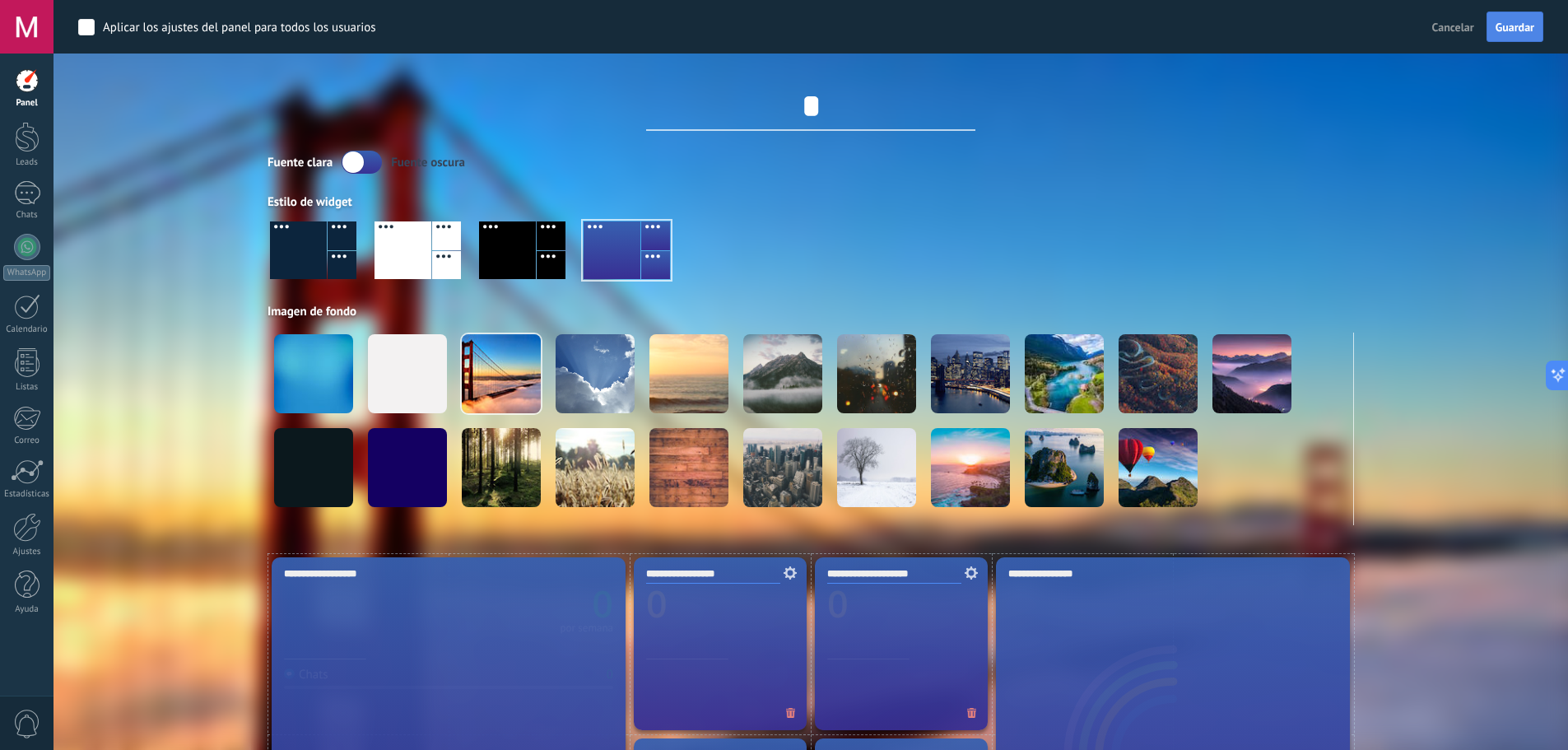
click at [1519, 32] on span "Guardar" at bounding box center [1514, 27] width 39 height 11
click at [373, 256] on div at bounding box center [811, 258] width 1086 height 94
click at [327, 256] on div at bounding box center [313, 250] width 87 height 58
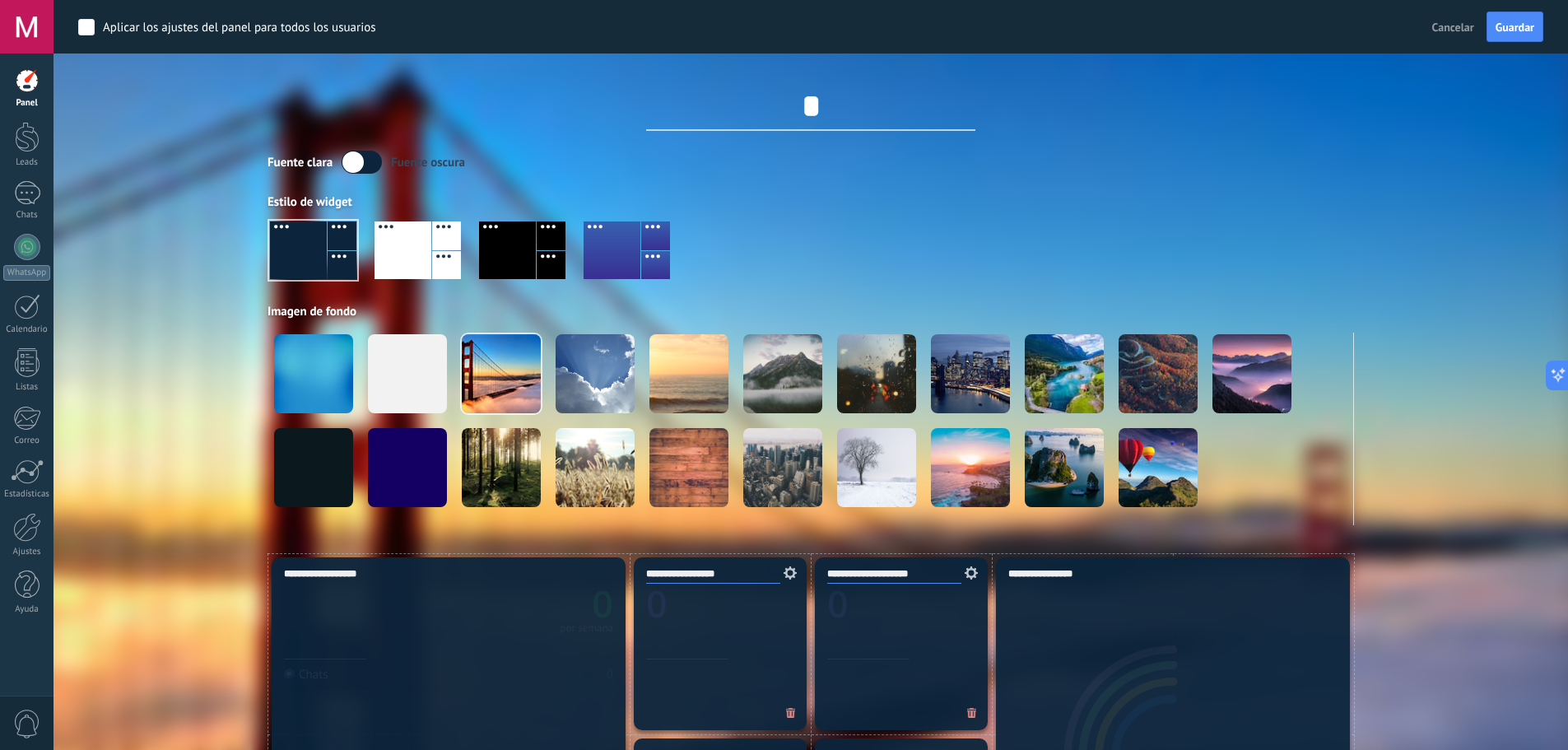
click at [413, 261] on div at bounding box center [403, 250] width 57 height 58
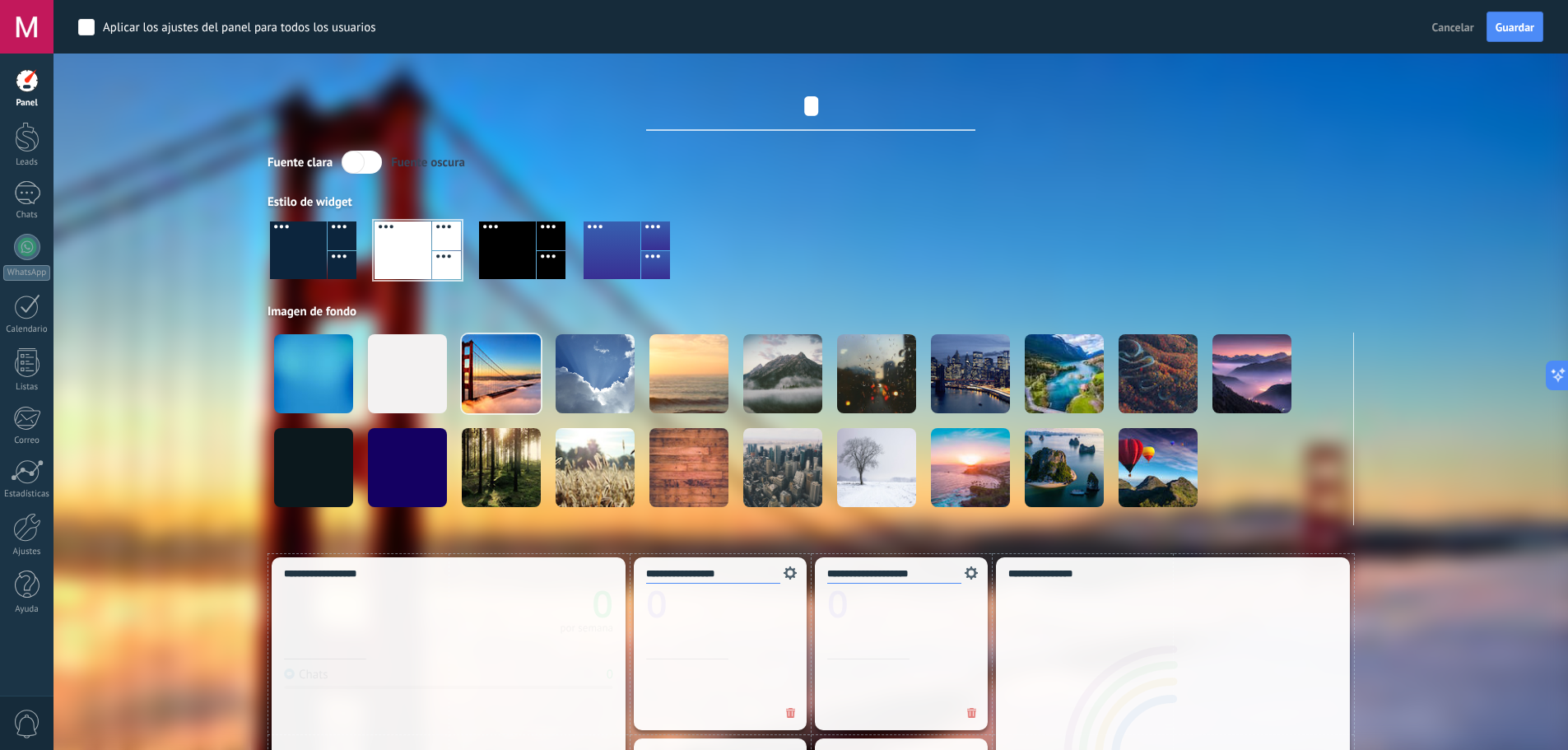
click at [513, 263] on div at bounding box center [507, 250] width 57 height 58
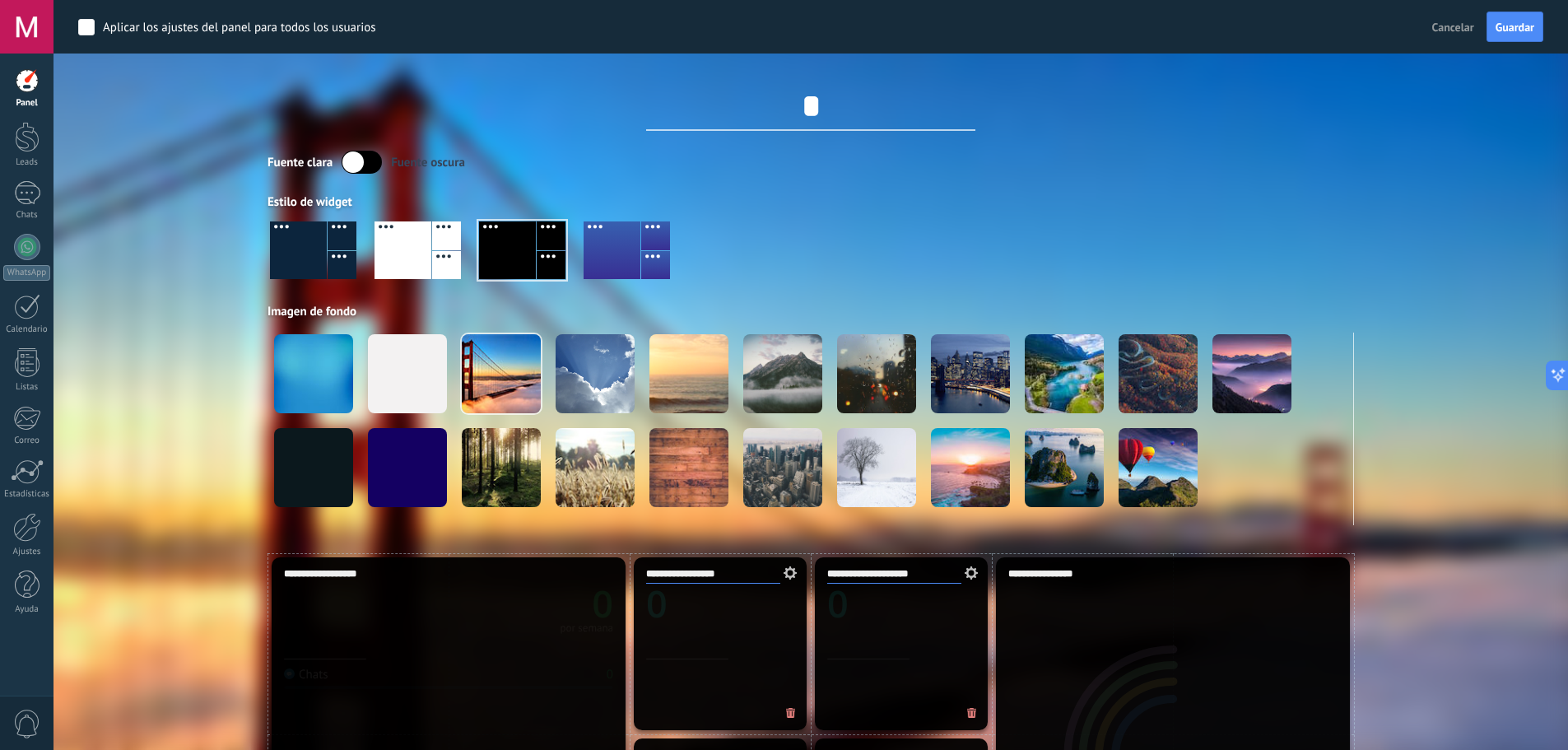
click at [323, 257] on div at bounding box center [298, 250] width 57 height 58
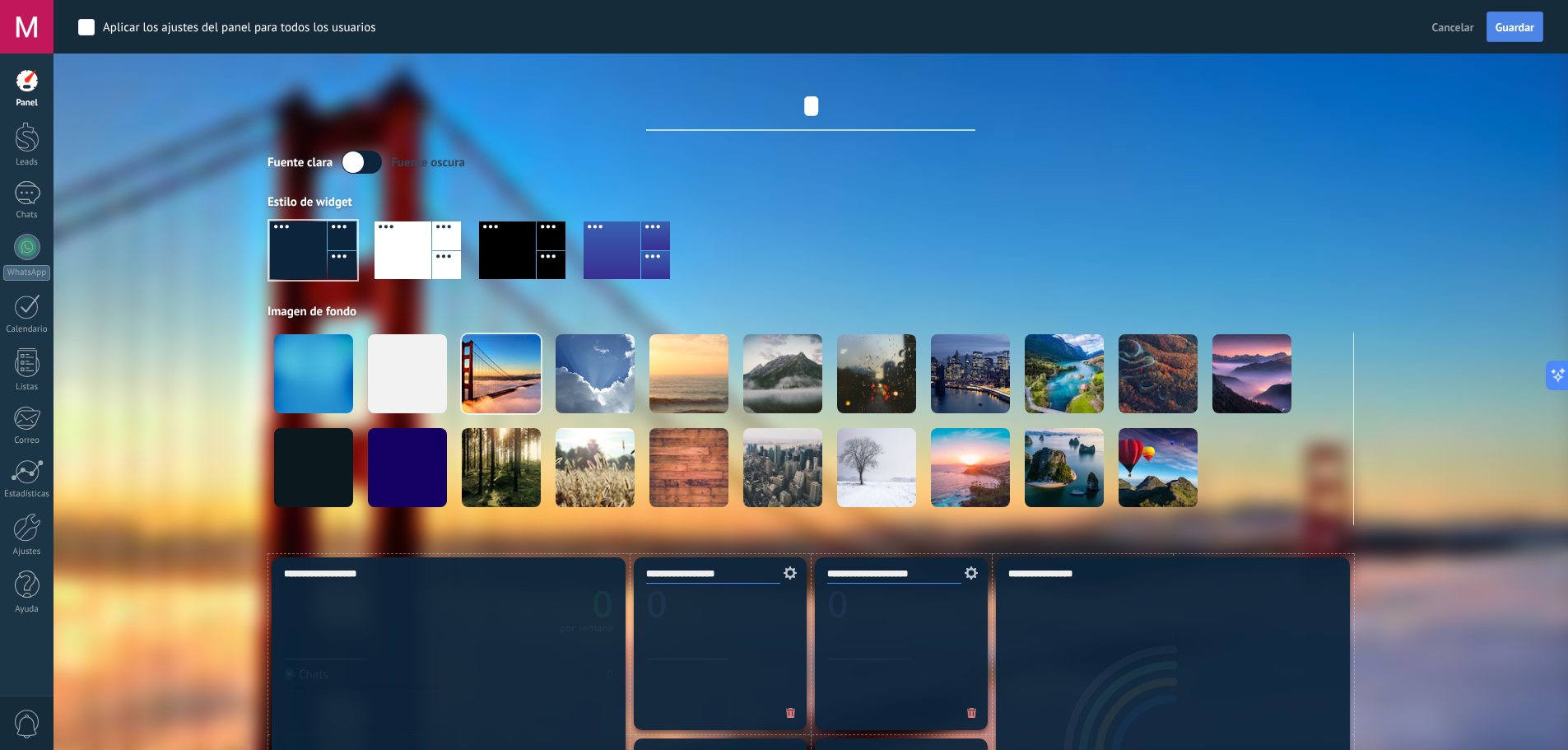
click at [1538, 23] on button "Guardar" at bounding box center [1515, 26] width 57 height 31
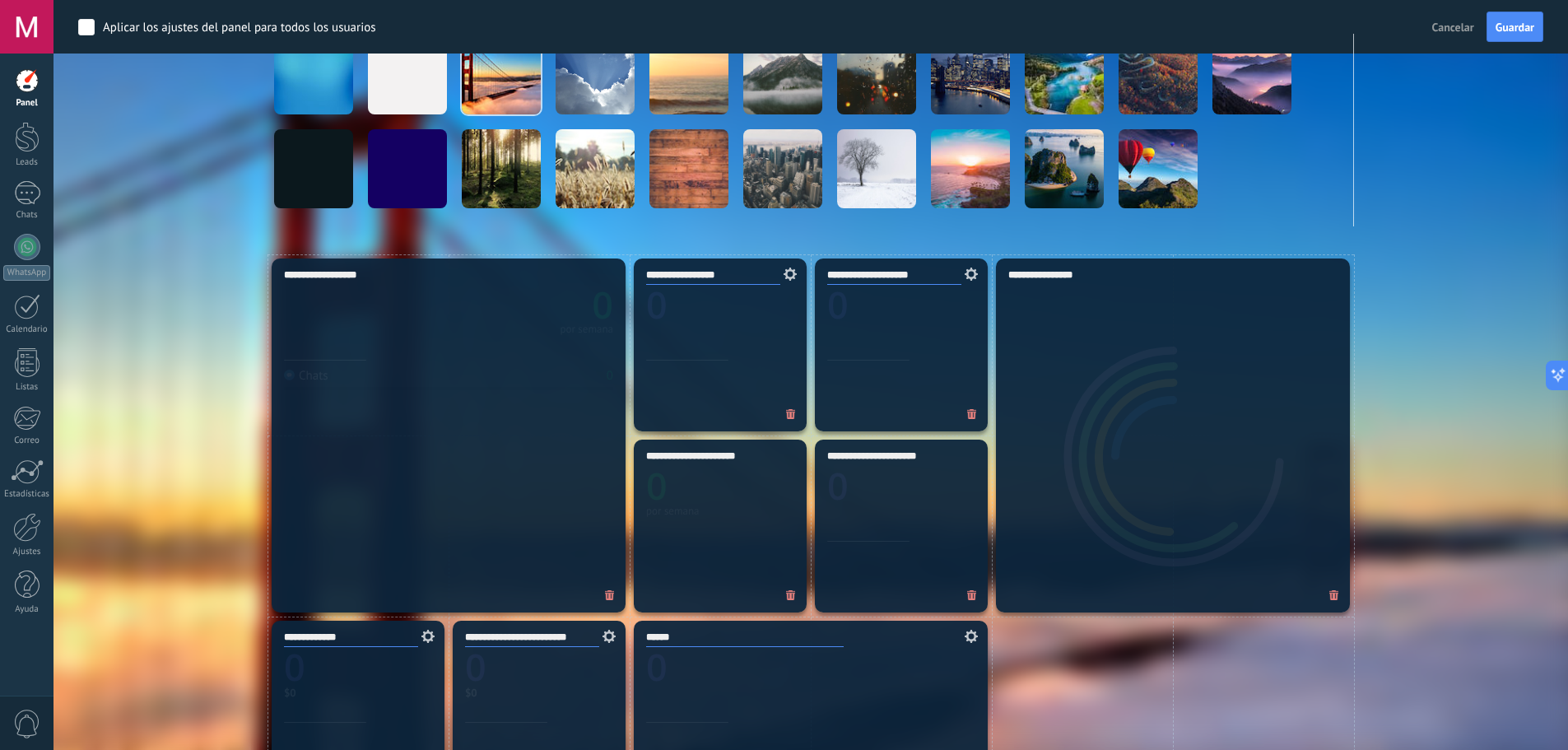
scroll to position [329, 0]
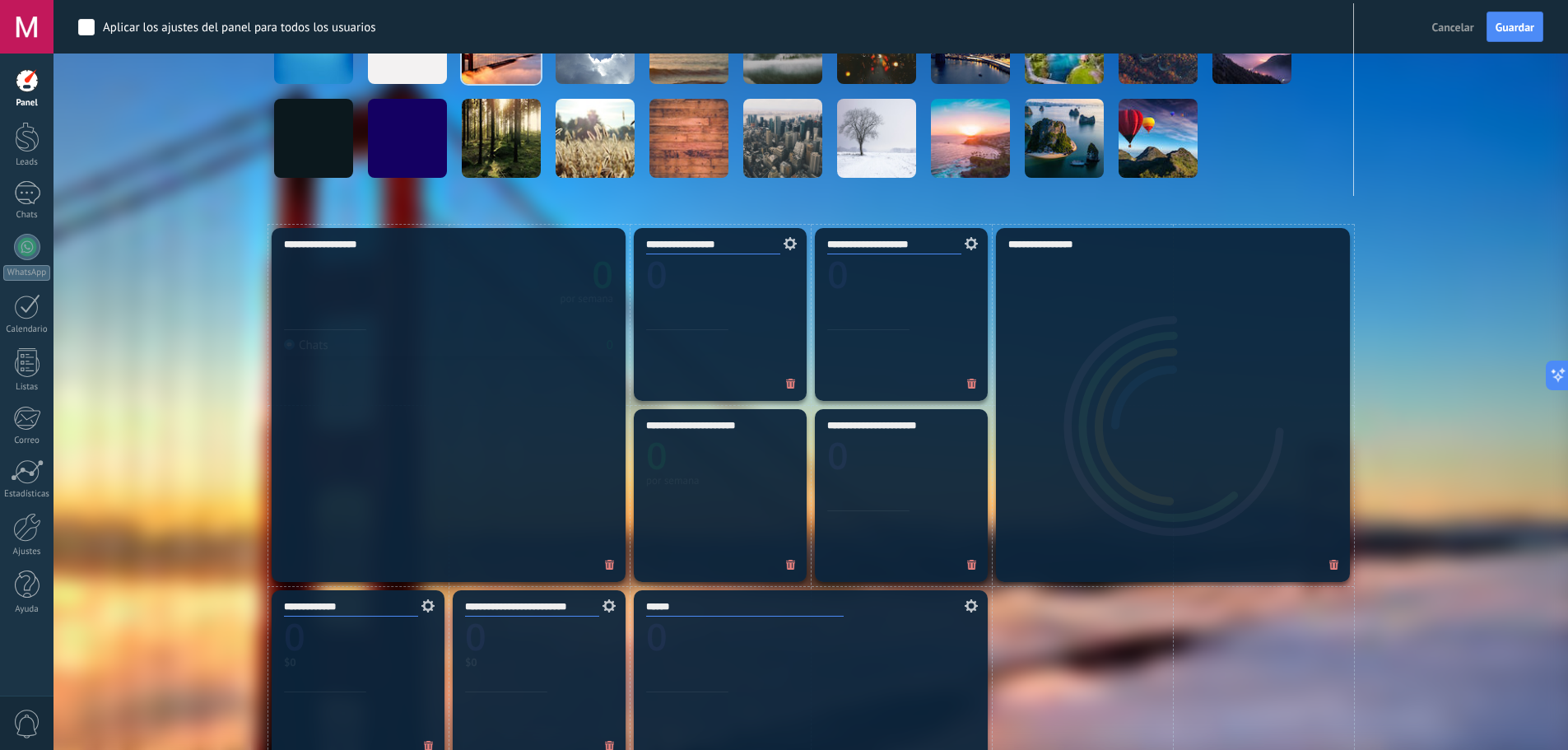
click at [533, 289] on div "**********" at bounding box center [448, 405] width 354 height 354
click at [521, 308] on div "**********" at bounding box center [448, 405] width 354 height 354
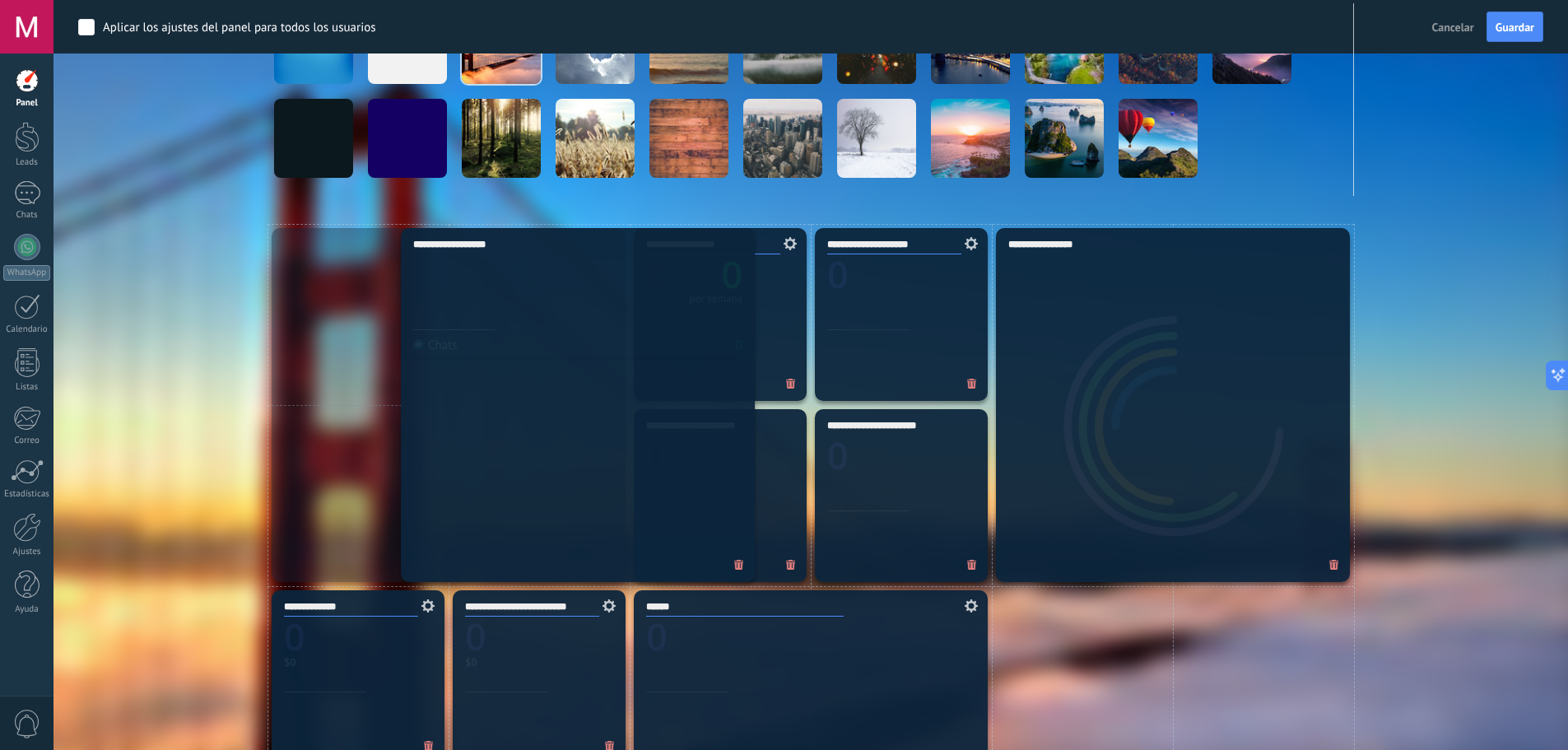
drag, startPoint x: 564, startPoint y: 436, endPoint x: 693, endPoint y: 406, distance: 132.4
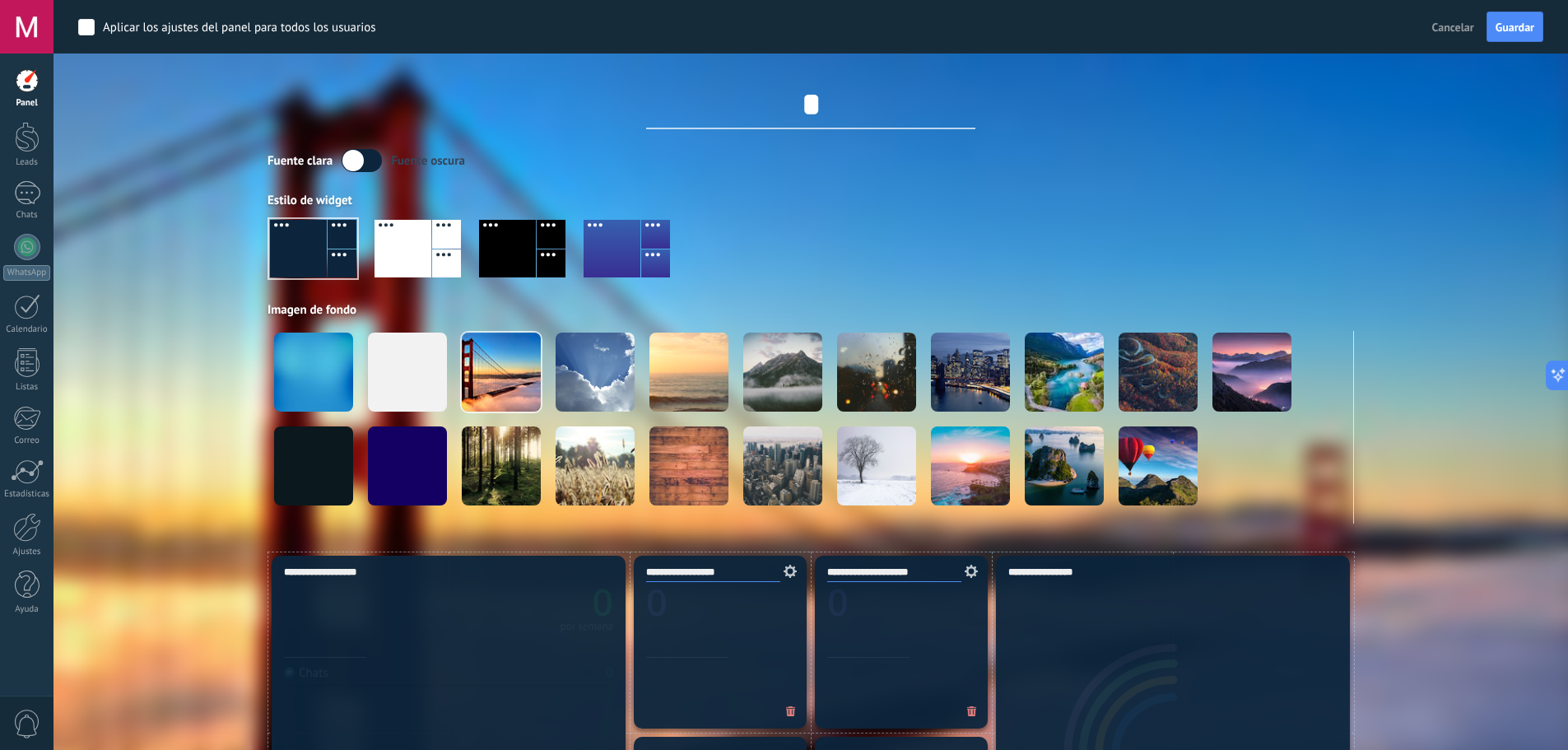
scroll to position [0, 0]
